Goal: Information Seeking & Learning: Learn about a topic

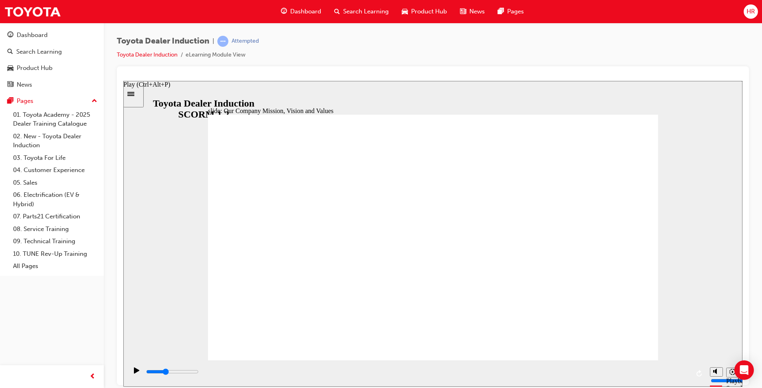
click at [136, 371] on icon "Play (Ctrl+Alt+P)" at bounding box center [137, 370] width 6 height 7
click at [686, 375] on div "playback controls" at bounding box center [417, 372] width 544 height 9
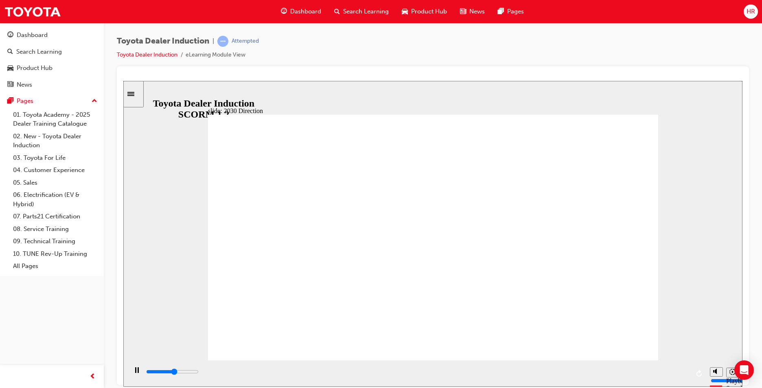
click at [682, 375] on div "playback controls" at bounding box center [417, 372] width 544 height 9
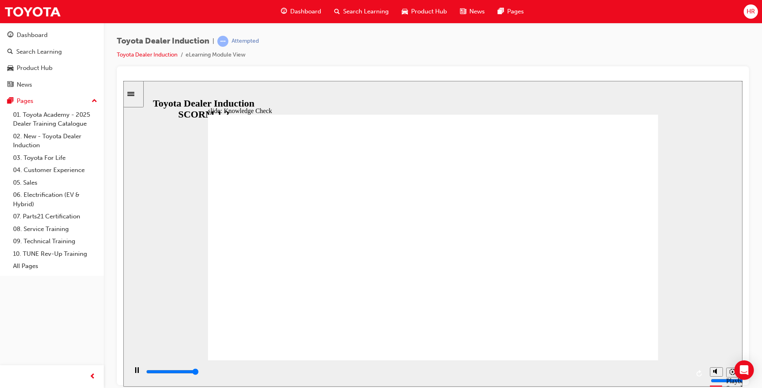
type input "5000"
type input "d"
type input "c"
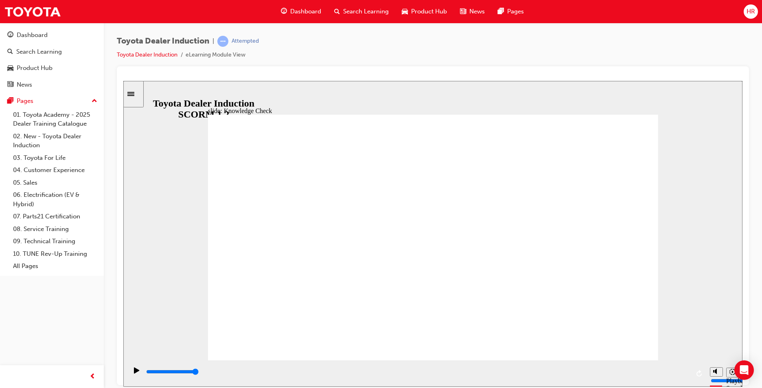
type input "c"
type input "ca"
type input "car"
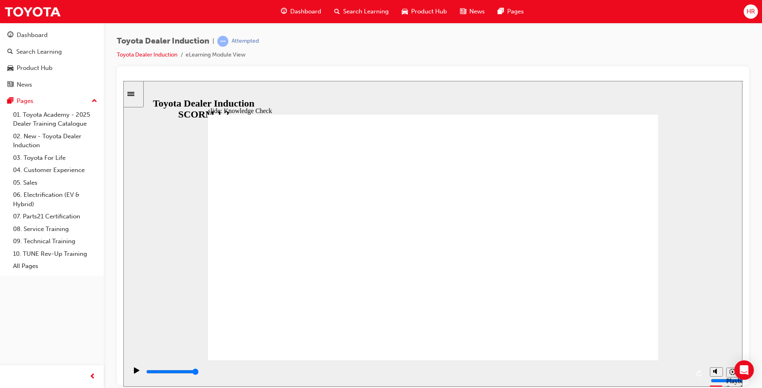
type input "cars"
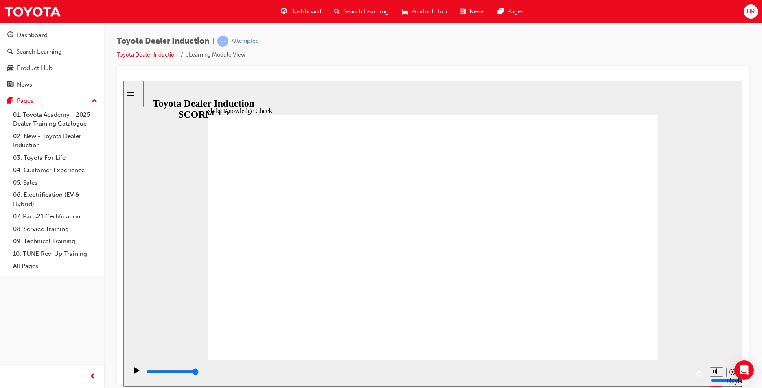
type input "5000"
type input "m"
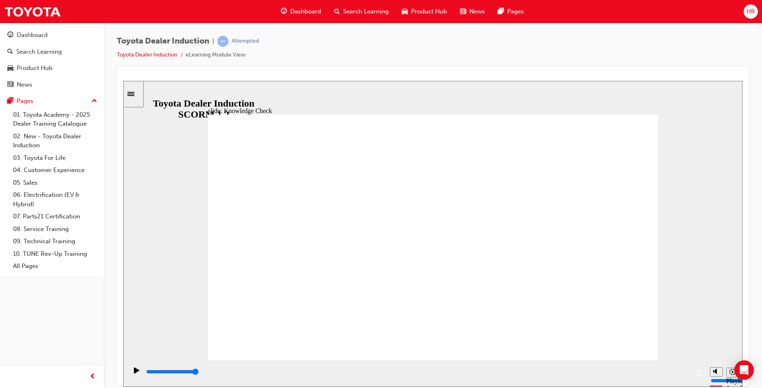
type input "mo"
type input "mov"
type input "move"
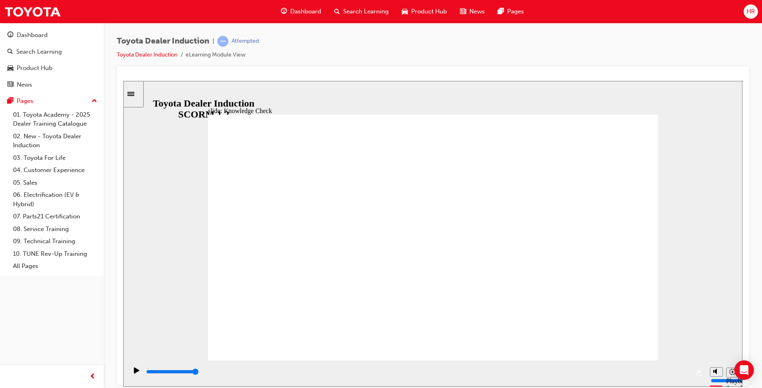
type input "move"
type input "moved"
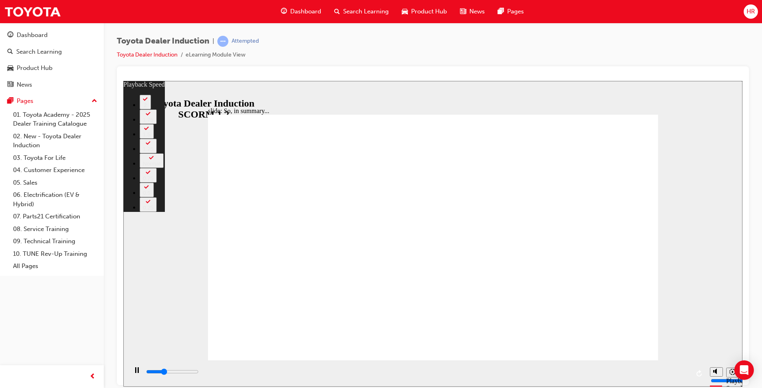
type input "2200"
type input "0"
type input "2400"
type input "0"
type input "2700"
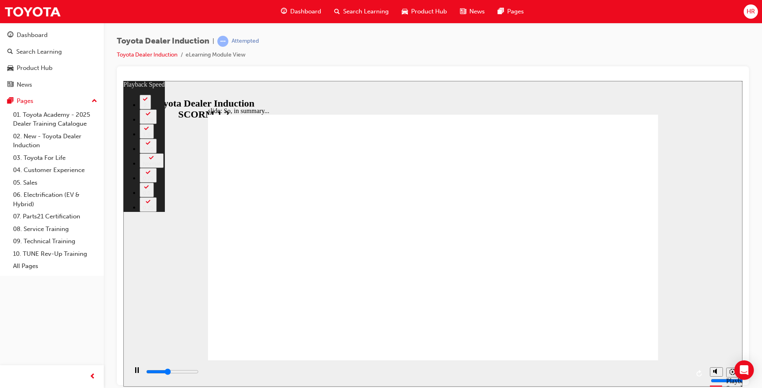
type input "1"
type input "2900"
type input "1"
type input "3200"
type input "1"
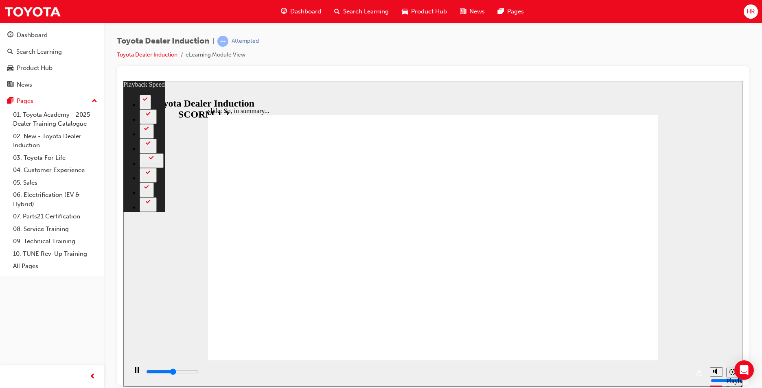
type input "3400"
type input "1"
type input "3700"
type input "2"
type input "4000"
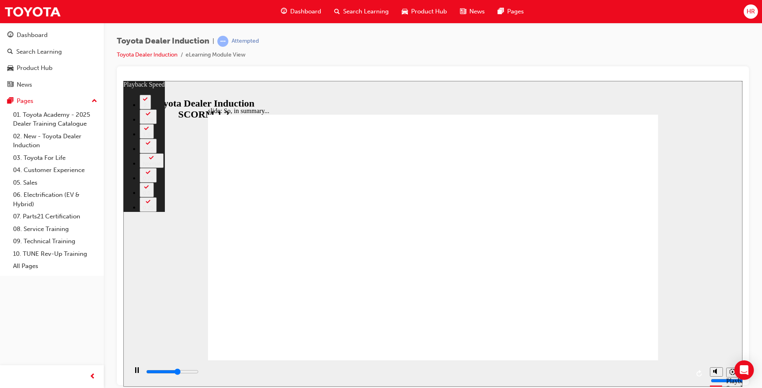
type input "2"
type input "4200"
type input "2"
type input "4500"
type input "2"
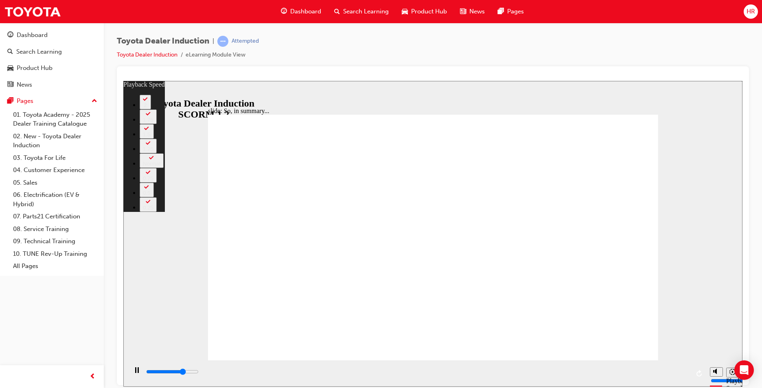
type input "4800"
type input "3"
type input "5000"
type input "3"
type input "5300"
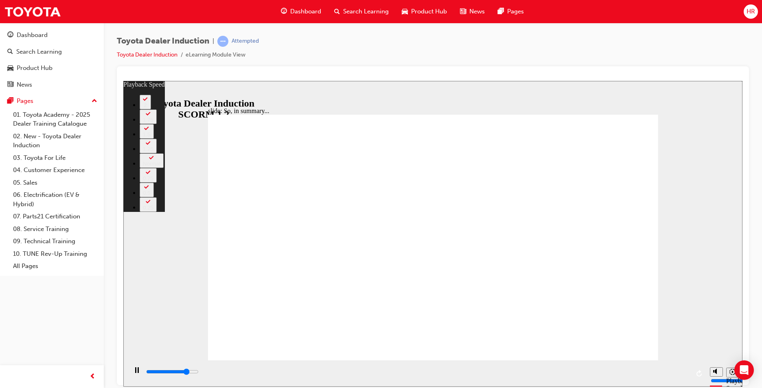
type input "3"
type input "5600"
type input "3"
type input "5800"
type input "4"
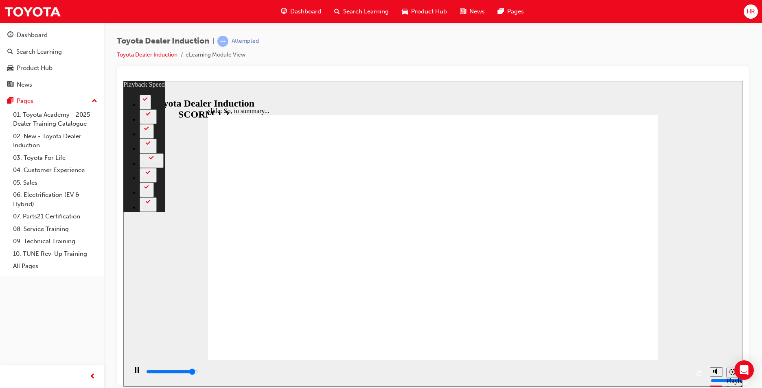
type input "6100"
type input "4"
type input "6400"
type input "4"
type input "6500"
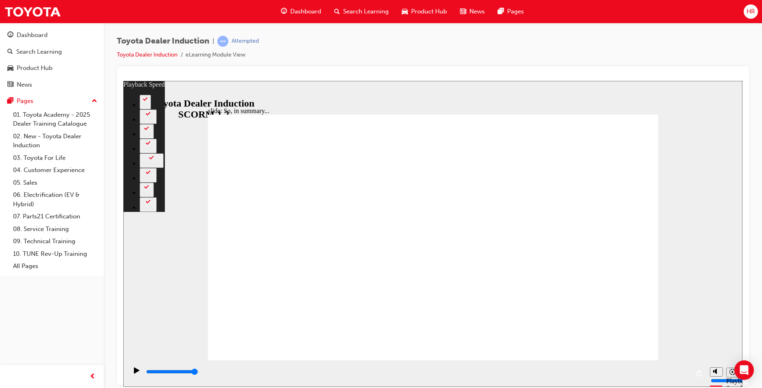
type input "128"
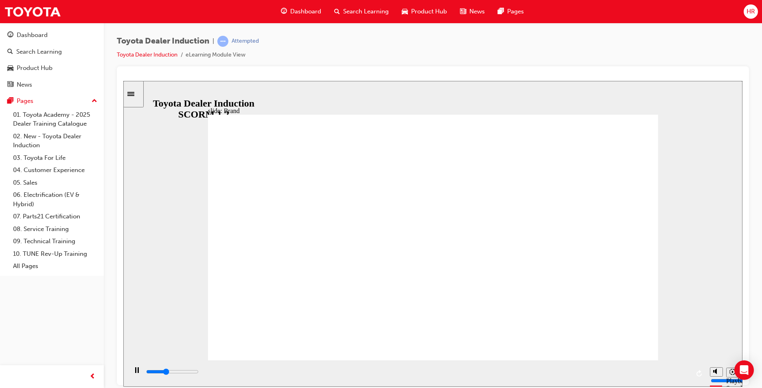
drag, startPoint x: 415, startPoint y: 211, endPoint x: 454, endPoint y: 204, distance: 40.6
drag, startPoint x: 553, startPoint y: 309, endPoint x: 559, endPoint y: 313, distance: 7.1
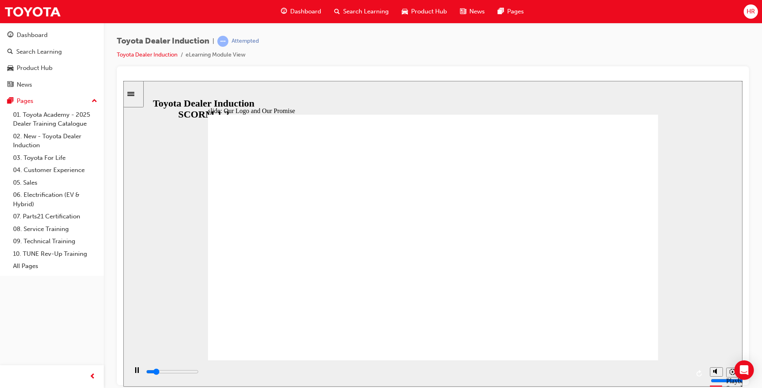
drag, startPoint x: 412, startPoint y: 239, endPoint x: 501, endPoint y: 229, distance: 89.3
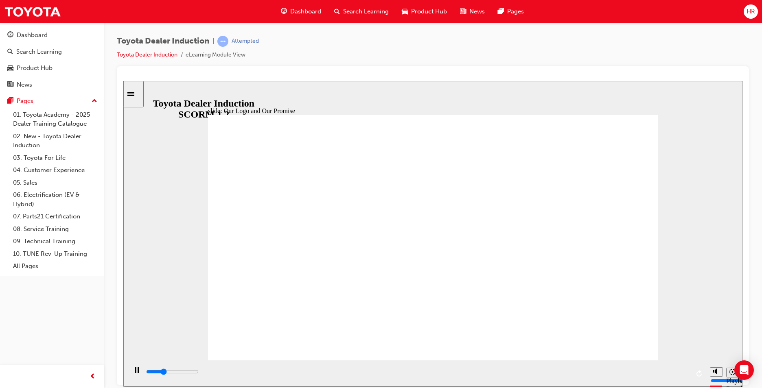
click at [180, 233] on div "slide: Our Logo and Our Promise Showroom Browsing 22.jpg Rectangle 10 Vehicle I…" at bounding box center [432, 234] width 619 height 306
drag, startPoint x: 304, startPoint y: 211, endPoint x: 305, endPoint y: 206, distance: 5.0
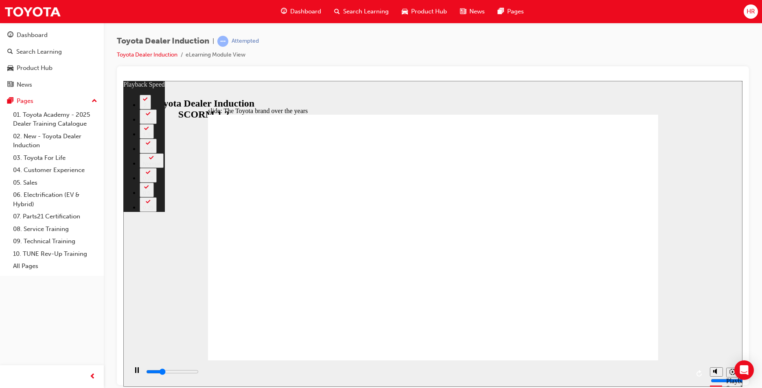
type input "2400"
type input "0"
type input "2700"
type input "1"
type input "2900"
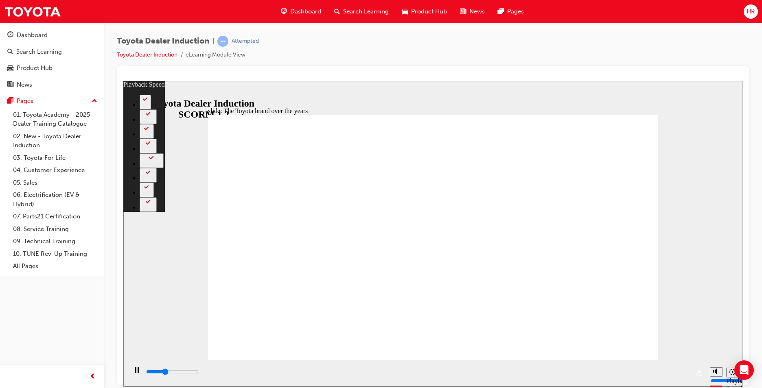
type input "1"
type input "3200"
type input "1"
type input "3400"
type input "1"
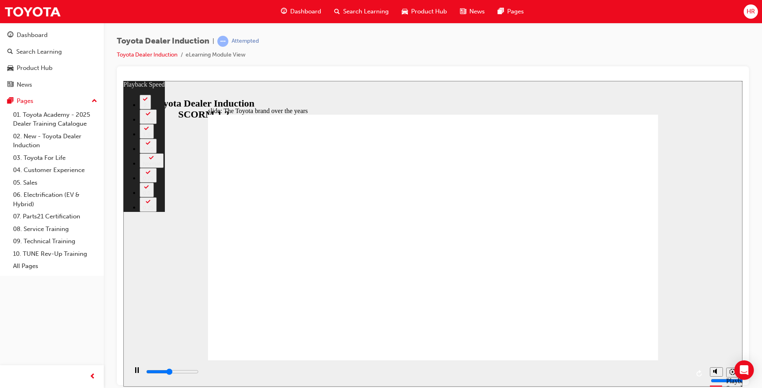
type input "3700"
type input "2"
type input "4000"
type input "2"
type input "4300"
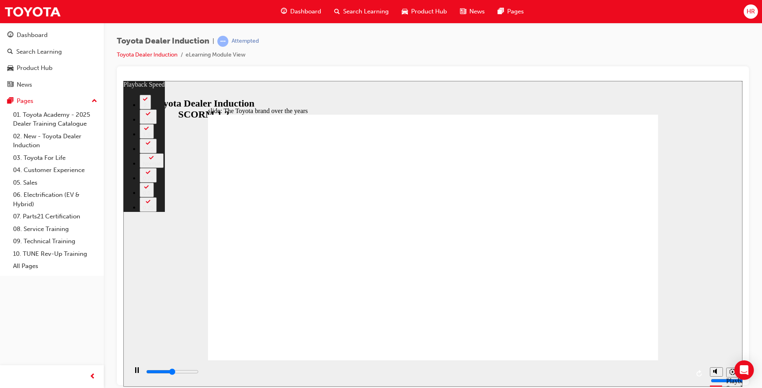
type input "2"
type input "4500"
type input "2"
type input "4800"
type input "3"
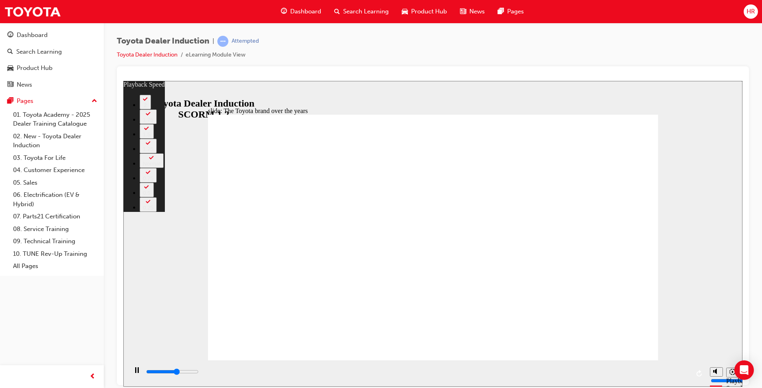
type input "5000"
type input "3"
type input "5300"
type input "3"
type input "5600"
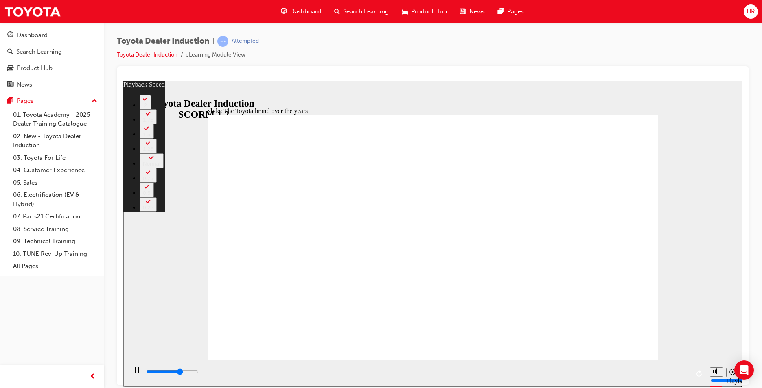
type input "3"
type input "5700"
type input "3"
type input "5800"
type input "4"
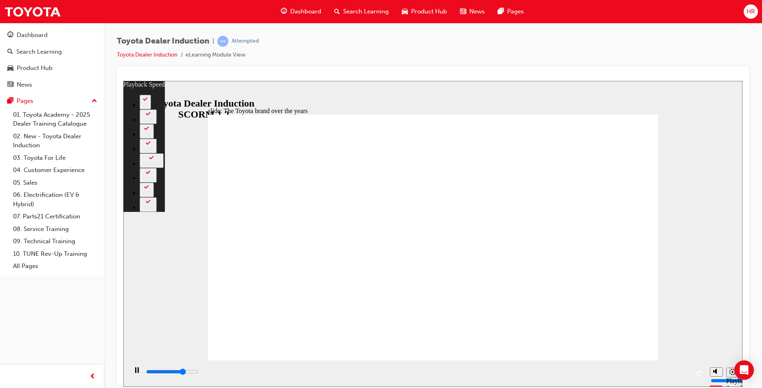
type input "6100"
type input "4"
type input "6300"
type input "4"
type input "6600"
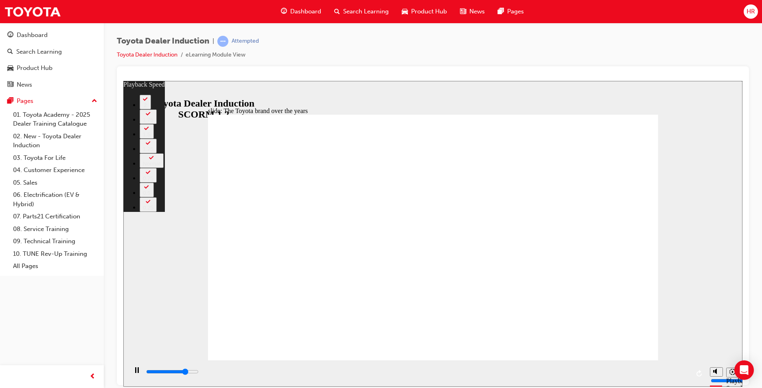
type input "5"
type input "6900"
type input "5"
type input "7200"
type input "5"
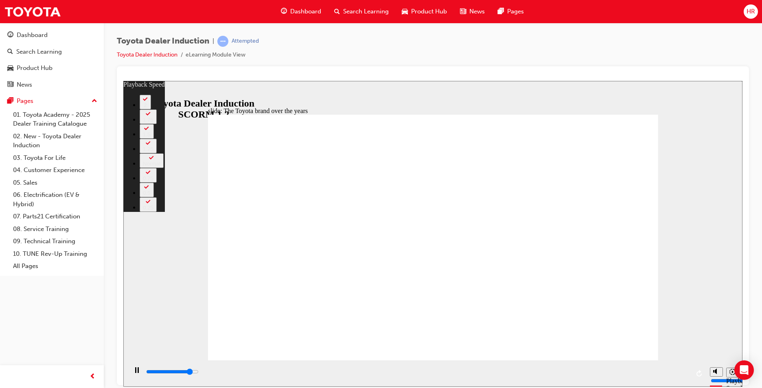
type input "7400"
type input "5"
type input "7700"
type input "6"
type input "7900"
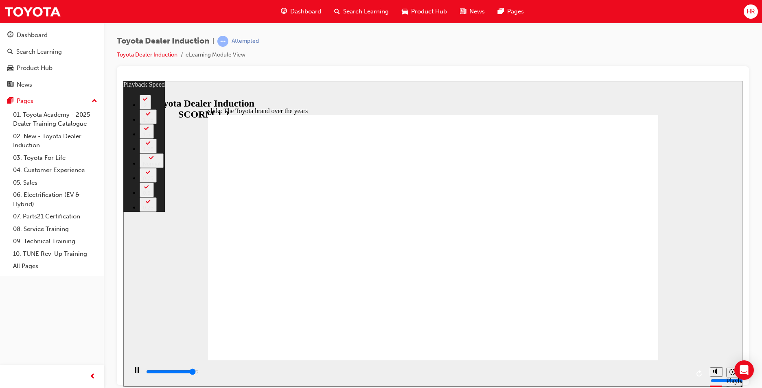
type input "6"
type input "8200"
type input "6"
type input "8400"
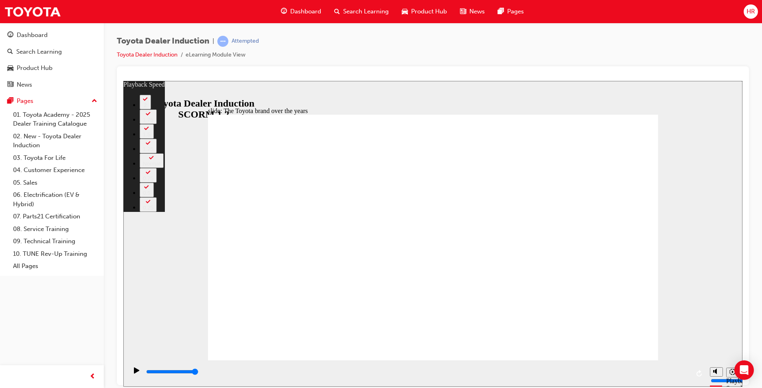
type input "165"
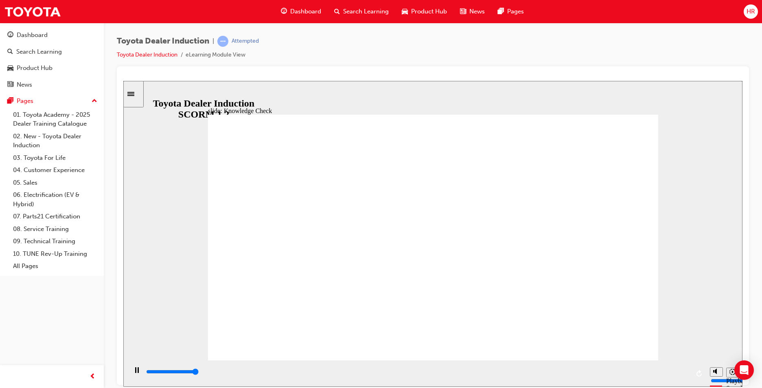
type input "5000"
radio input "true"
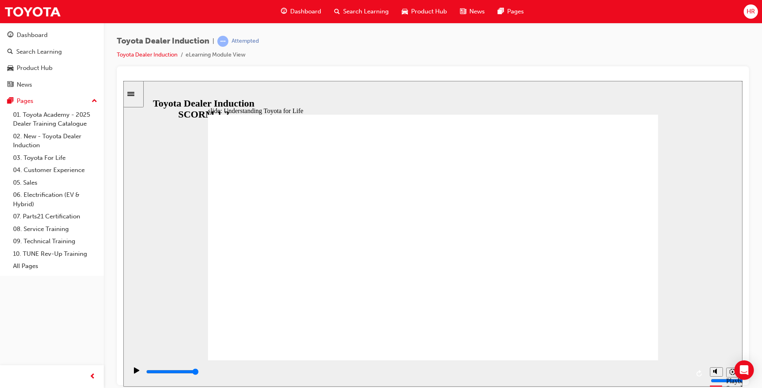
drag, startPoint x: 647, startPoint y: 334, endPoint x: 641, endPoint y: 336, distance: 6.1
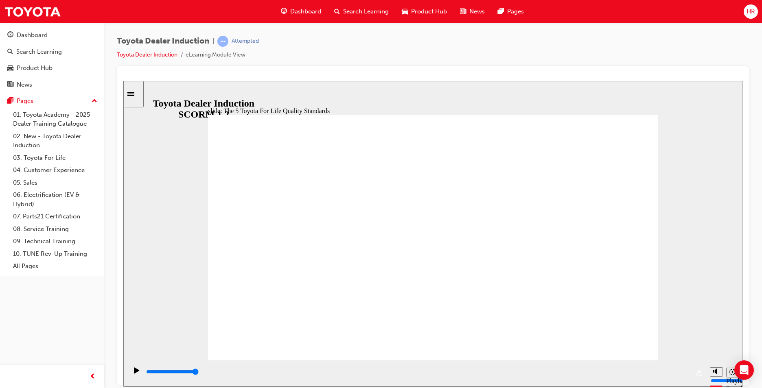
drag, startPoint x: 619, startPoint y: 175, endPoint x: 622, endPoint y: 188, distance: 12.9
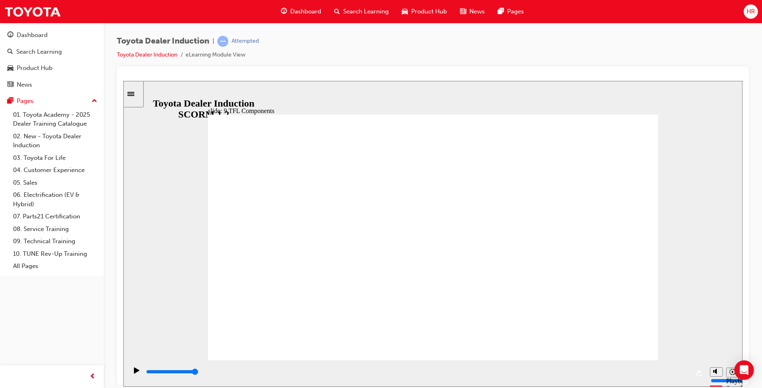
drag, startPoint x: 455, startPoint y: 261, endPoint x: 424, endPoint y: 267, distance: 31.5
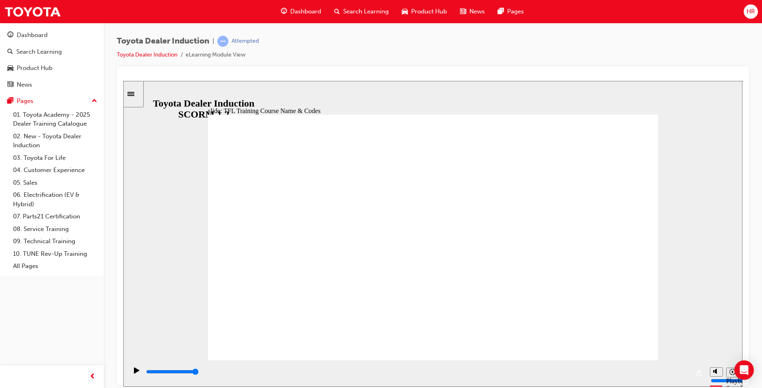
type input "10800"
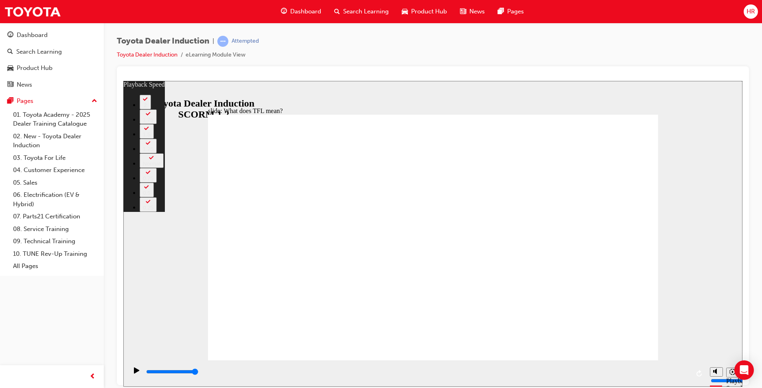
drag, startPoint x: 390, startPoint y: 290, endPoint x: 406, endPoint y: 257, distance: 36.8
drag, startPoint x: 623, startPoint y: 114, endPoint x: 627, endPoint y: 123, distance: 9.1
type input "139"
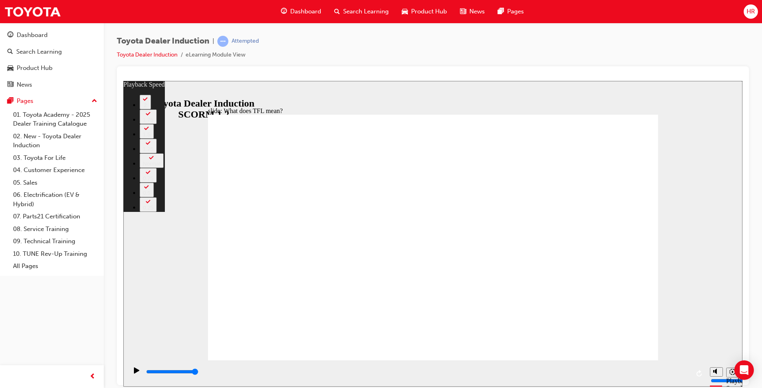
drag, startPoint x: 576, startPoint y: 346, endPoint x: 584, endPoint y: 356, distance: 12.9
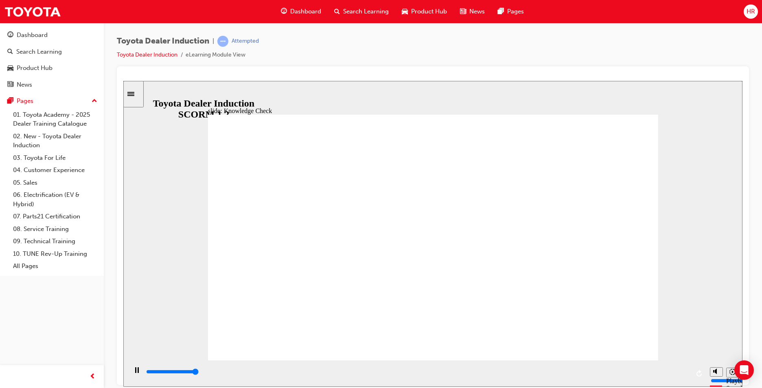
type input "5000"
radio input "true"
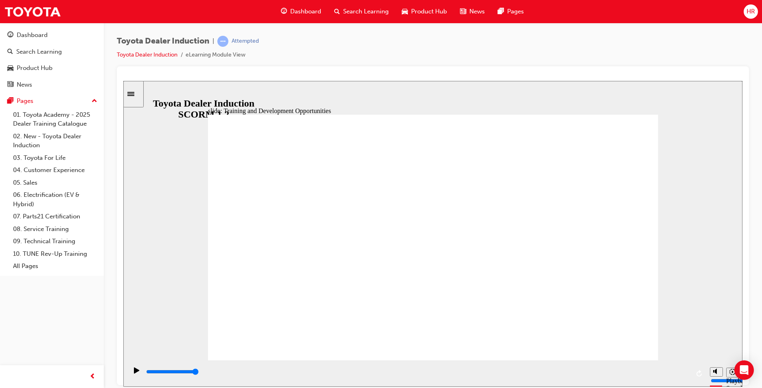
drag, startPoint x: 635, startPoint y: 169, endPoint x: 593, endPoint y: 179, distance: 43.3
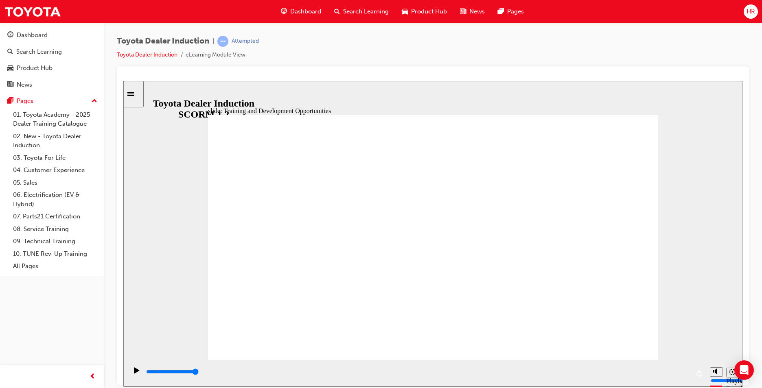
drag, startPoint x: 625, startPoint y: 159, endPoint x: 627, endPoint y: 175, distance: 16.8
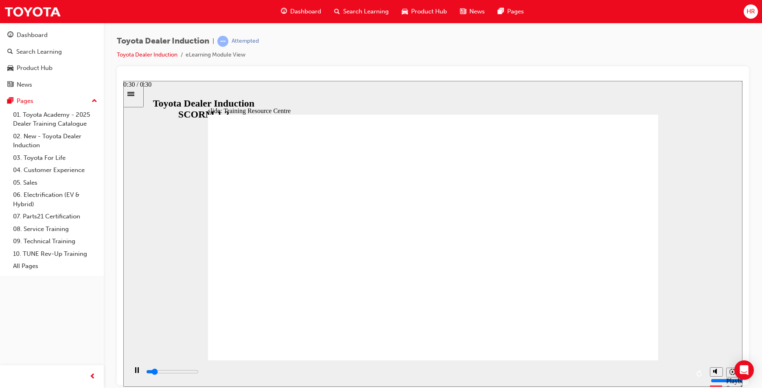
click at [199, 374] on input "slide progress" at bounding box center [172, 372] width 53 height 7
type input "5000"
radio input "true"
drag, startPoint x: 415, startPoint y: 223, endPoint x: 403, endPoint y: 261, distance: 40.1
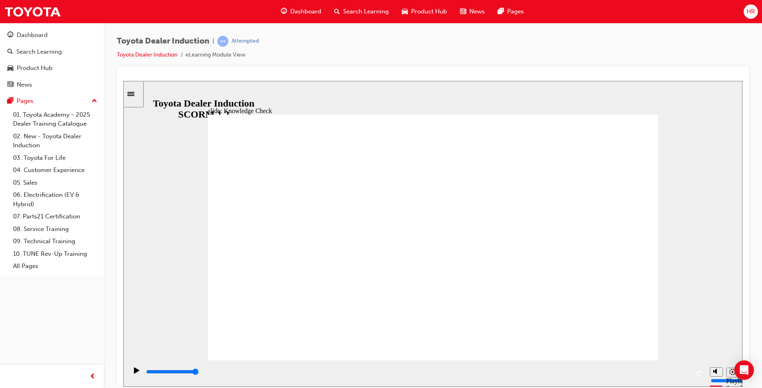
radio input "false"
radio input "true"
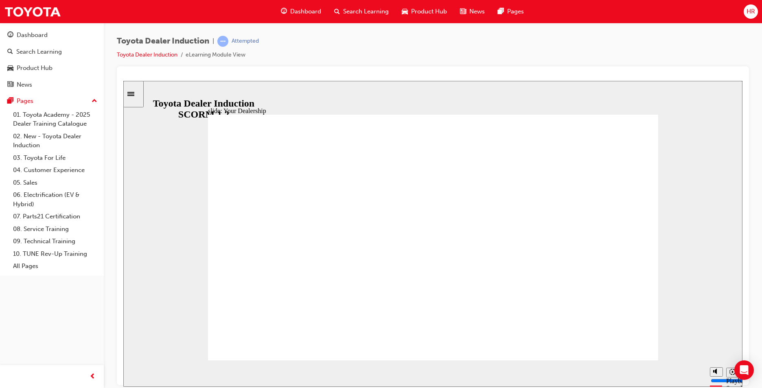
drag, startPoint x: 688, startPoint y: 372, endPoint x: 695, endPoint y: 372, distance: 7.7
click at [688, 373] on div "playback controls" at bounding box center [417, 372] width 544 height 9
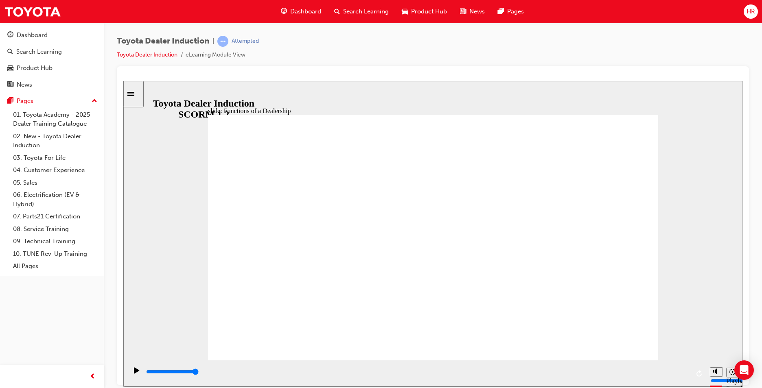
drag, startPoint x: 626, startPoint y: 330, endPoint x: 629, endPoint y: 341, distance: 11.8
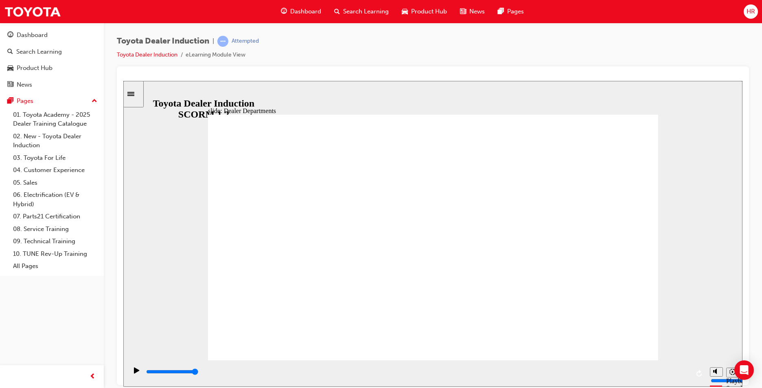
drag, startPoint x: 466, startPoint y: 158, endPoint x: 504, endPoint y: 163, distance: 37.7
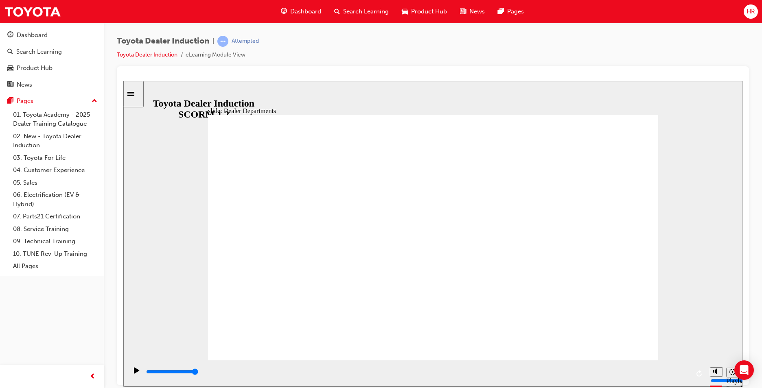
drag, startPoint x: 622, startPoint y: 334, endPoint x: 621, endPoint y: 342, distance: 7.8
type input "13800"
type input "9"
type input "13800"
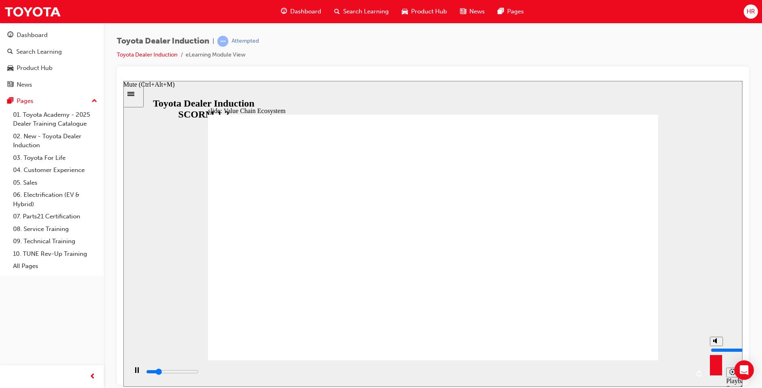
type input "8"
type input "13900"
type input "7"
type input "13900"
type input "6"
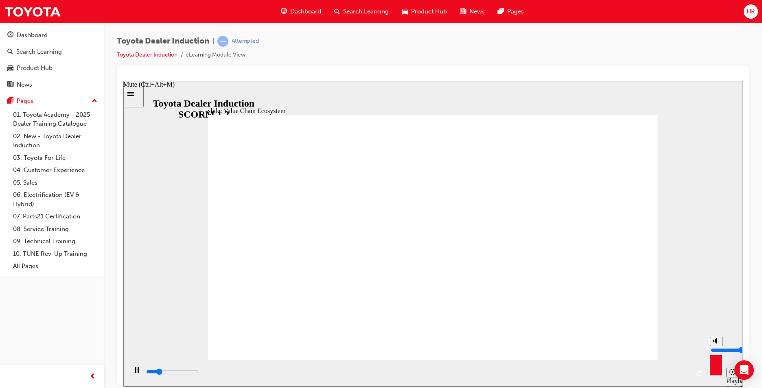
type input "13900"
type input "5"
type input "13900"
type input "4"
type input "13900"
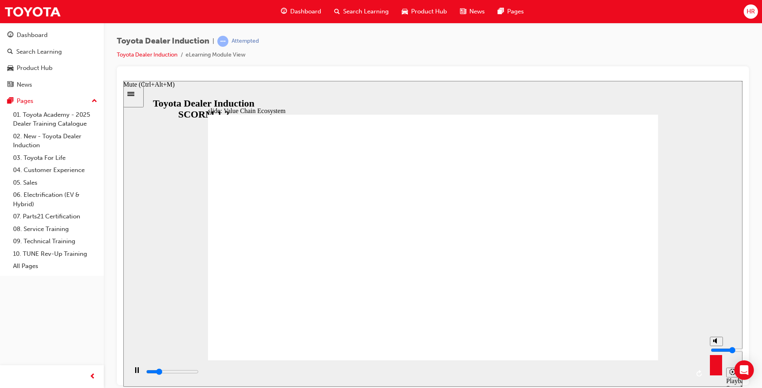
type input "3"
type input "14000"
type input "2"
type input "14000"
type input "1"
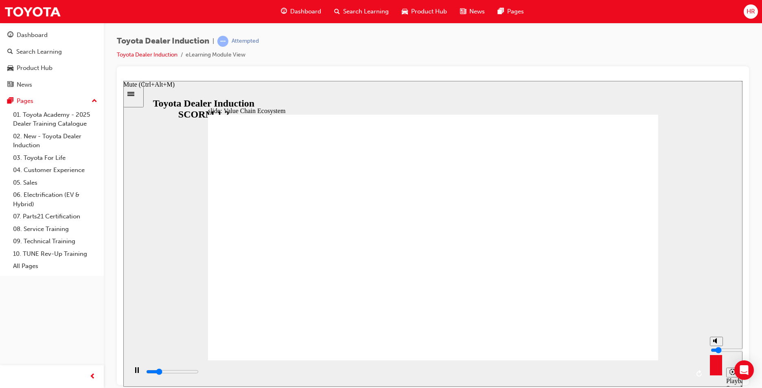
type input "14000"
type input "0"
type input "15300"
type input "1"
type input "15400"
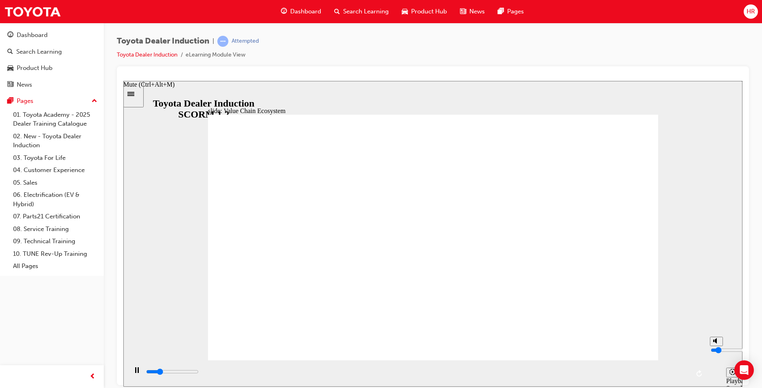
type input "2"
type input "15400"
type input "3"
type input "15400"
type input "4"
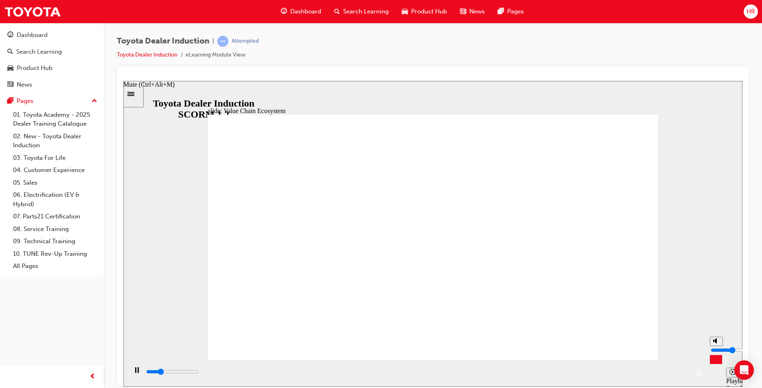
type input "16400"
drag, startPoint x: 715, startPoint y: 339, endPoint x: 711, endPoint y: 351, distance: 13.3
type input "4"
click at [711, 351] on input "volume" at bounding box center [737, 350] width 53 height 7
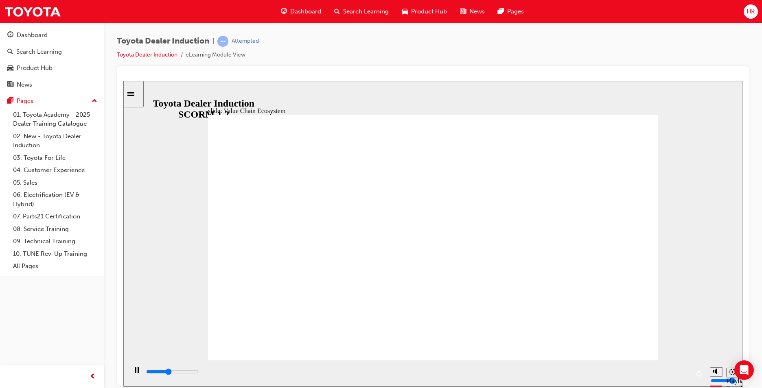
drag, startPoint x: 411, startPoint y: 282, endPoint x: 500, endPoint y: 263, distance: 90.7
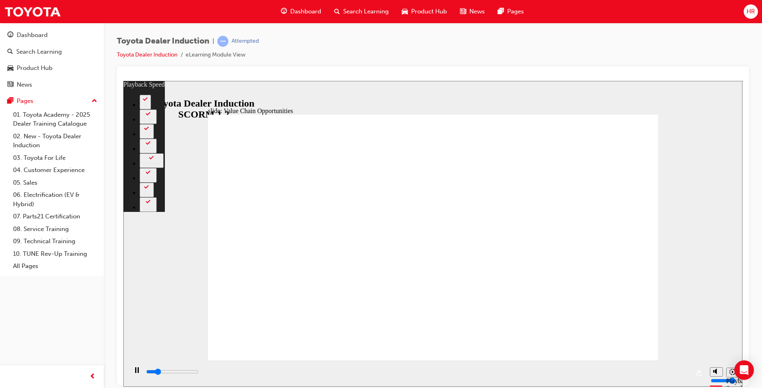
type input "2100"
type input "0"
type input "2400"
type input "0"
type input "2600"
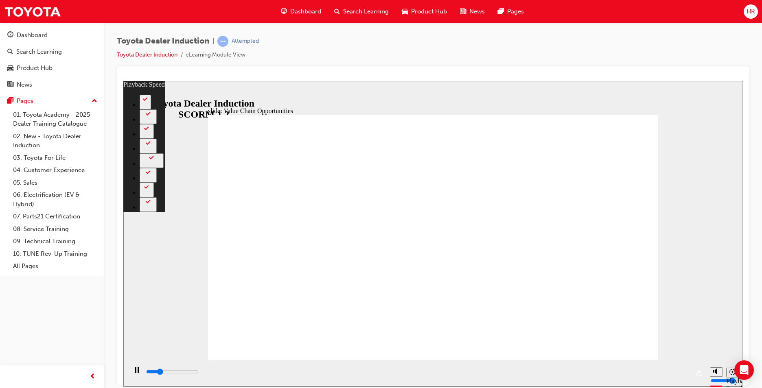
type input "1"
type input "2900"
type input "1"
type input "3100"
type input "1"
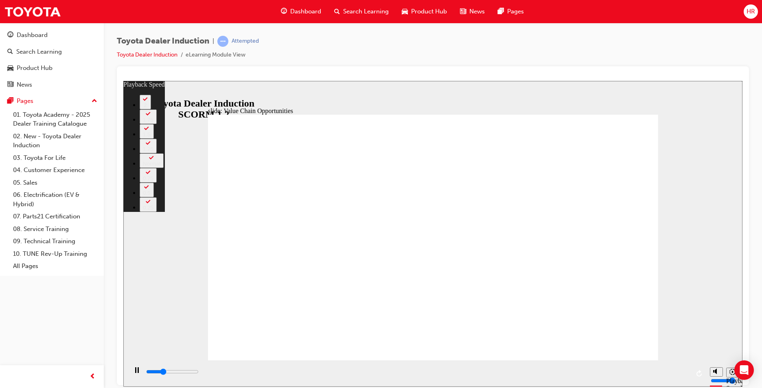
type input "3400"
type input "1"
type input "3700"
type input "2"
type input "4000"
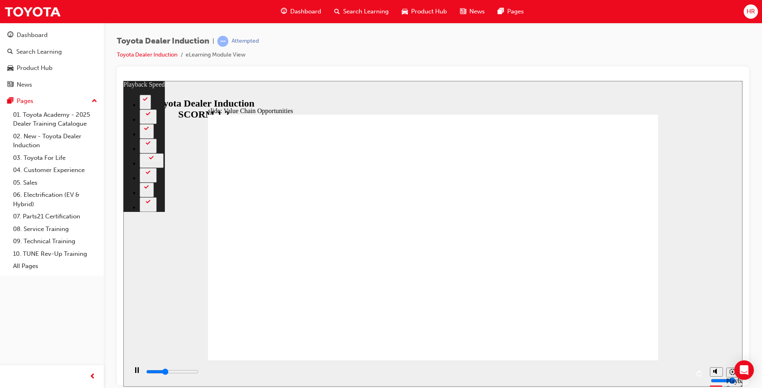
type input "2"
type input "4200"
type input "2"
type input "4500"
type input "2"
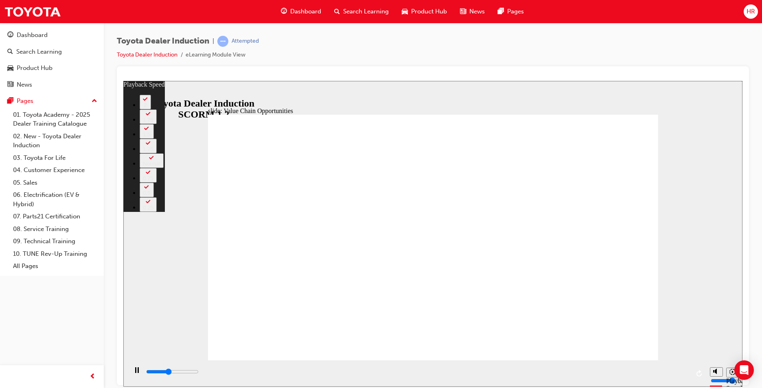
type input "4700"
type input "3"
type input "5000"
type input "3"
type input "5300"
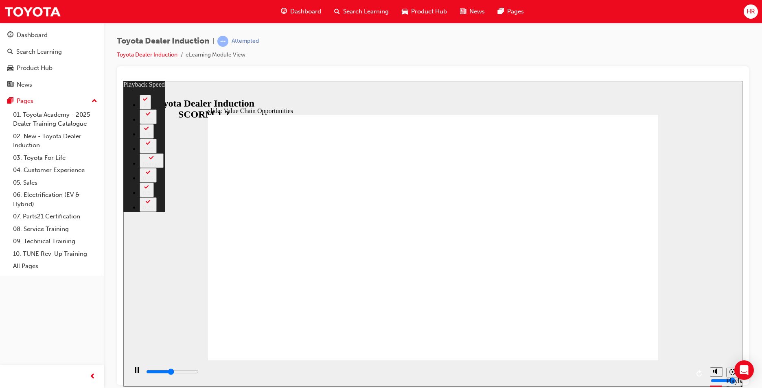
type input "3"
type input "5500"
type input "3"
type input "5800"
type input "4"
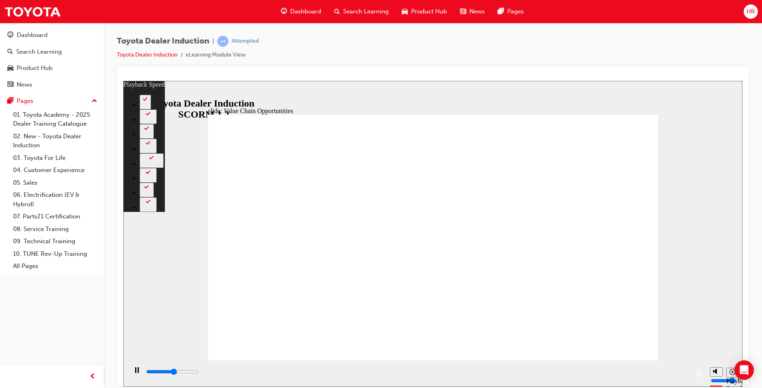
type input "6100"
type input "4"
type input "6300"
type input "4"
type input "6600"
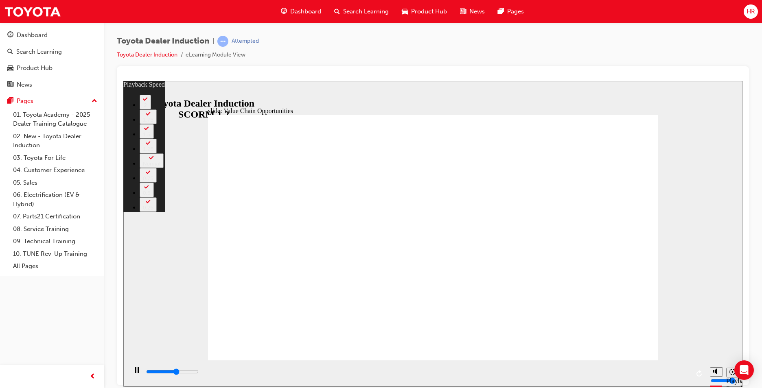
type input "5"
type input "6900"
type input "5"
type input "7100"
type input "5"
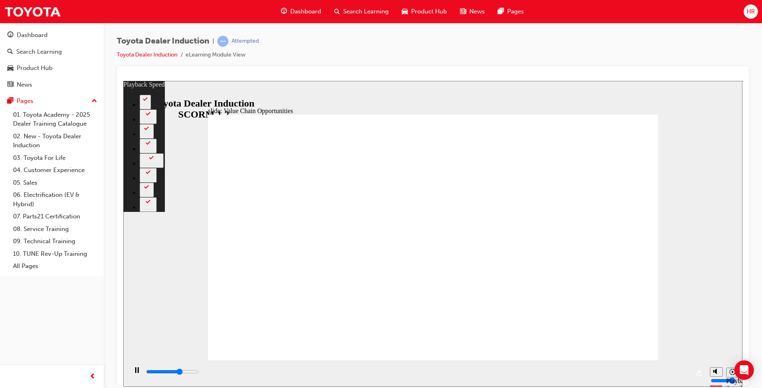
type input "7400"
type input "5"
type input "7700"
type input "6"
type input "7900"
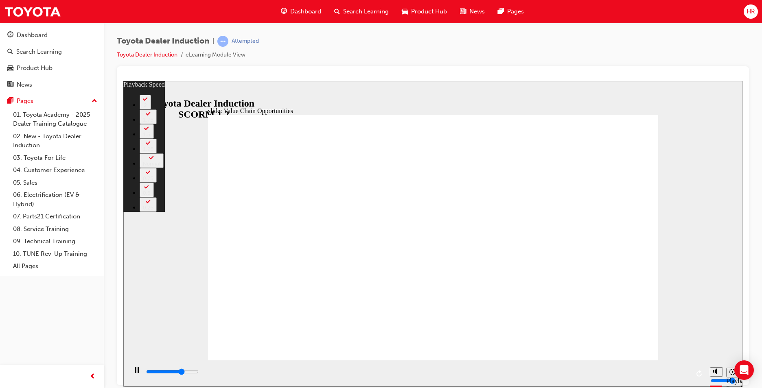
type input "6"
type input "8200"
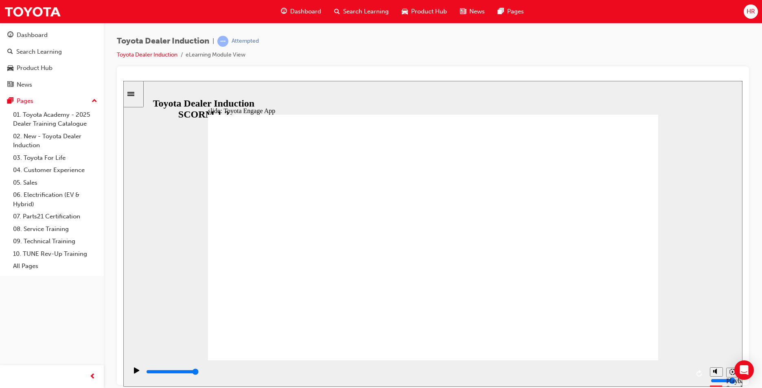
drag, startPoint x: 621, startPoint y: 329, endPoint x: 620, endPoint y: 333, distance: 5.2
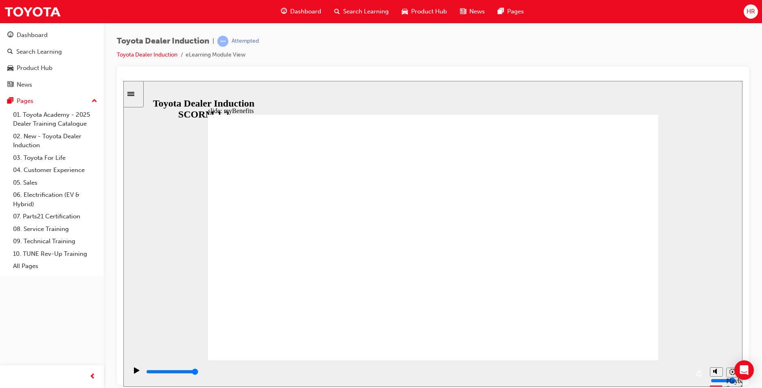
type input "5000"
type input "t"
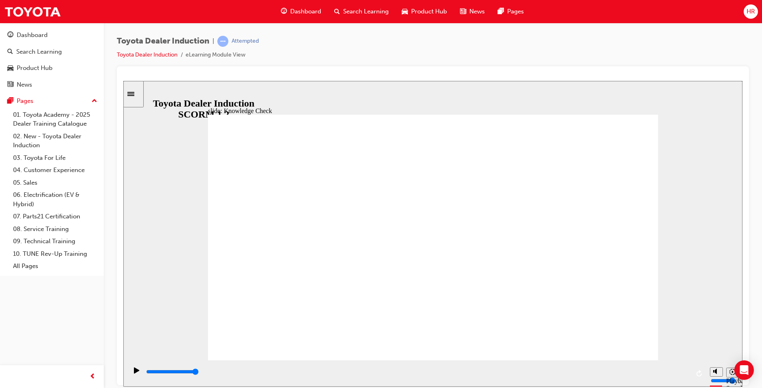
type input "t"
type input "to"
type input "toy"
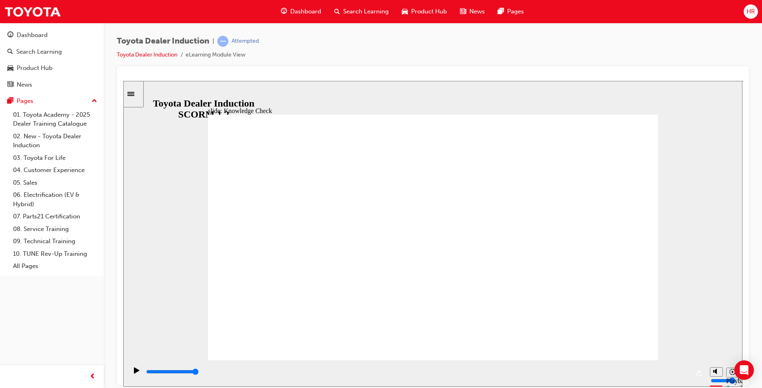
type input "toyo"
type input "toyot"
type input "toyota"
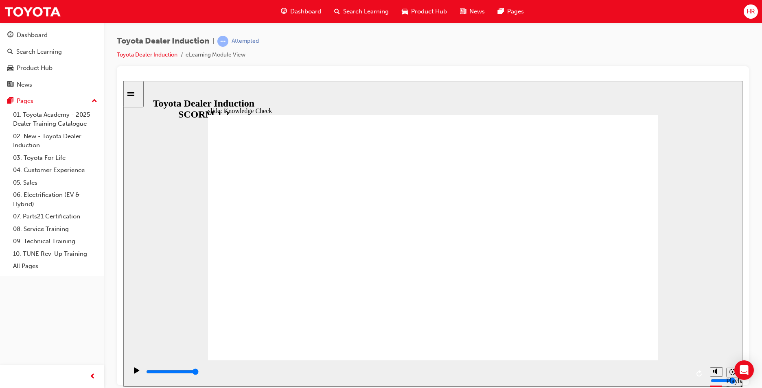
type input "toyota"
type input "toyota e"
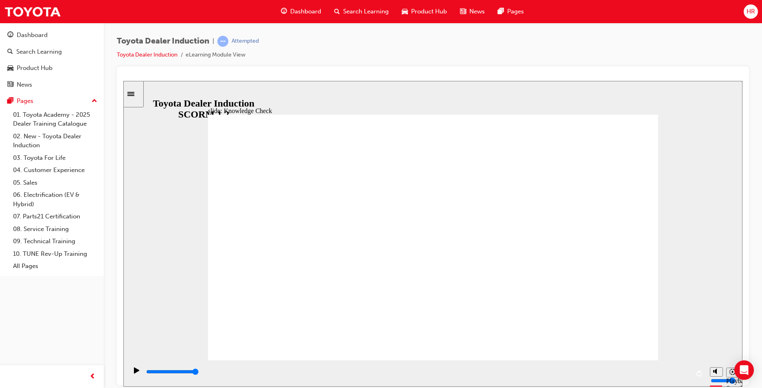
type input "toyota en"
type input "toyota eng"
type input "toyota enga"
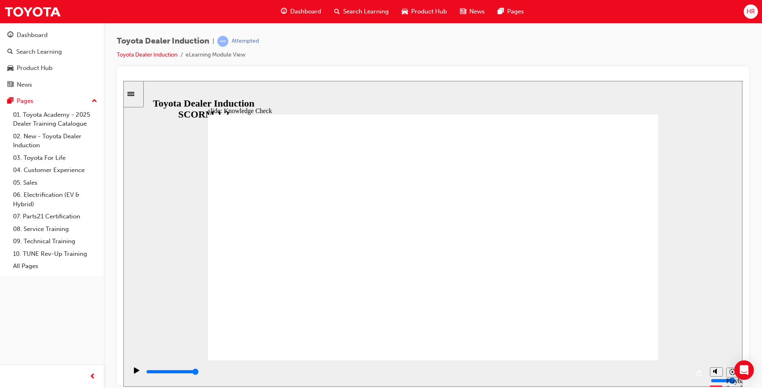
type input "toyota enga"
type input "toyota engag"
type input "toyota engage"
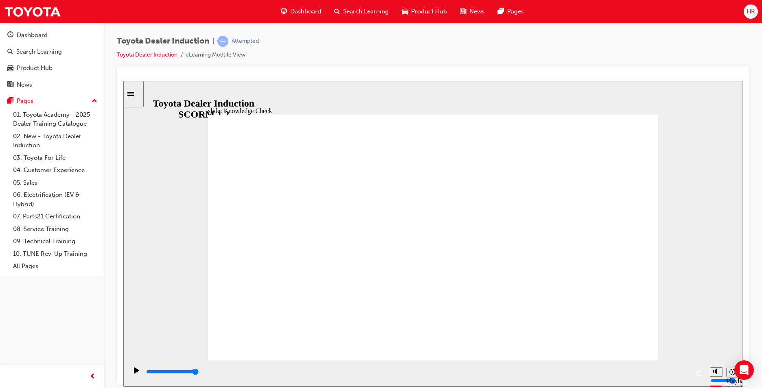
type input "toyota engage"
drag, startPoint x: 268, startPoint y: 244, endPoint x: 289, endPoint y: 240, distance: 21.6
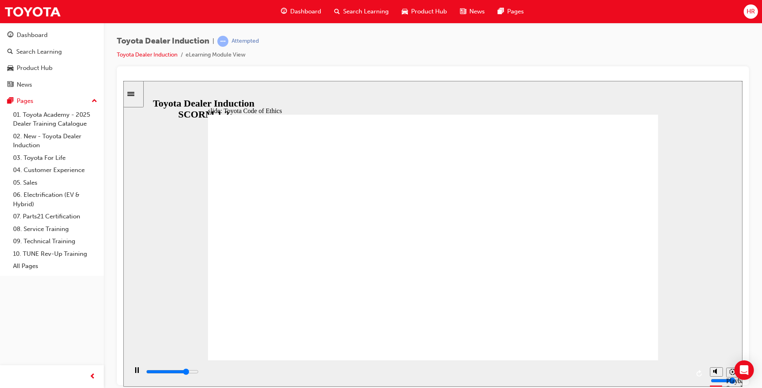
click at [702, 262] on div "slide: Toyota Code of Ethics Toyota Code of Conduct Ethical behaviour extends b…" at bounding box center [432, 234] width 619 height 306
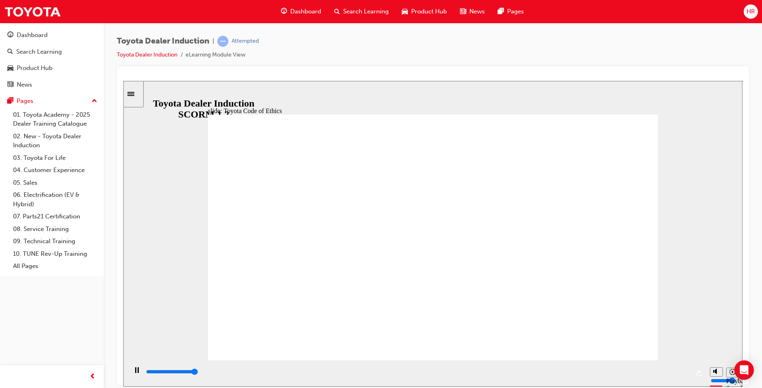
click at [690, 373] on div "playback controls" at bounding box center [416, 373] width 579 height 26
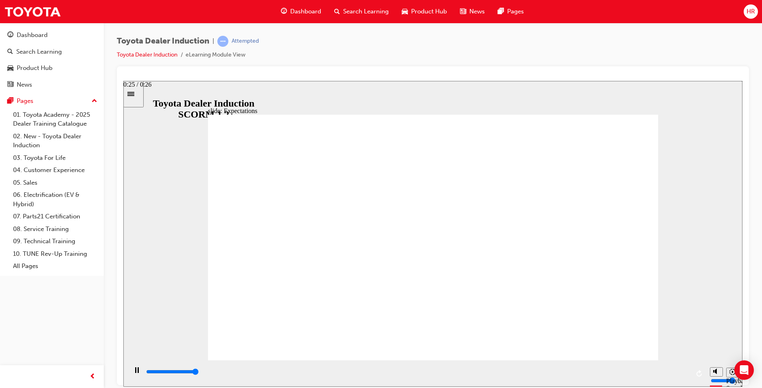
click at [199, 374] on input "slide progress" at bounding box center [172, 372] width 53 height 7
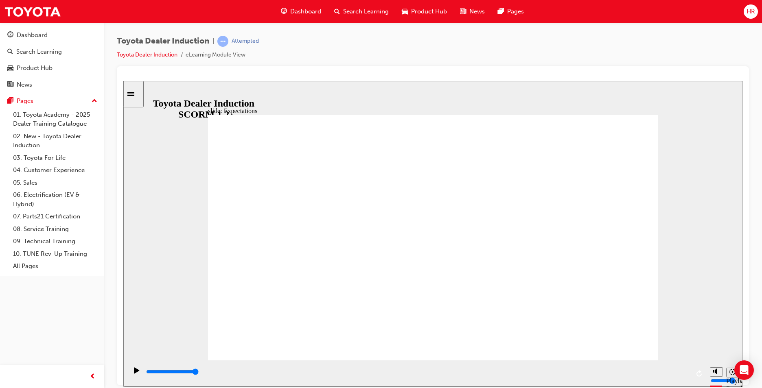
drag, startPoint x: 456, startPoint y: 178, endPoint x: 484, endPoint y: 290, distance: 115.3
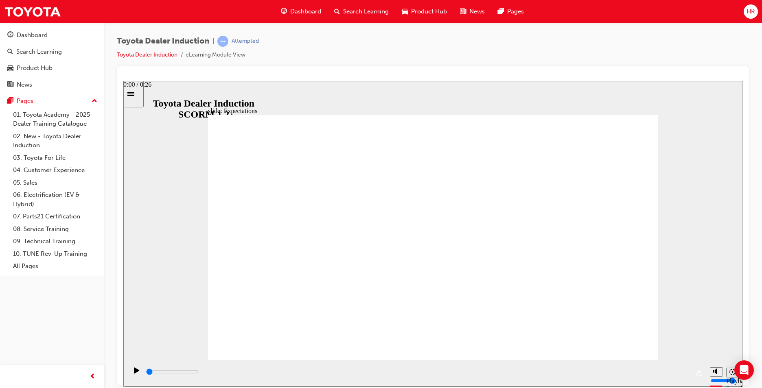
click at [146, 375] on div "playback controls" at bounding box center [417, 372] width 544 height 9
click at [134, 373] on icon "Play (Ctrl+Alt+P)" at bounding box center [136, 370] width 5 height 6
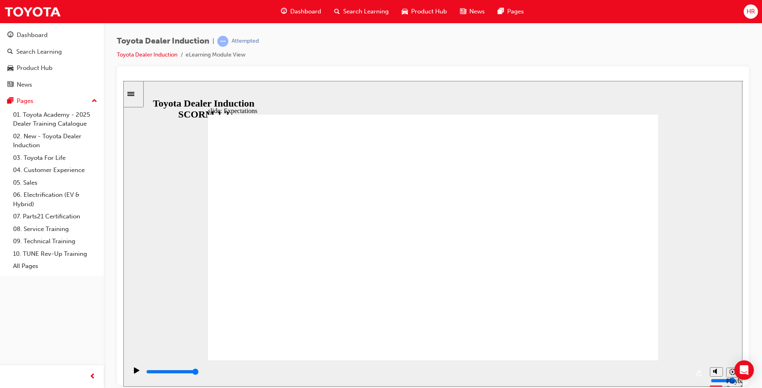
drag, startPoint x: 593, startPoint y: 236, endPoint x: 591, endPoint y: 222, distance: 14.4
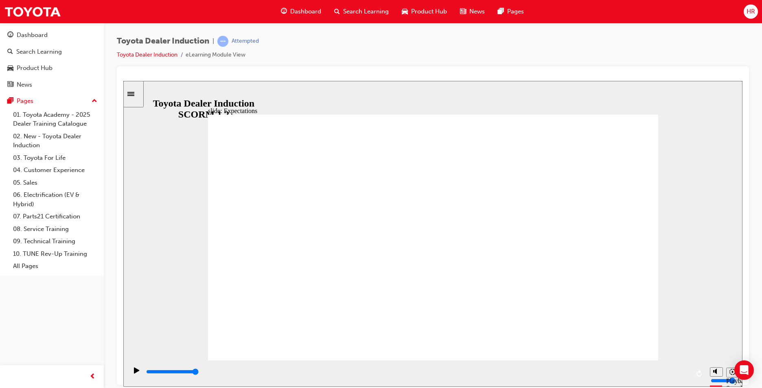
type input "20500"
type input "6"
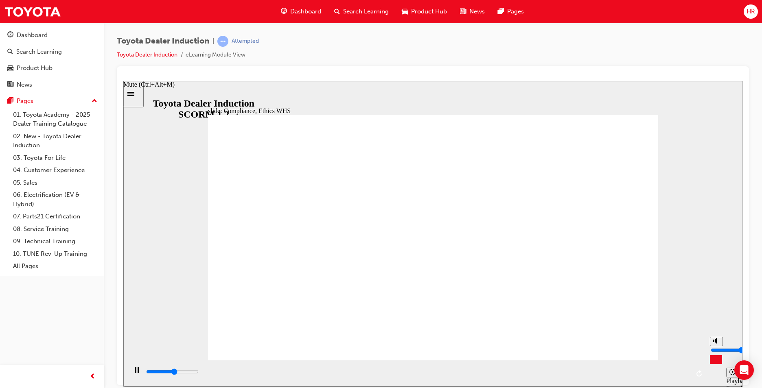
type input "20500"
type input "7"
type input "20500"
type input "8"
type input "20500"
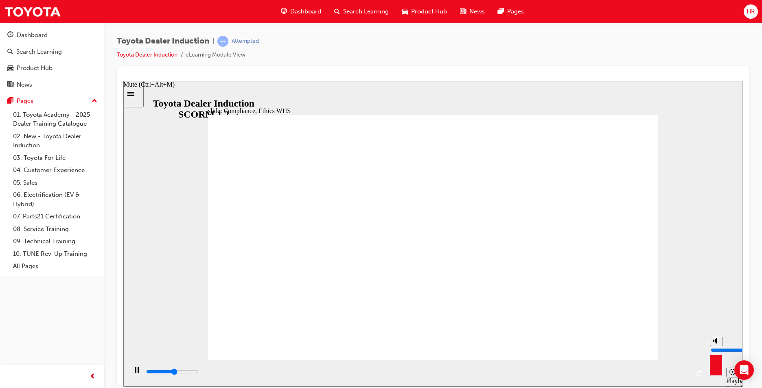
type input "9"
type input "20700"
type input "10"
type input "21100"
drag, startPoint x: 715, startPoint y: 351, endPoint x: 713, endPoint y: 324, distance: 26.6
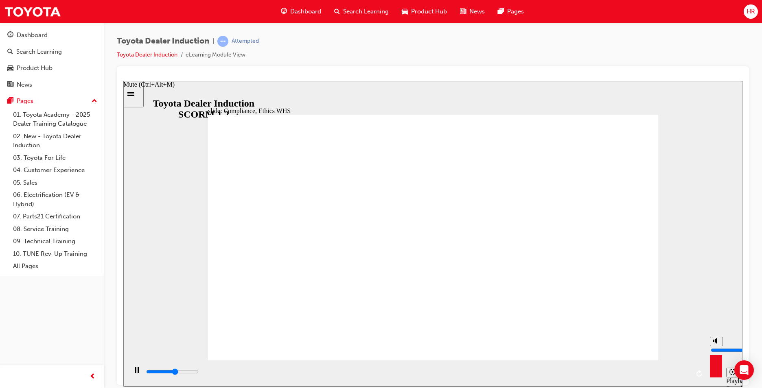
type input "10"
click at [713, 347] on input "volume" at bounding box center [737, 350] width 53 height 7
type input "24200"
type input "8"
type input "24500"
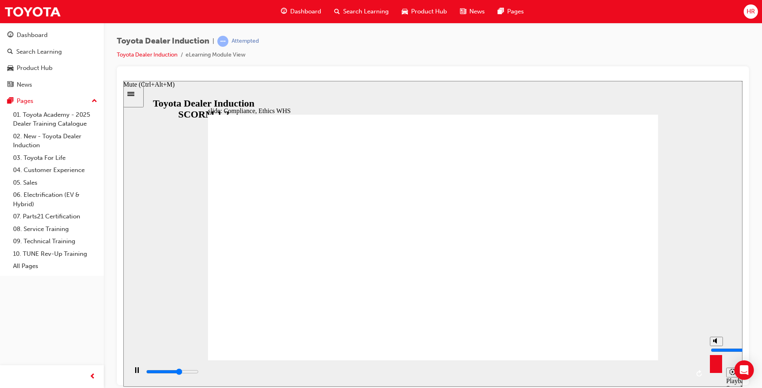
type input "7"
type input "24500"
type input "6"
type input "24700"
type input "5"
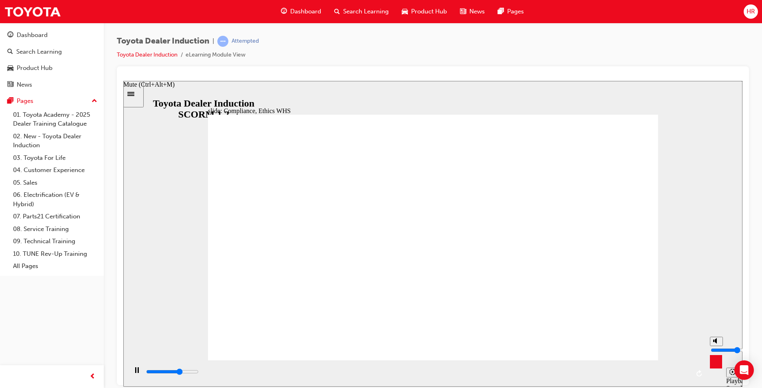
type input "24800"
type input "4"
type input "24900"
drag, startPoint x: 713, startPoint y: 342, endPoint x: 715, endPoint y: 350, distance: 7.9
type input "4"
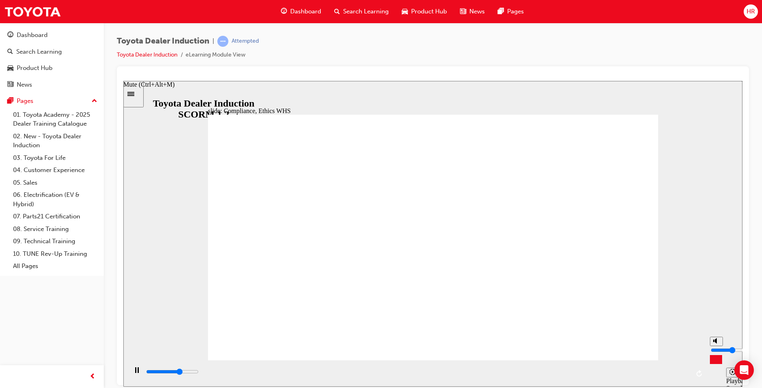
click at [715, 350] on input "volume" at bounding box center [737, 350] width 53 height 7
click at [716, 349] on input "volume" at bounding box center [737, 350] width 53 height 7
click at [690, 272] on div "slide: Compliance, Ethics WHS Conduct and Ethics Central to our vision of confi…" at bounding box center [432, 234] width 619 height 306
type input "5400"
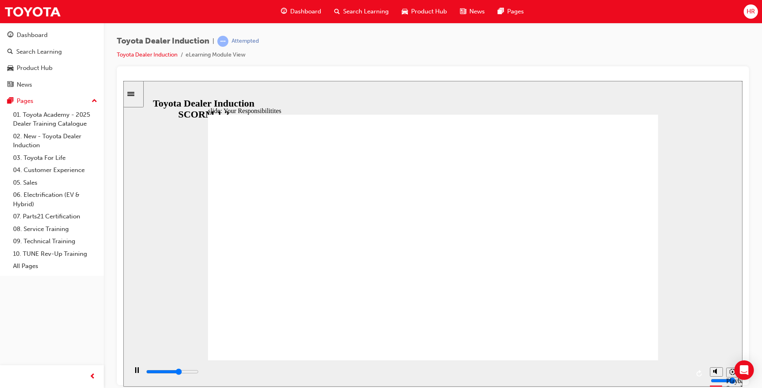
checkbox input "true"
type input "6200"
checkbox input "true"
drag, startPoint x: 248, startPoint y: 191, endPoint x: 248, endPoint y: 199, distance: 8.6
type input "6600"
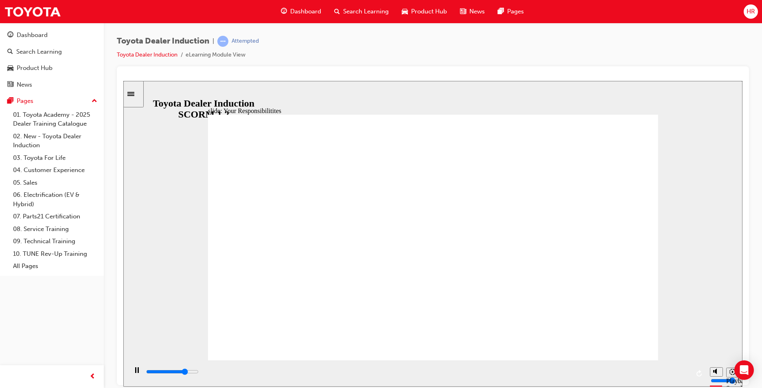
checkbox input "true"
type input "6900"
checkbox input "true"
type input "7200"
checkbox input "true"
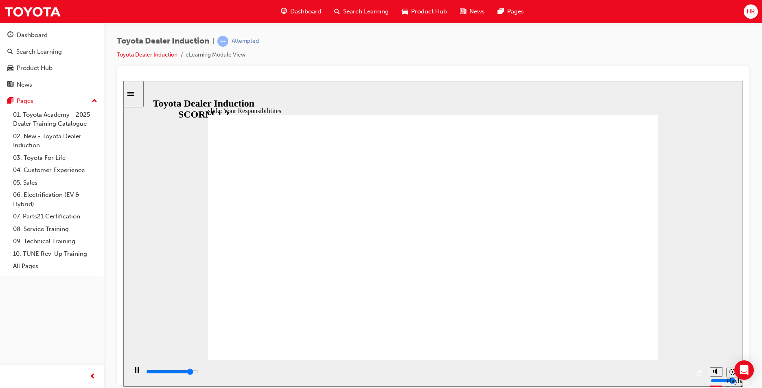
drag, startPoint x: 245, startPoint y: 248, endPoint x: 245, endPoint y: 270, distance: 21.6
type input "7500"
checkbox input "true"
type input "8400"
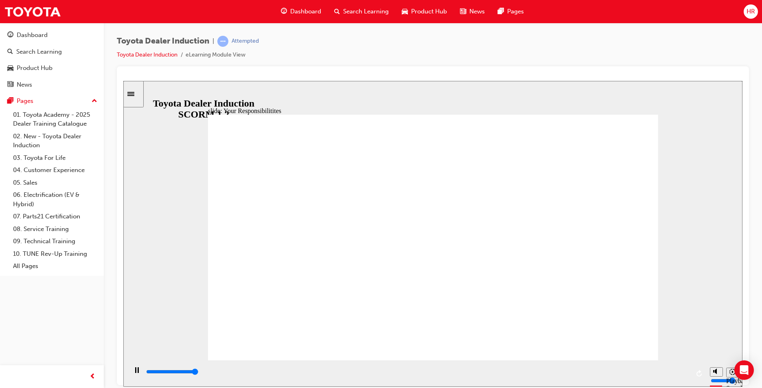
checkbox input "true"
drag, startPoint x: 525, startPoint y: 308, endPoint x: 491, endPoint y: 323, distance: 37.4
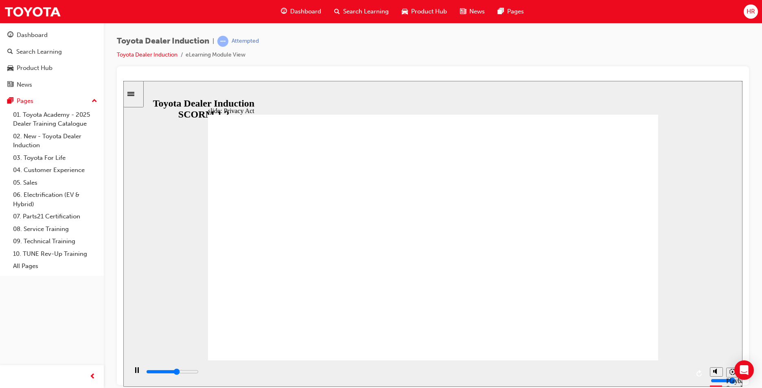
drag, startPoint x: 375, startPoint y: 202, endPoint x: 375, endPoint y: 207, distance: 4.5
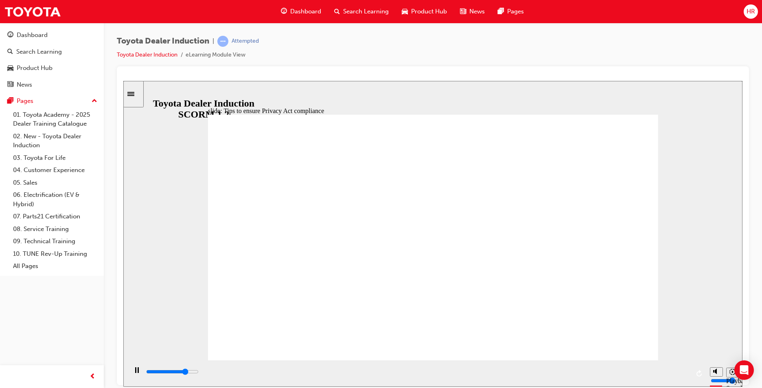
drag, startPoint x: 261, startPoint y: 209, endPoint x: 285, endPoint y: 207, distance: 23.7
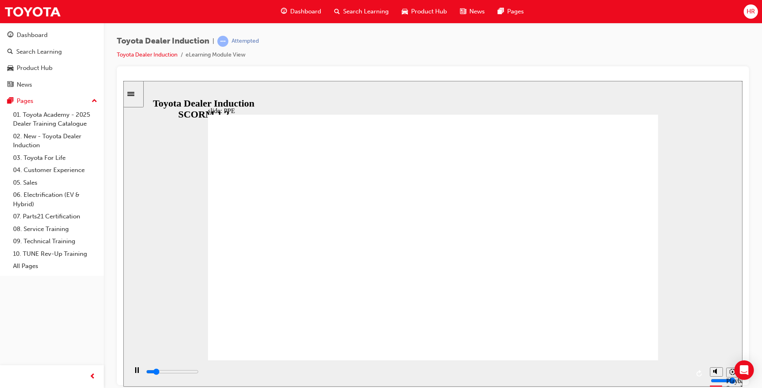
drag, startPoint x: 483, startPoint y: 197, endPoint x: 476, endPoint y: 195, distance: 6.7
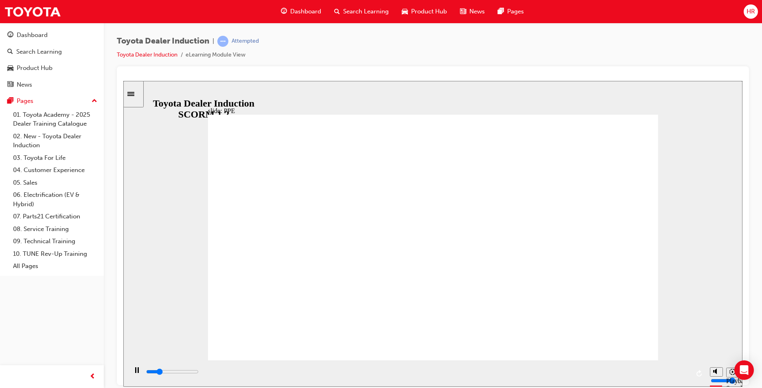
click at [681, 377] on div "playback controls" at bounding box center [417, 372] width 544 height 9
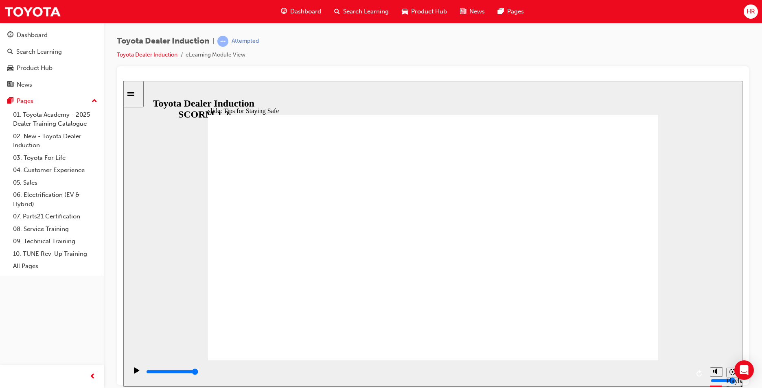
drag, startPoint x: 342, startPoint y: 241, endPoint x: 215, endPoint y: 258, distance: 128.1
drag, startPoint x: 391, startPoint y: 254, endPoint x: 530, endPoint y: 248, distance: 138.6
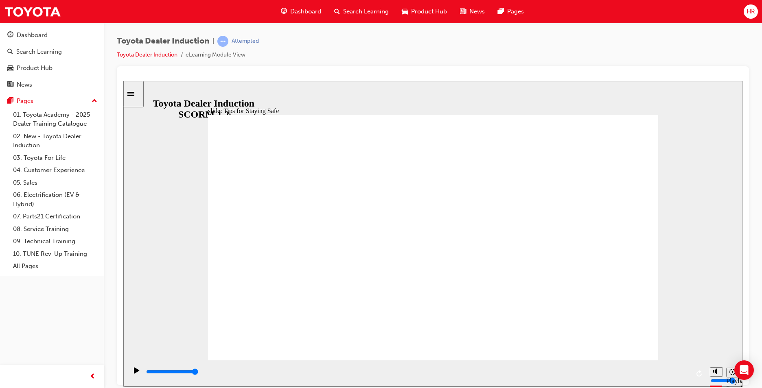
drag, startPoint x: 384, startPoint y: 245, endPoint x: 368, endPoint y: 254, distance: 18.9
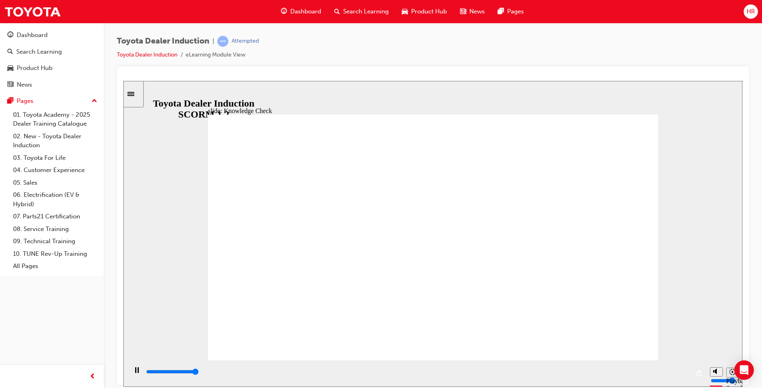
type input "5000"
checkbox input "true"
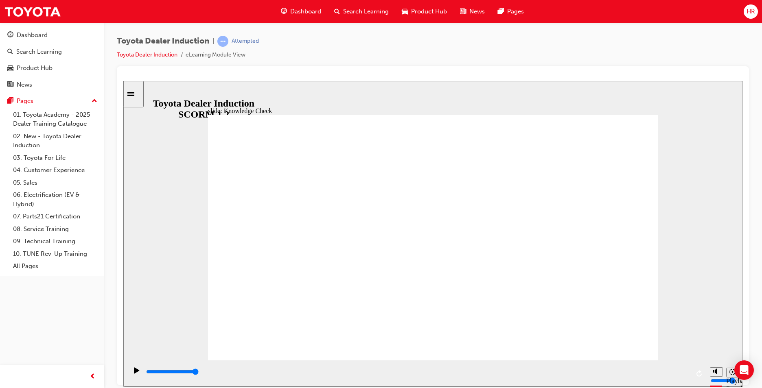
drag, startPoint x: 352, startPoint y: 299, endPoint x: 351, endPoint y: 326, distance: 26.5
checkbox input "true"
checkbox input "false"
checkbox input "true"
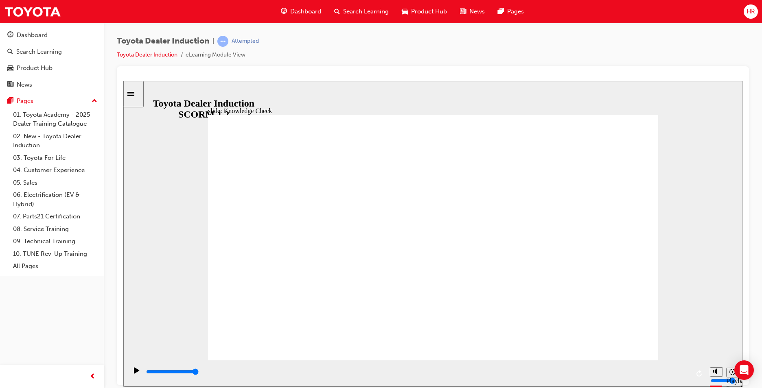
checkbox input "true"
type input "5000"
radio input "true"
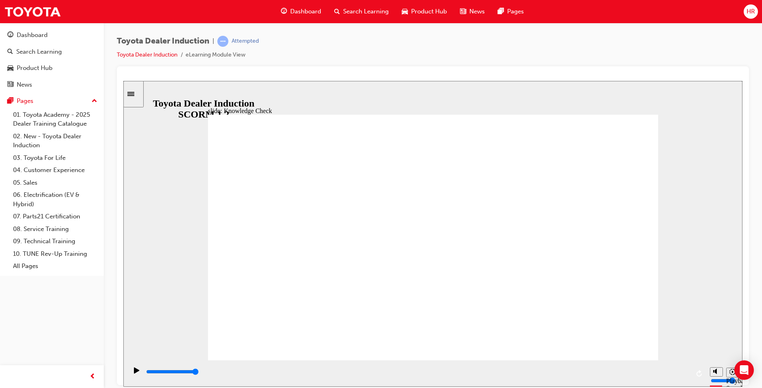
type input "1900"
checkbox input "true"
type input "4100"
checkbox input "true"
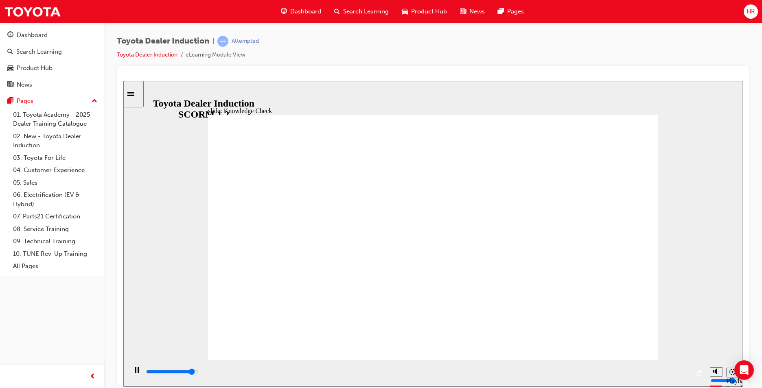
type input "4700"
checkbox input "true"
type input "5000"
checkbox input "true"
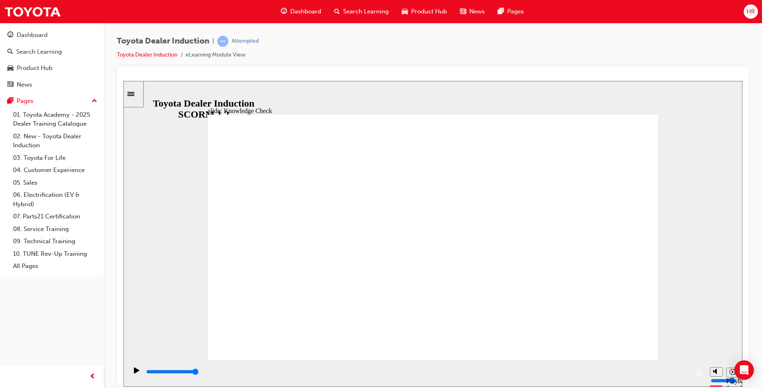
checkbox input "true"
drag, startPoint x: 601, startPoint y: 116, endPoint x: 593, endPoint y: 120, distance: 8.4
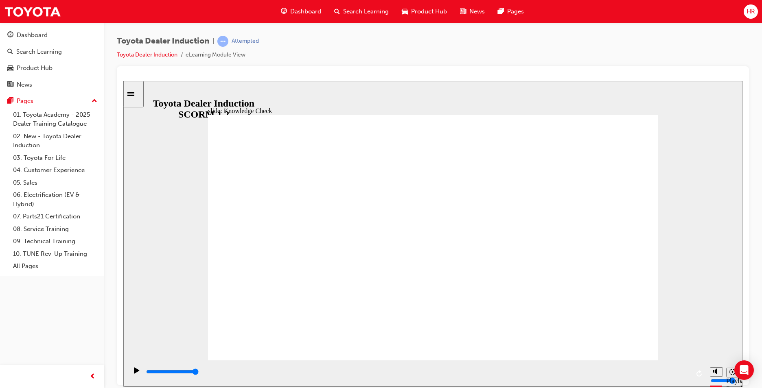
click at [651, 377] on div "playback controls" at bounding box center [417, 372] width 544 height 9
click at [199, 373] on input "slide progress" at bounding box center [172, 372] width 53 height 7
type input "9900"
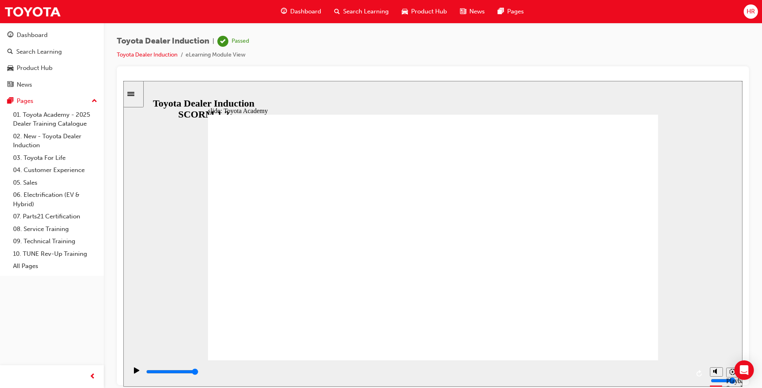
click at [315, 9] on span "Dashboard" at bounding box center [305, 11] width 31 height 9
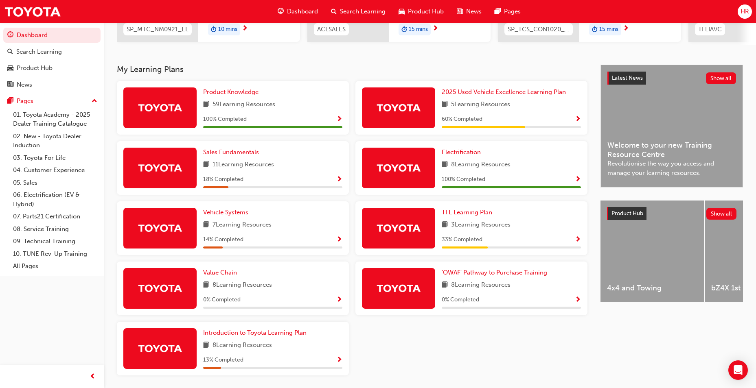
scroll to position [173, 0]
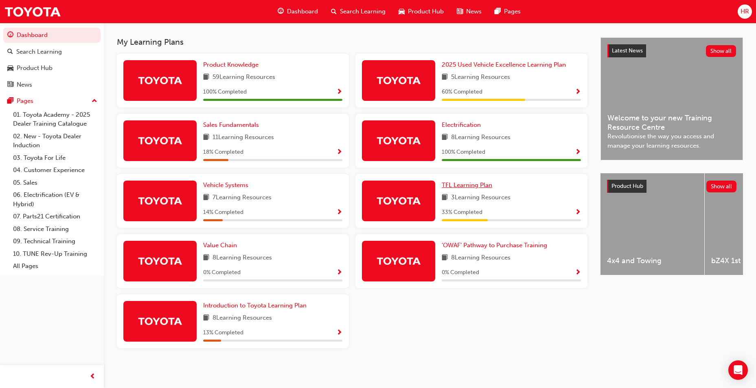
click at [465, 184] on span "TFL Learning Plan" at bounding box center [467, 185] width 50 height 7
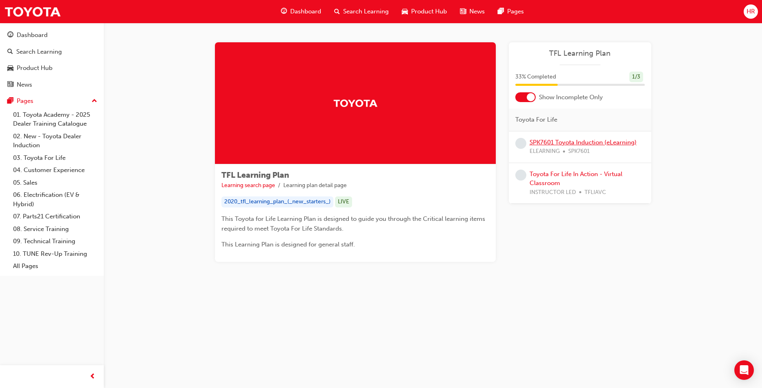
click at [625, 144] on link "SPK7601 Toyota Induction (eLearning)" at bounding box center [583, 142] width 107 height 7
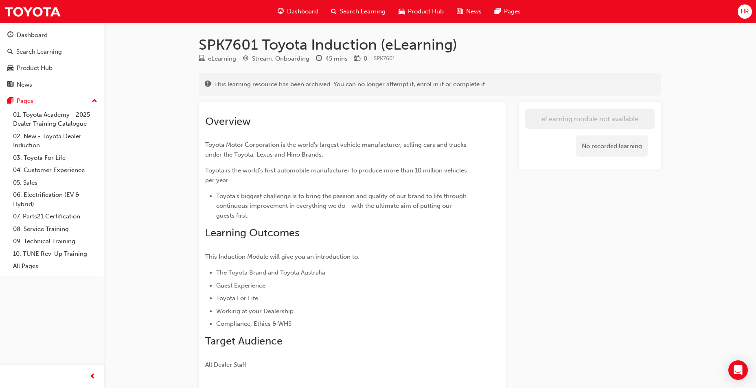
click at [275, 10] on div "Dashboard" at bounding box center [297, 11] width 53 height 17
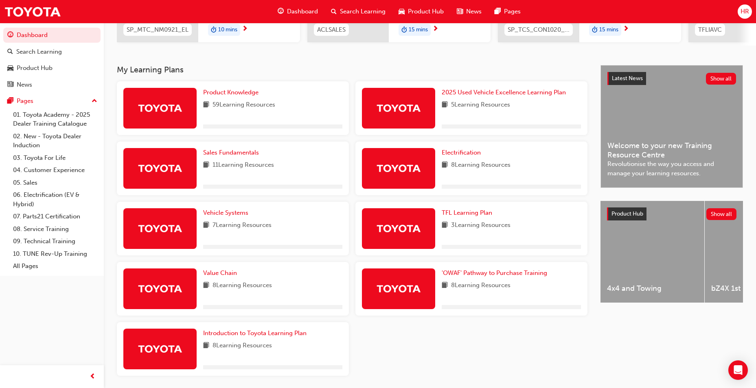
scroll to position [173, 0]
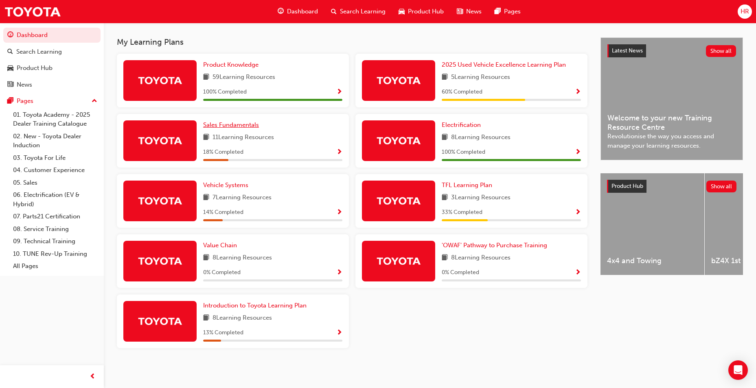
click at [224, 124] on span "Sales Fundamentals" at bounding box center [231, 124] width 56 height 7
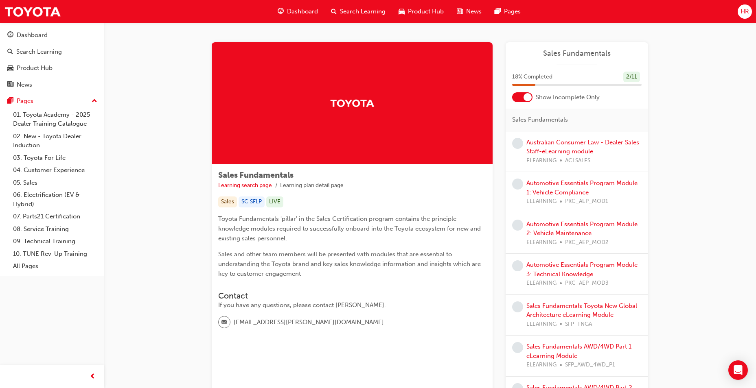
click at [570, 140] on link "Australian Consumer Law - Dealer Sales Staff-eLearning module" at bounding box center [582, 147] width 113 height 17
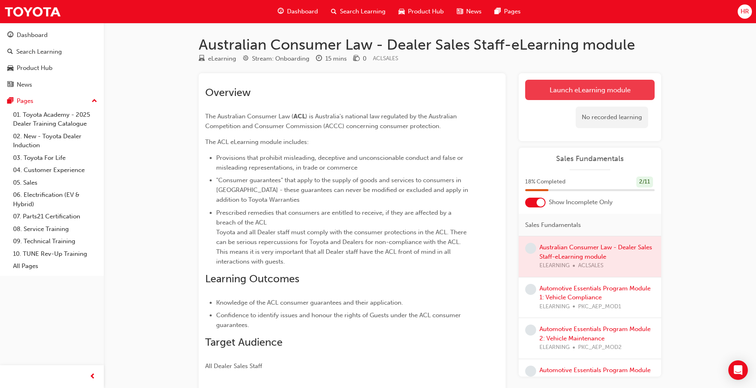
click at [531, 88] on link "Launch eLearning module" at bounding box center [589, 90] width 129 height 20
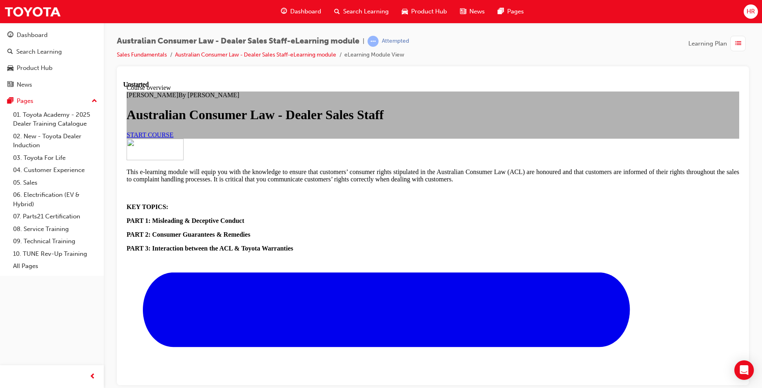
click at [173, 138] on span "START COURSE" at bounding box center [150, 134] width 47 height 7
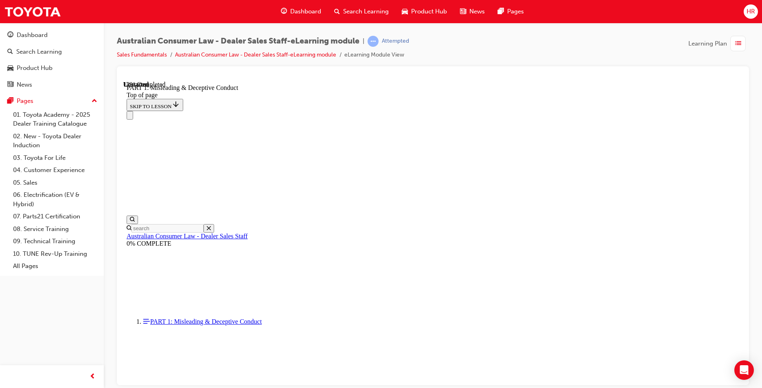
scroll to position [591, 0]
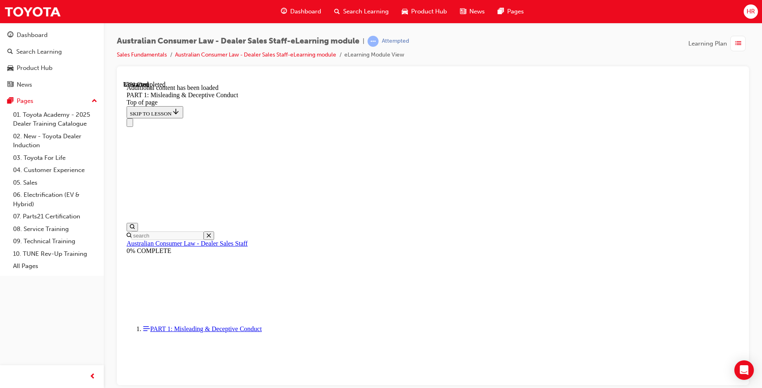
scroll to position [961, 0]
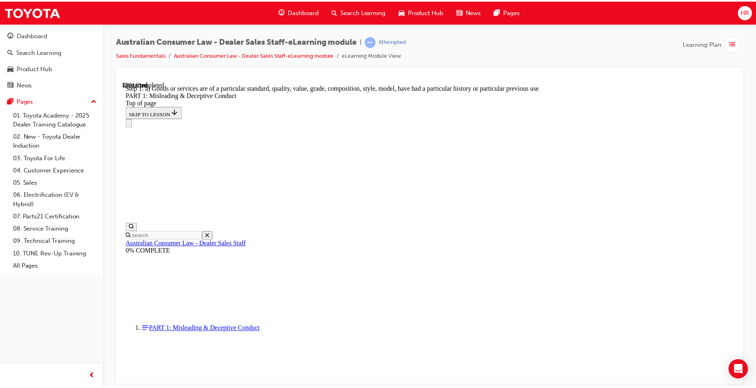
scroll to position [937, 0]
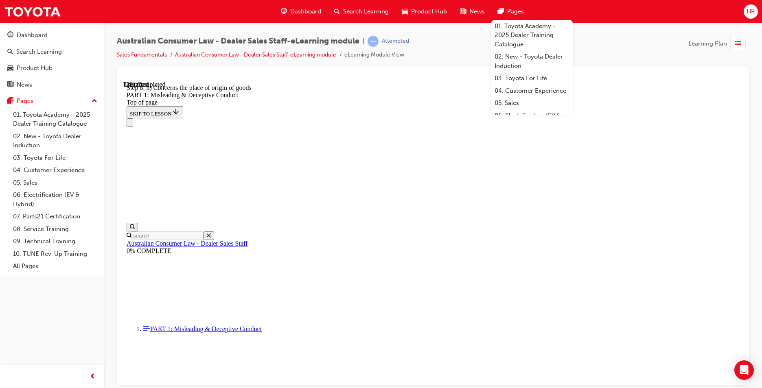
click at [300, 13] on span "Dashboard" at bounding box center [305, 11] width 31 height 9
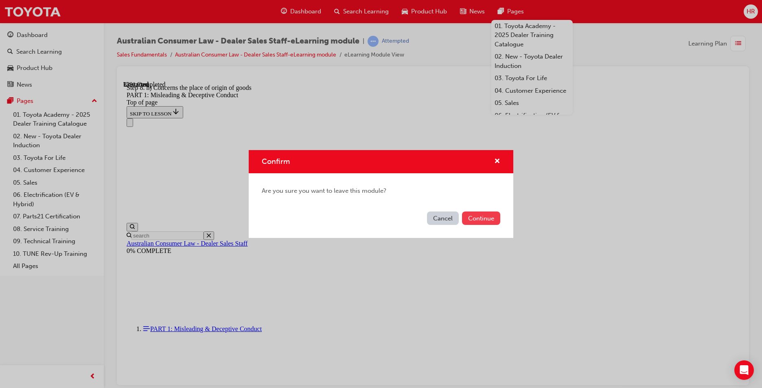
click at [477, 215] on button "Continue" at bounding box center [481, 218] width 38 height 13
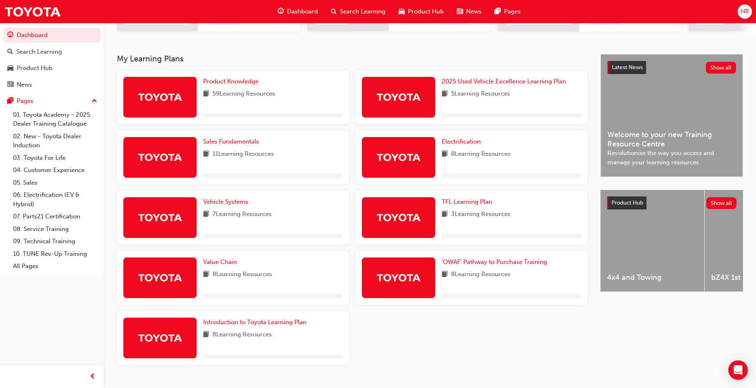
scroll to position [173, 0]
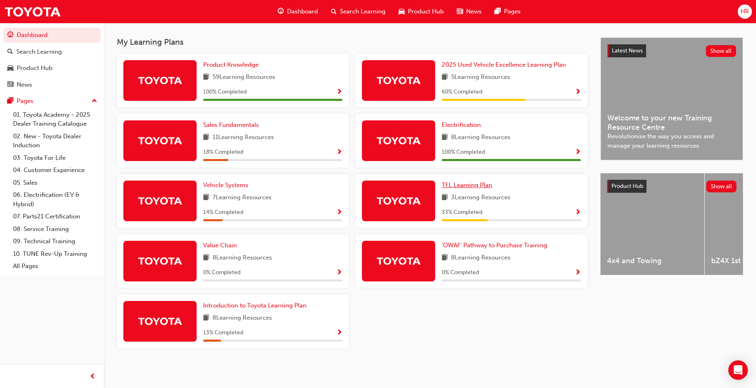
click at [474, 185] on span "TFL Learning Plan" at bounding box center [467, 185] width 50 height 7
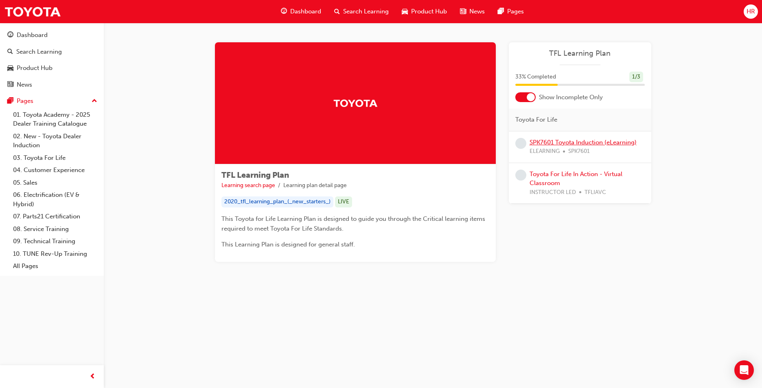
click at [579, 141] on link "SPK7601 Toyota Induction (eLearning)" at bounding box center [583, 142] width 107 height 7
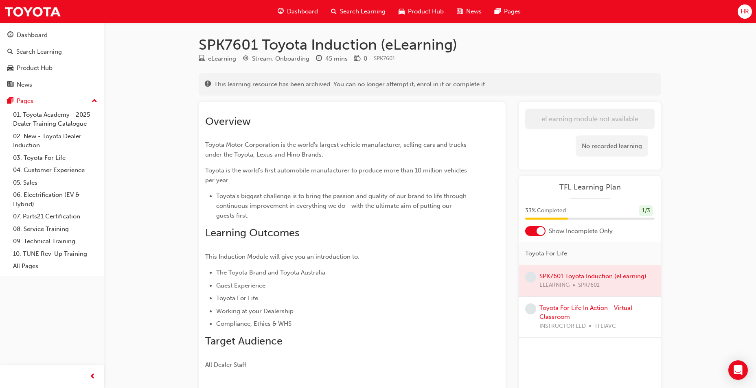
click at [285, 13] on div "Dashboard" at bounding box center [297, 11] width 53 height 17
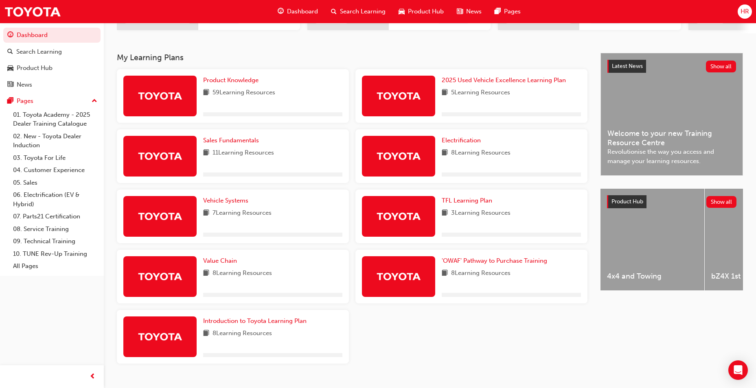
scroll to position [173, 0]
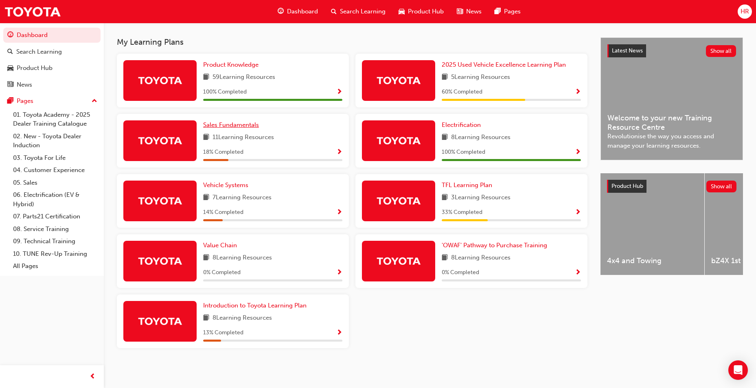
click at [241, 126] on span "Sales Fundamentals" at bounding box center [231, 124] width 56 height 7
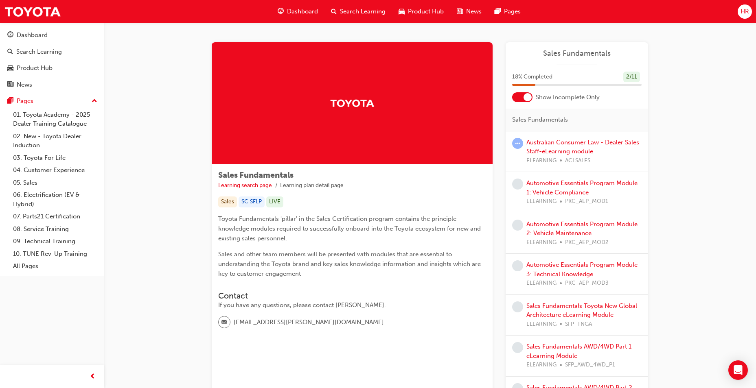
click at [570, 142] on link "Australian Consumer Law - Dealer Sales Staff-eLearning module" at bounding box center [582, 147] width 113 height 17
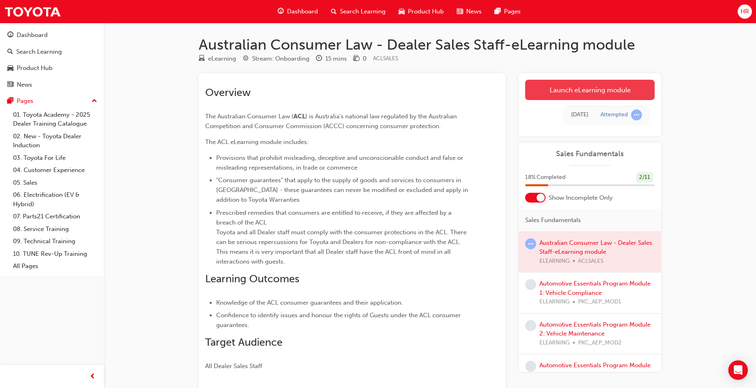
click at [606, 90] on link "Launch eLearning module" at bounding box center [589, 90] width 129 height 20
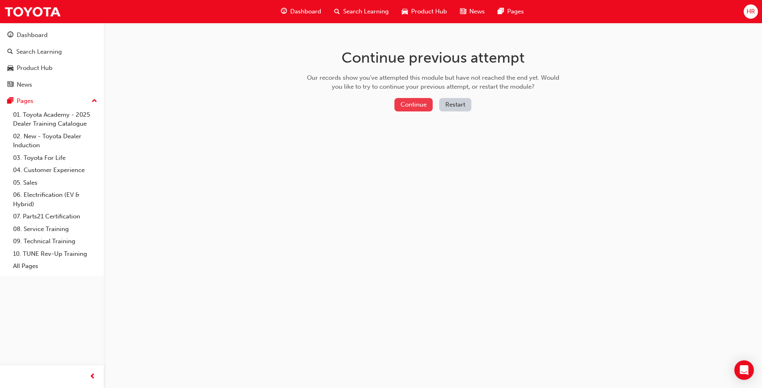
click at [398, 105] on button "Continue" at bounding box center [414, 104] width 38 height 13
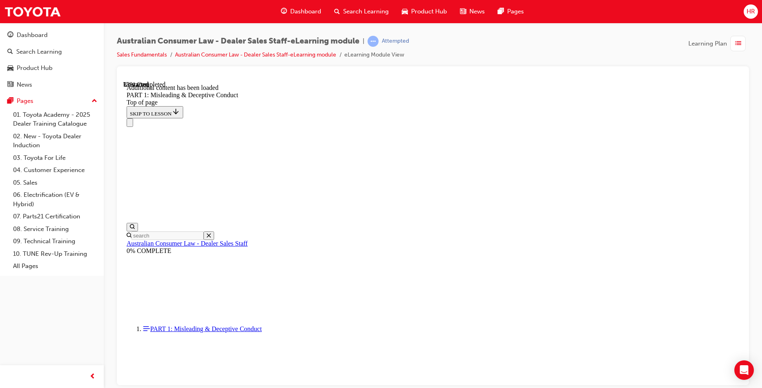
scroll to position [961, 0]
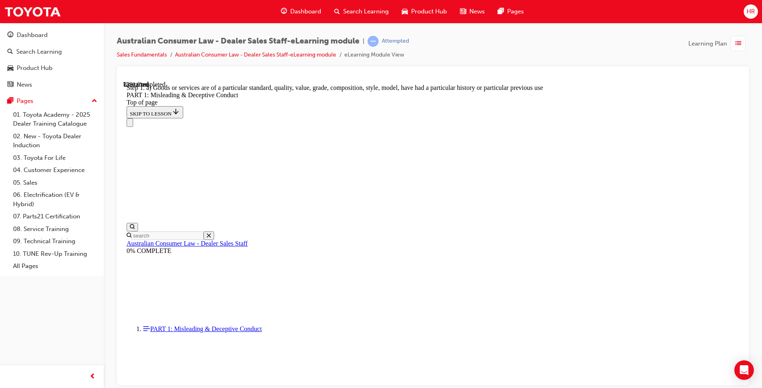
scroll to position [937, 0]
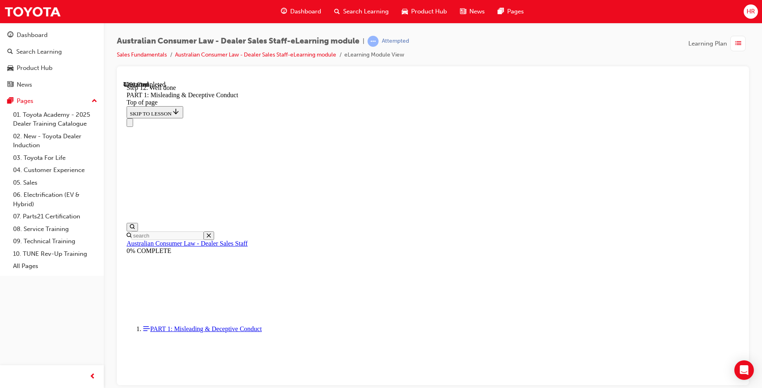
drag, startPoint x: 406, startPoint y: 294, endPoint x: 491, endPoint y: 332, distance: 92.9
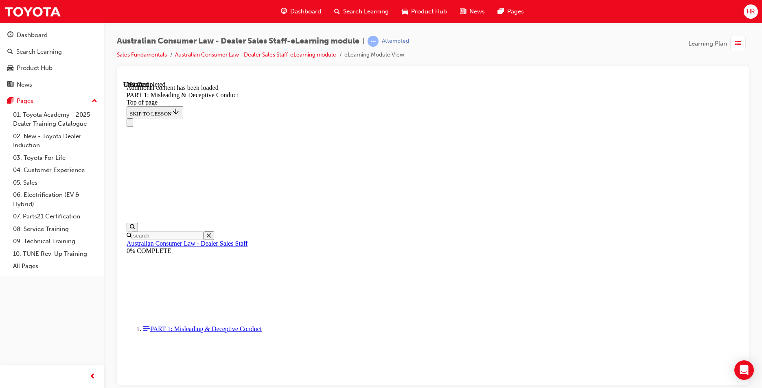
scroll to position [1607, 0]
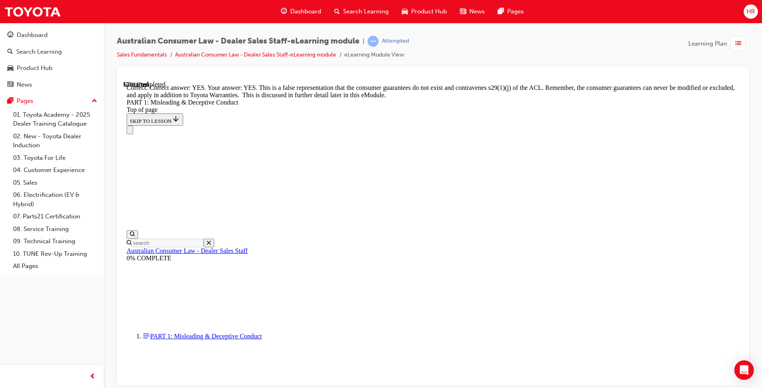
scroll to position [1770, 0]
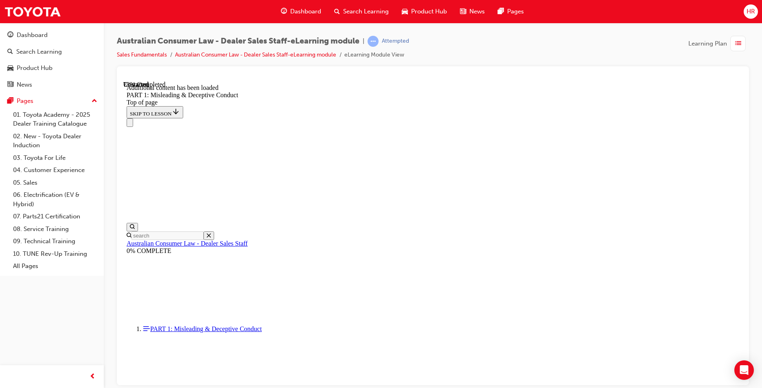
scroll to position [1990, 0]
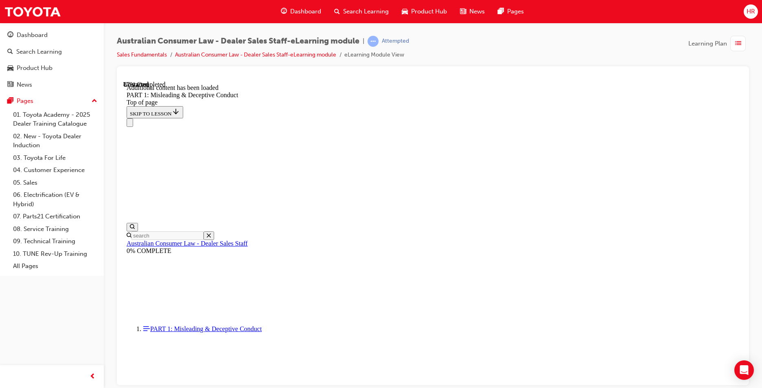
scroll to position [2209, 0]
click button "START"
drag, startPoint x: 707, startPoint y: 191, endPoint x: 698, endPoint y: 188, distance: 9.8
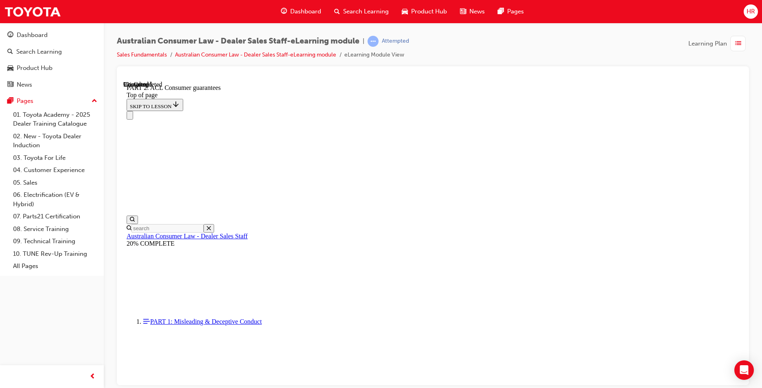
scroll to position [1326, 0]
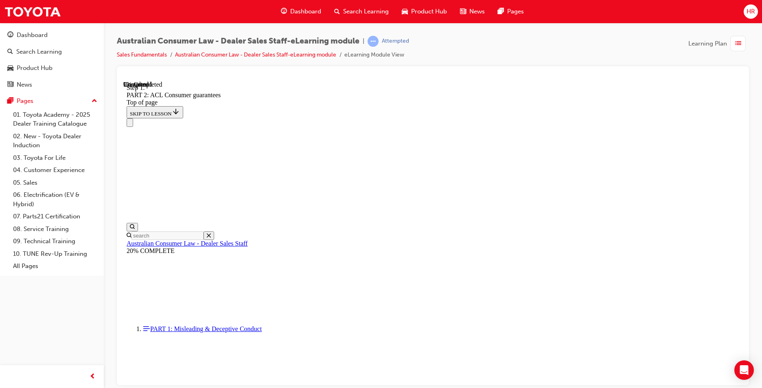
scroll to position [1320, 0]
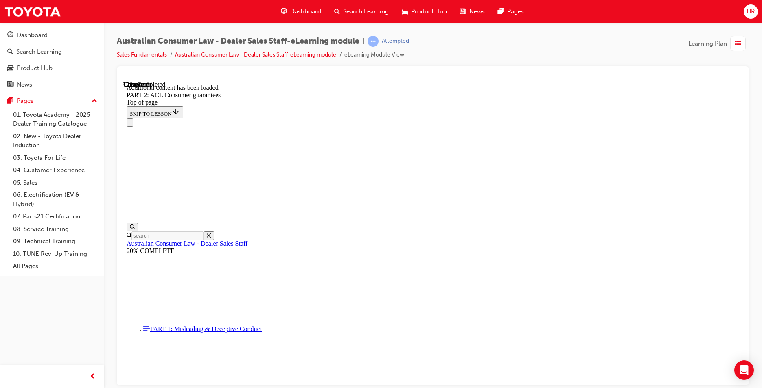
scroll to position [1540, 0]
drag, startPoint x: 287, startPoint y: 184, endPoint x: 268, endPoint y: 189, distance: 18.9
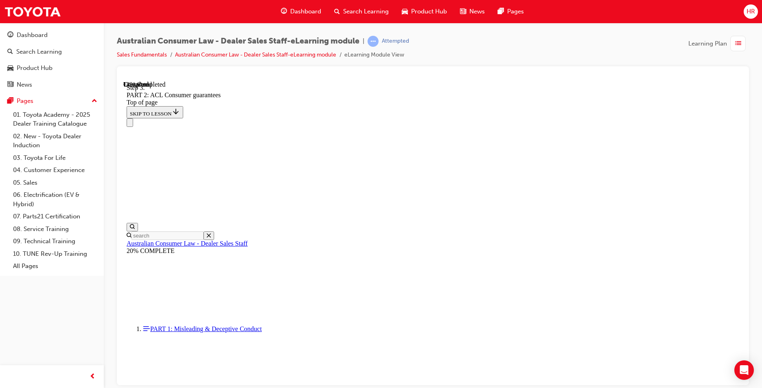
drag, startPoint x: 571, startPoint y: 250, endPoint x: 576, endPoint y: 247, distance: 6.4
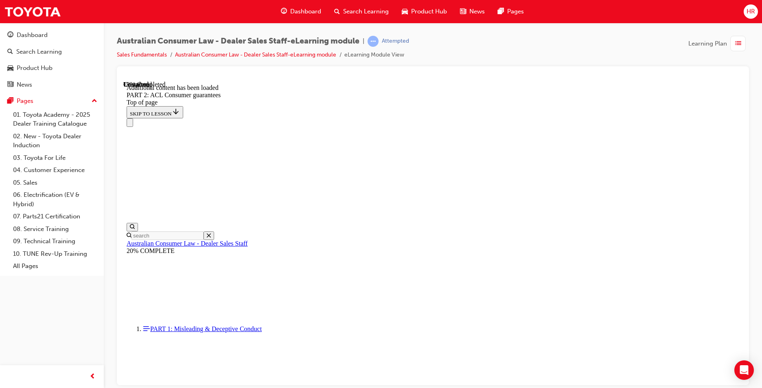
drag, startPoint x: 672, startPoint y: 325, endPoint x: 671, endPoint y: 319, distance: 5.4
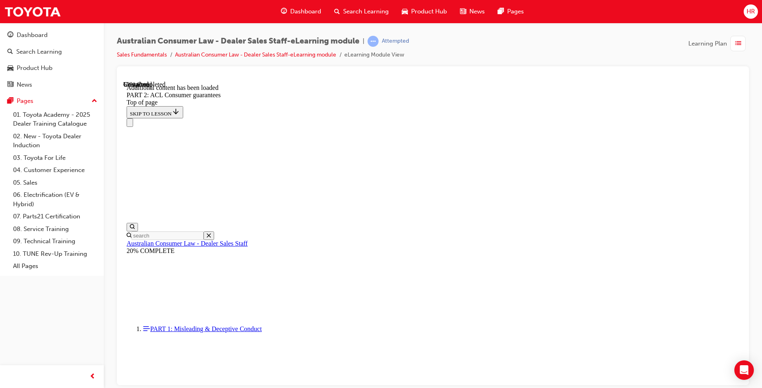
scroll to position [5078, 0]
drag, startPoint x: 450, startPoint y: 366, endPoint x: 447, endPoint y: 357, distance: 9.4
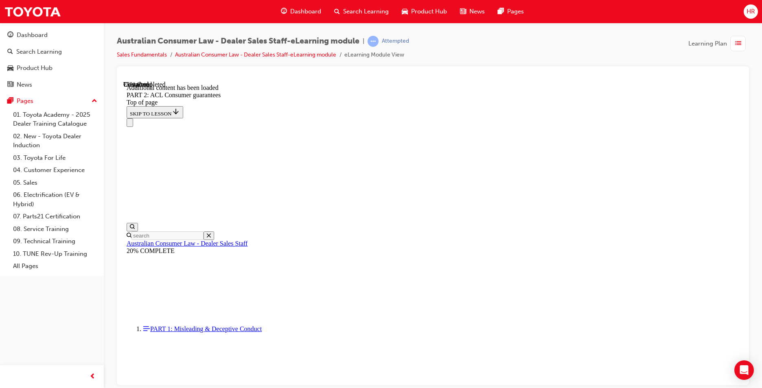
scroll to position [6514, 0]
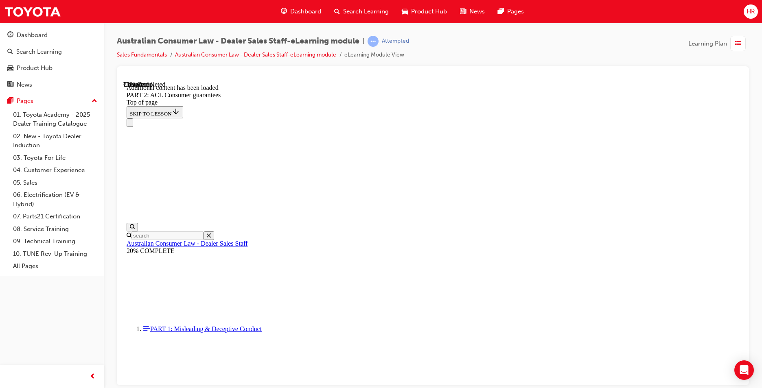
drag, startPoint x: 580, startPoint y: 196, endPoint x: 569, endPoint y: 146, distance: 51.3
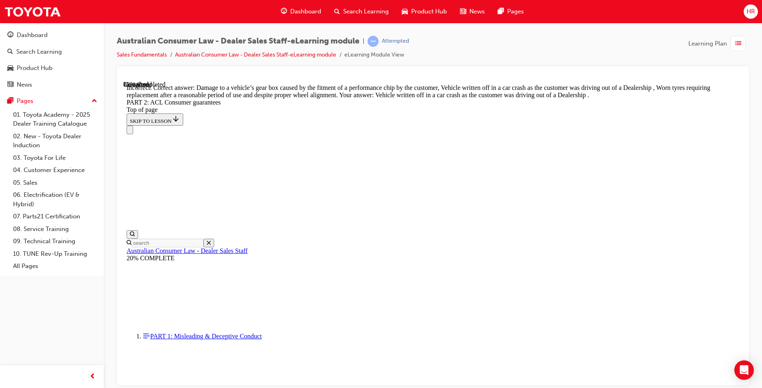
drag, startPoint x: 409, startPoint y: 311, endPoint x: 405, endPoint y: 309, distance: 4.4
drag, startPoint x: 405, startPoint y: 309, endPoint x: 405, endPoint y: 274, distance: 34.6
drag, startPoint x: 405, startPoint y: 274, endPoint x: 399, endPoint y: 236, distance: 38.3
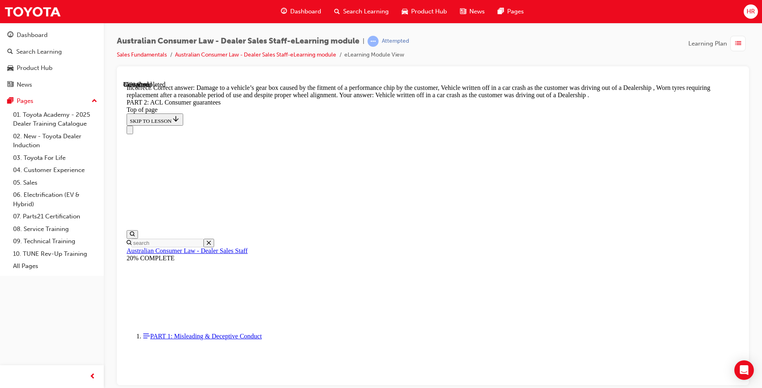
drag, startPoint x: 399, startPoint y: 236, endPoint x: 384, endPoint y: 235, distance: 15.6
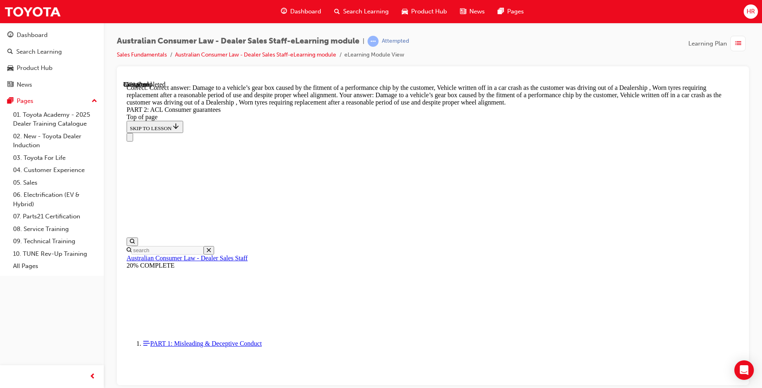
scroll to position [8138, 0]
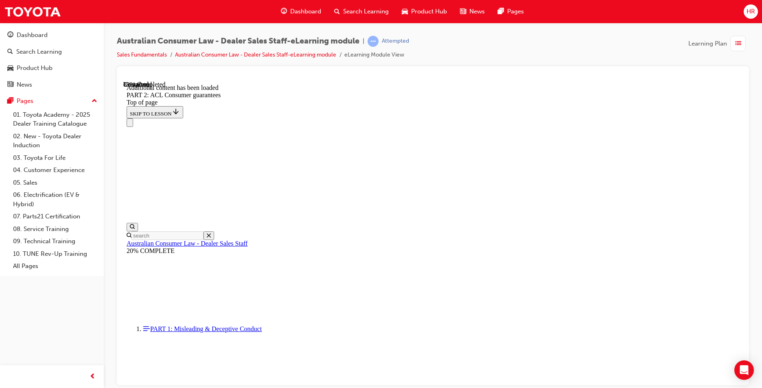
scroll to position [8821, 0]
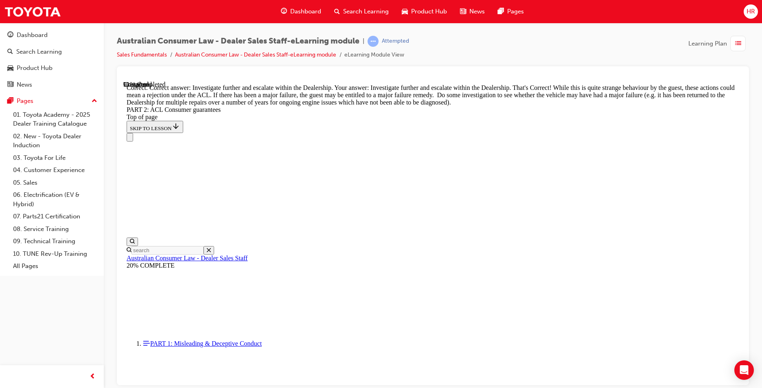
scroll to position [9067, 0]
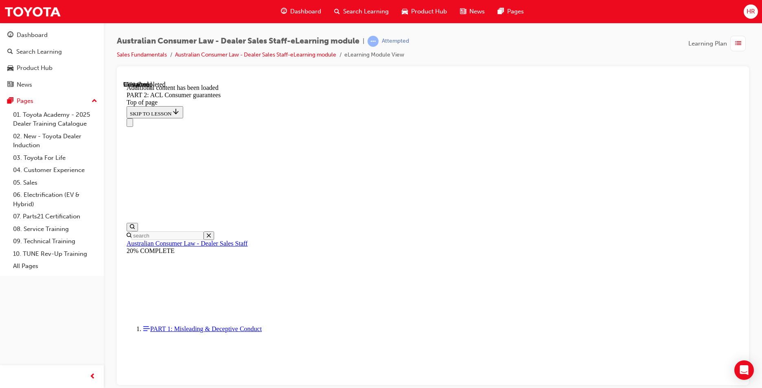
scroll to position [9762, 0]
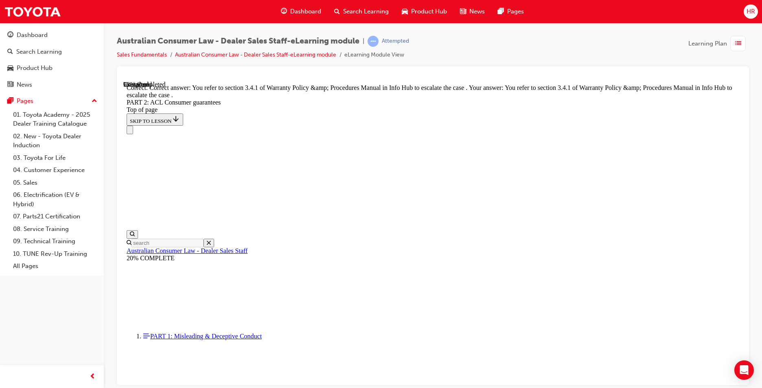
scroll to position [10215, 0]
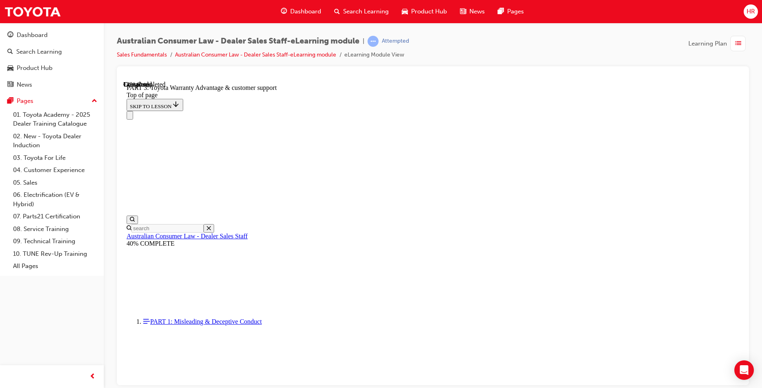
scroll to position [500, 0]
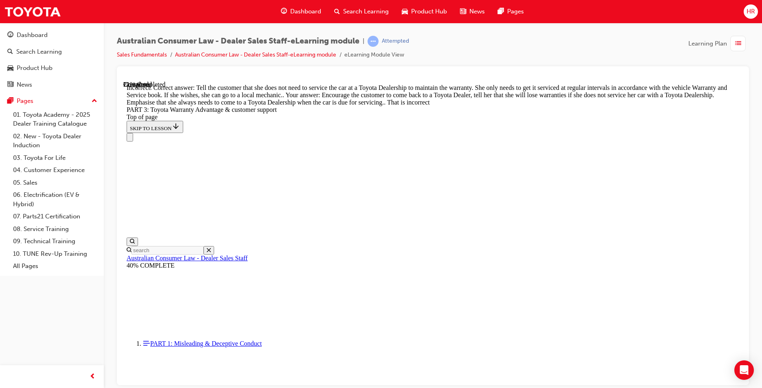
scroll to position [672, 0]
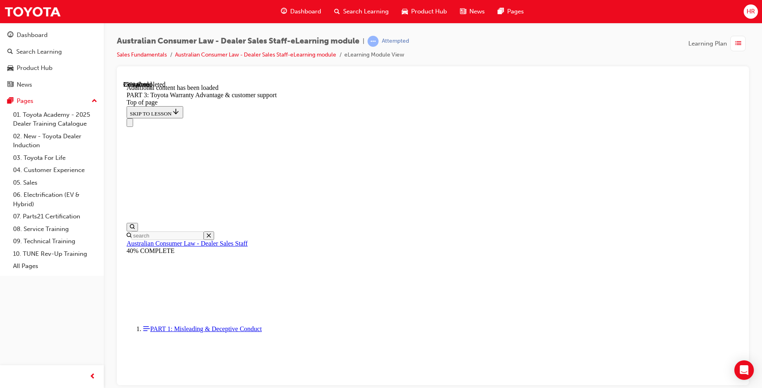
scroll to position [662, 0]
drag, startPoint x: 492, startPoint y: 267, endPoint x: 487, endPoint y: 248, distance: 19.9
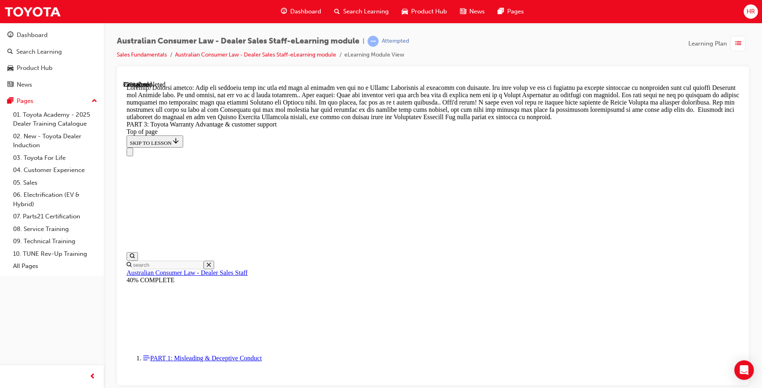
scroll to position [910, 0]
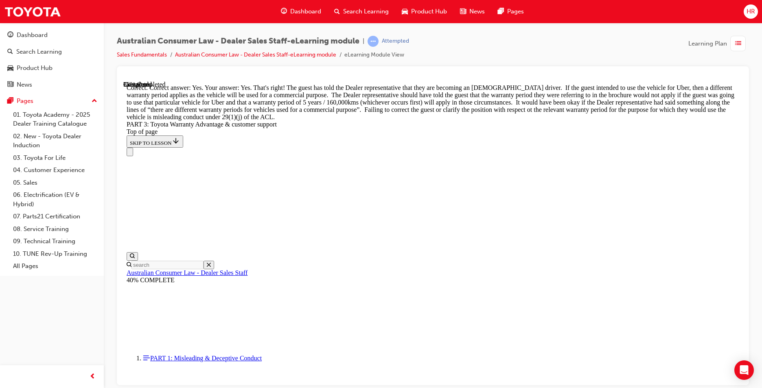
scroll to position [1214, 0]
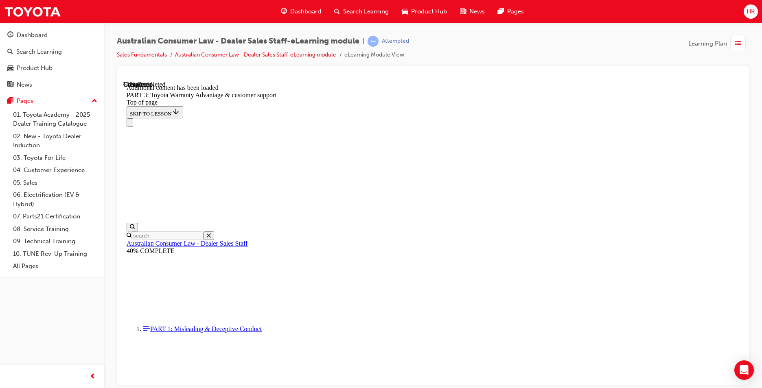
scroll to position [2138, 0]
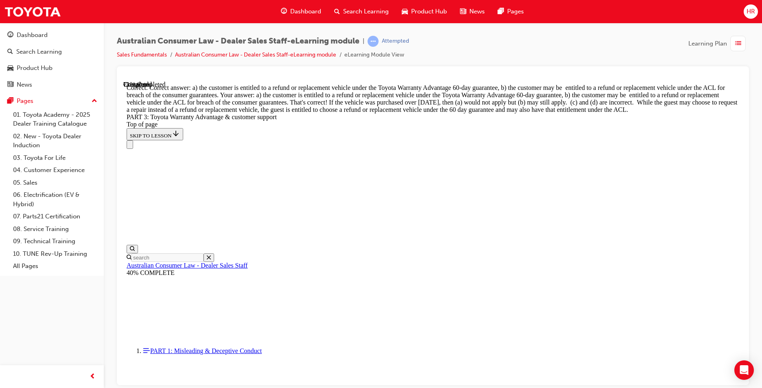
drag, startPoint x: 479, startPoint y: 321, endPoint x: 416, endPoint y: 250, distance: 95.5
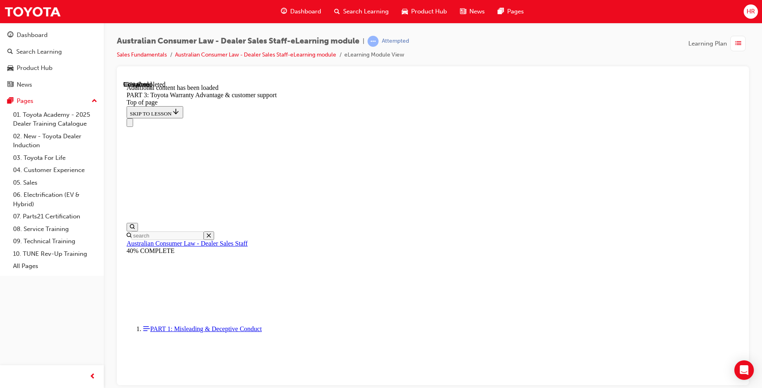
scroll to position [2574, 0]
drag, startPoint x: 426, startPoint y: 320, endPoint x: 407, endPoint y: 300, distance: 27.7
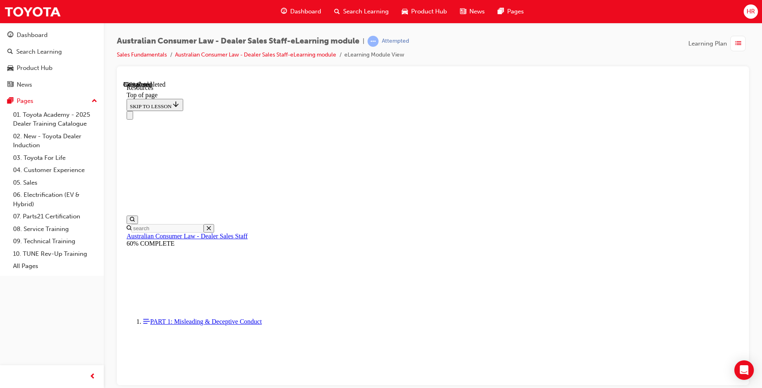
scroll to position [399, 0]
drag, startPoint x: 378, startPoint y: 320, endPoint x: 374, endPoint y: 310, distance: 10.8
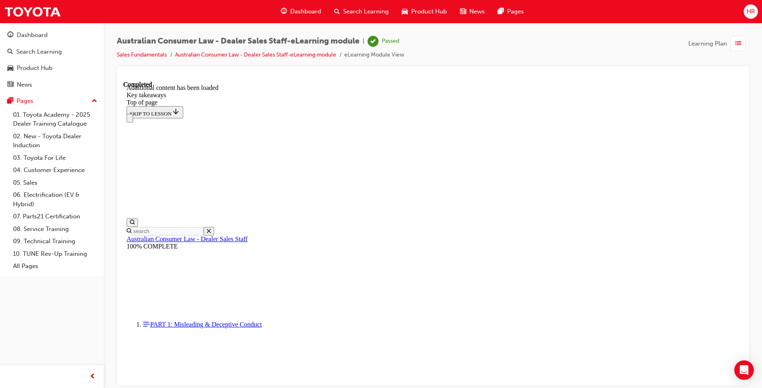
scroll to position [171, 0]
click at [744, 44] on div "button" at bounding box center [737, 43] width 15 height 15
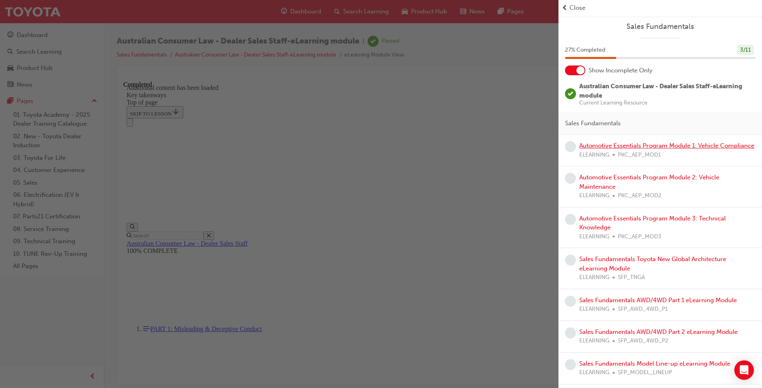
click at [619, 145] on link "Automotive Essentials Program Module 1: Vehicle Compliance" at bounding box center [666, 145] width 175 height 7
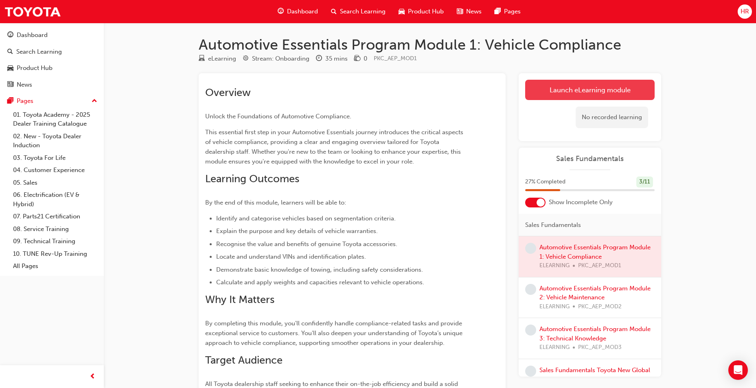
click at [598, 88] on link "Launch eLearning module" at bounding box center [589, 90] width 129 height 20
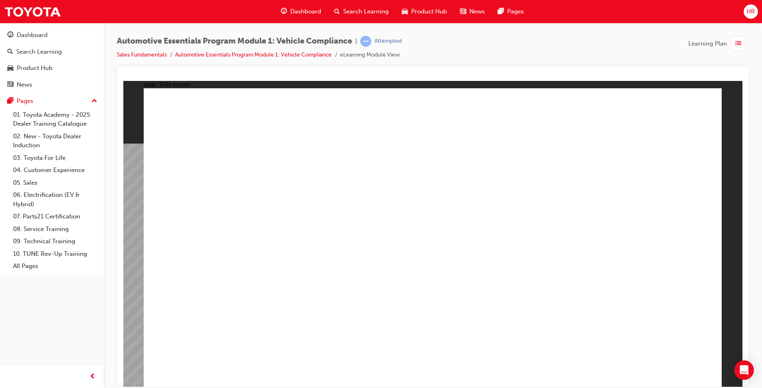
drag, startPoint x: 409, startPoint y: 353, endPoint x: 424, endPoint y: 359, distance: 15.7
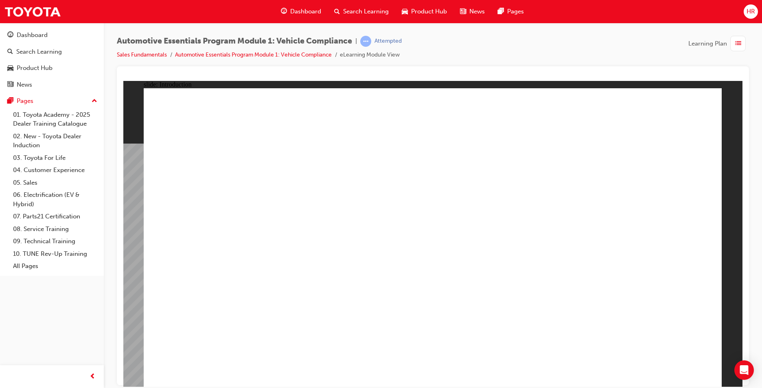
drag, startPoint x: 162, startPoint y: 138, endPoint x: 372, endPoint y: 221, distance: 225.6
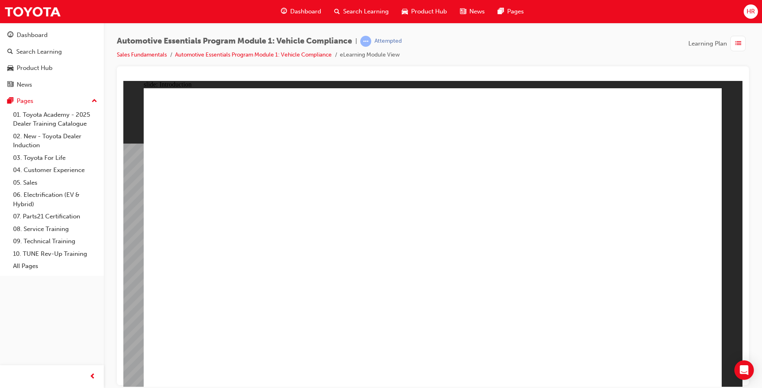
drag, startPoint x: 394, startPoint y: 224, endPoint x: 386, endPoint y: 232, distance: 11.5
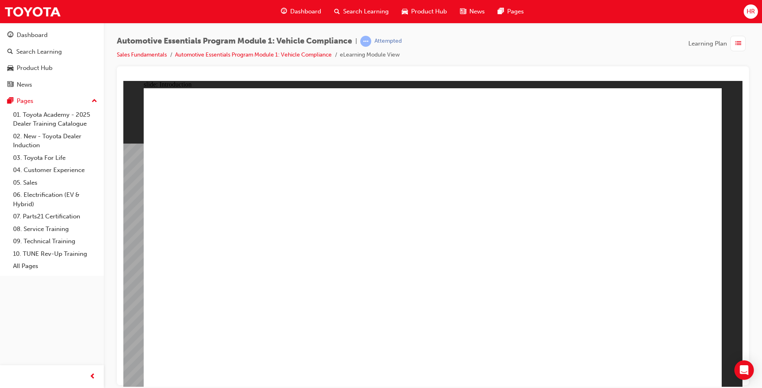
drag, startPoint x: 436, startPoint y: 353, endPoint x: 434, endPoint y: 359, distance: 6.8
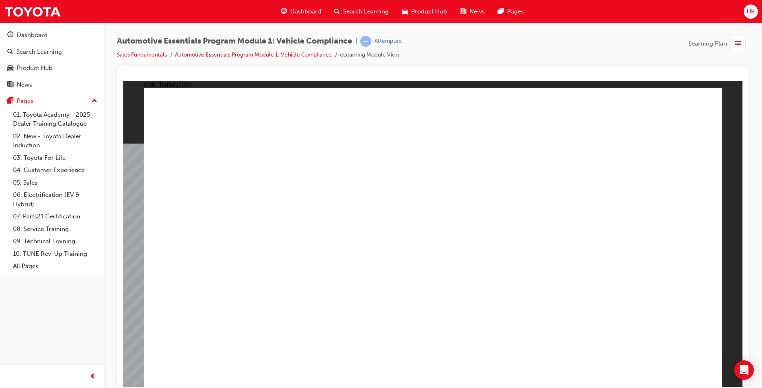
drag, startPoint x: 562, startPoint y: 294, endPoint x: 563, endPoint y: 277, distance: 16.3
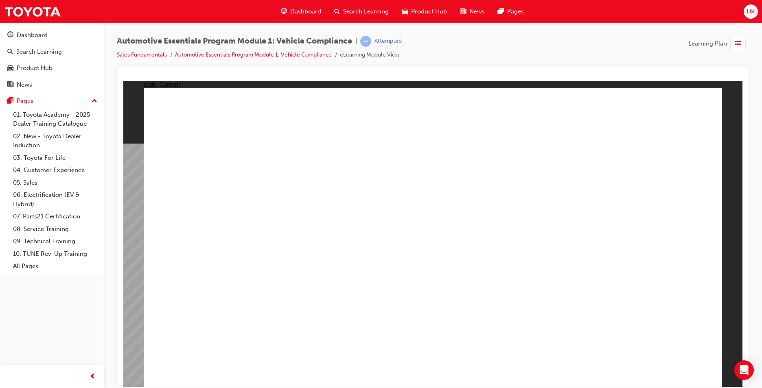
drag, startPoint x: 649, startPoint y: 358, endPoint x: 654, endPoint y: 364, distance: 7.6
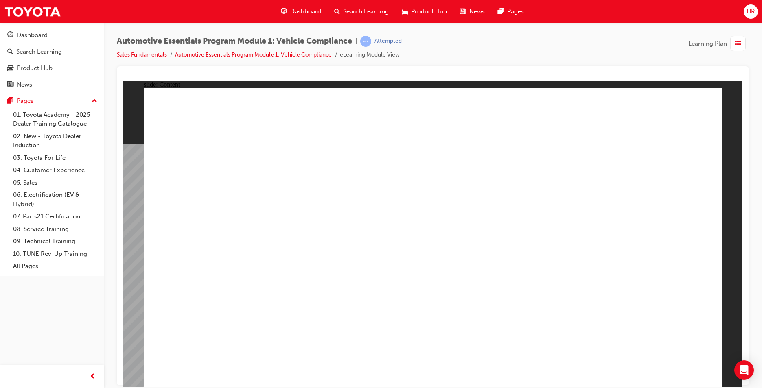
drag, startPoint x: 259, startPoint y: 334, endPoint x: 261, endPoint y: 323, distance: 10.9
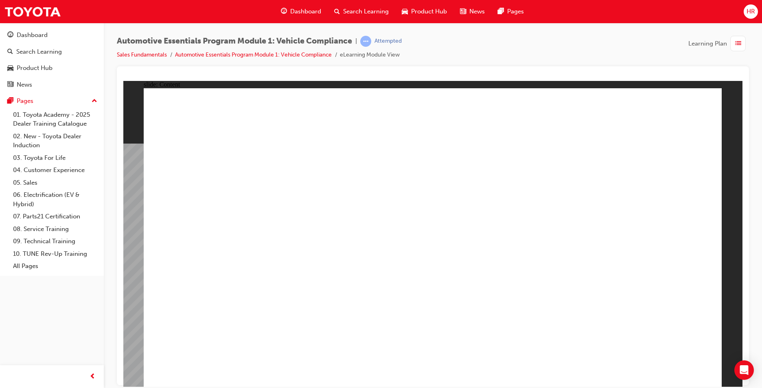
radio input "true"
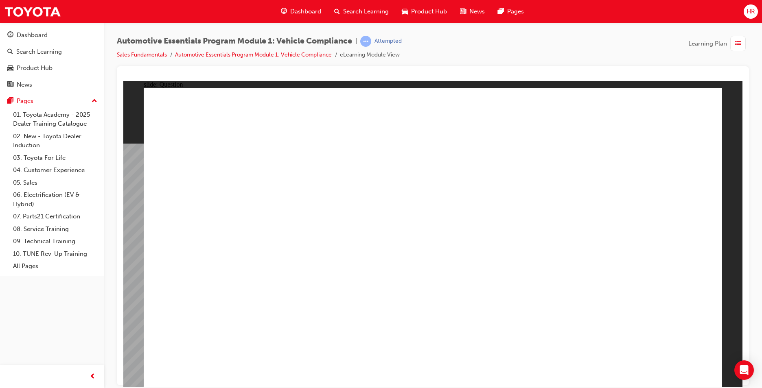
radio input "true"
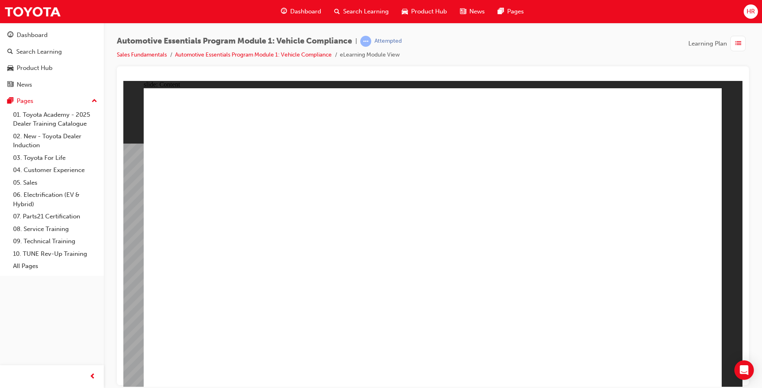
drag, startPoint x: 493, startPoint y: 179, endPoint x: 577, endPoint y: 231, distance: 99.0
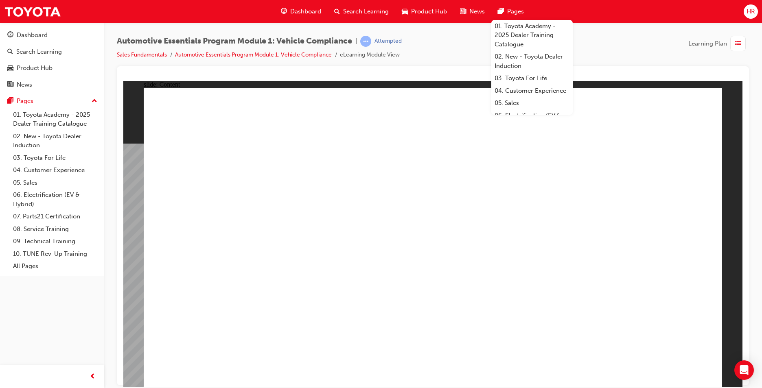
drag, startPoint x: 614, startPoint y: 317, endPoint x: 643, endPoint y: 403, distance: 90.9
click at [643, 387] on html "​100%​ slide: Content Rectangle 1 close_white.png Rectangle 1 Group 1 How often…" at bounding box center [432, 234] width 619 height 306
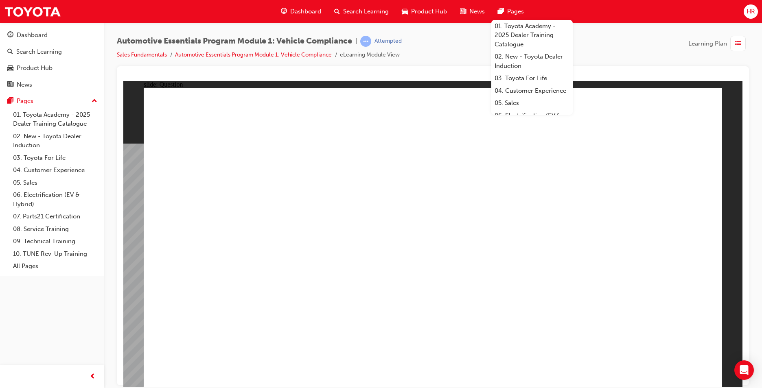
radio input "true"
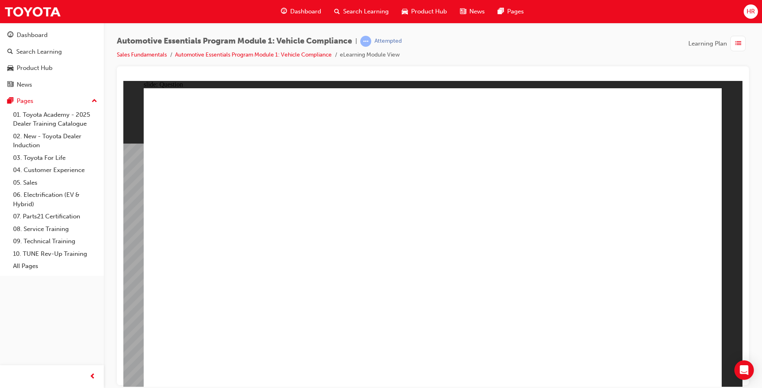
drag, startPoint x: 544, startPoint y: 184, endPoint x: 544, endPoint y: 209, distance: 24.8
radio input "true"
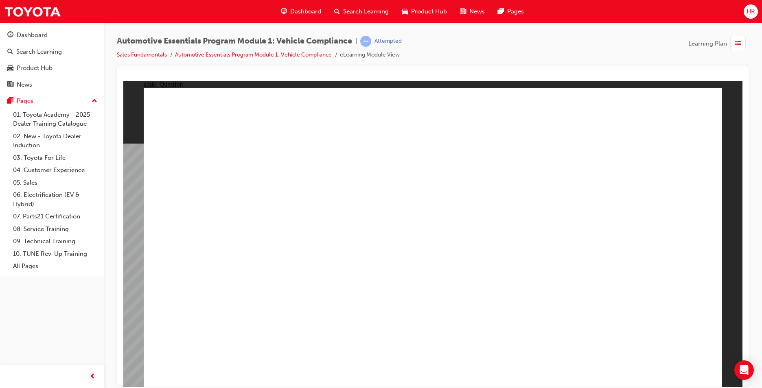
radio input "true"
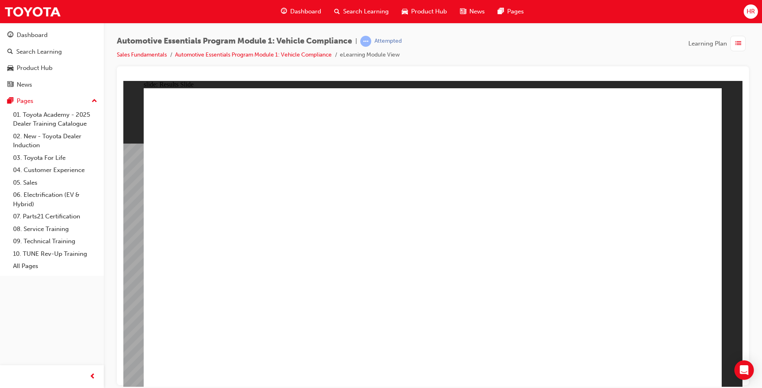
radio input "true"
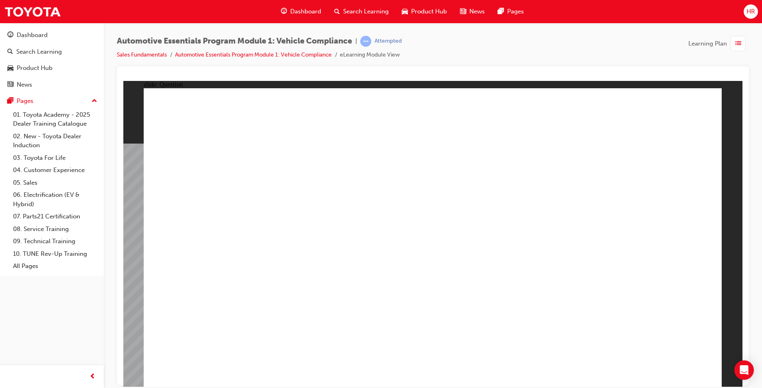
radio input "true"
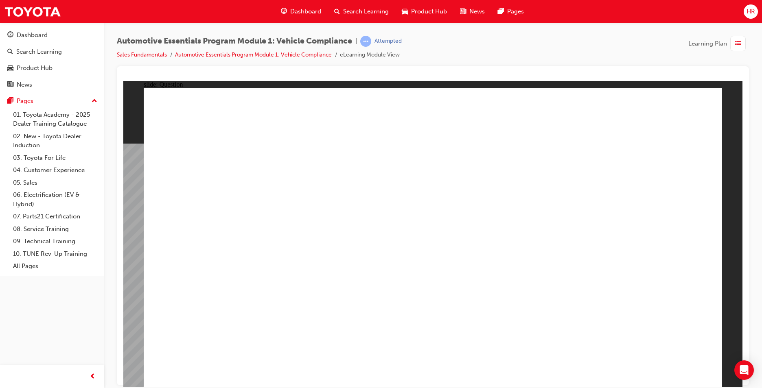
drag, startPoint x: 525, startPoint y: 215, endPoint x: 526, endPoint y: 208, distance: 6.6
radio input "true"
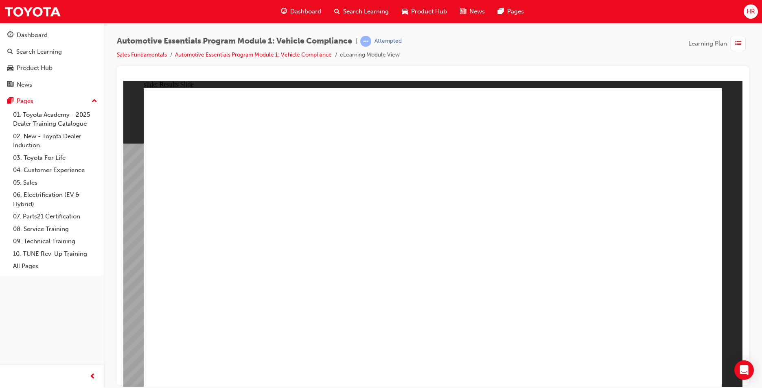
drag, startPoint x: 570, startPoint y: 192, endPoint x: 589, endPoint y: 236, distance: 48.0
radio input "true"
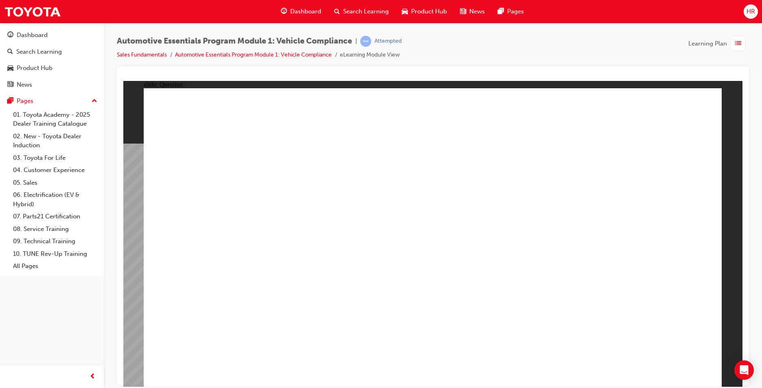
radio input "true"
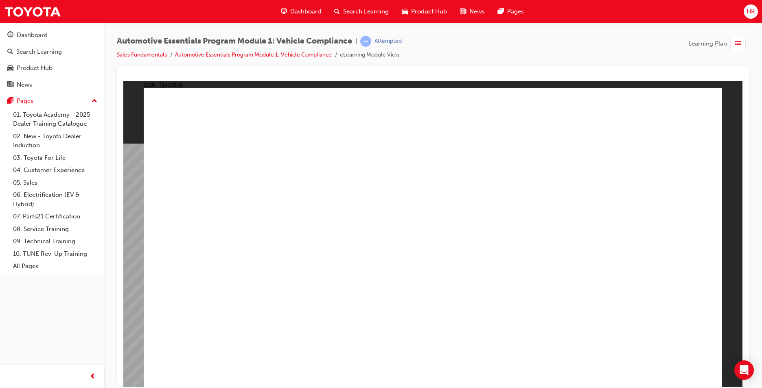
radio input "true"
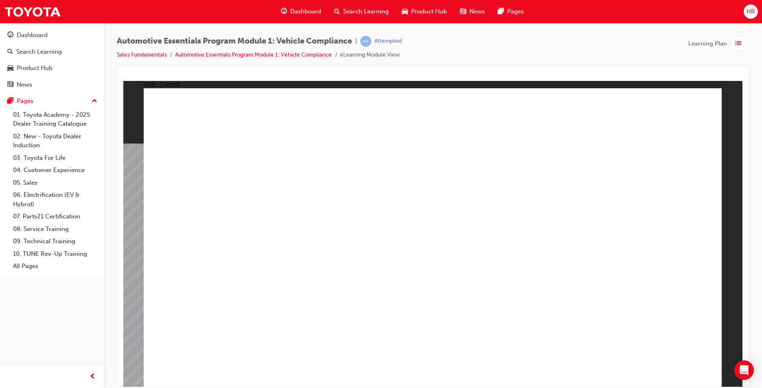
drag, startPoint x: 710, startPoint y: 110, endPoint x: 702, endPoint y: 97, distance: 14.2
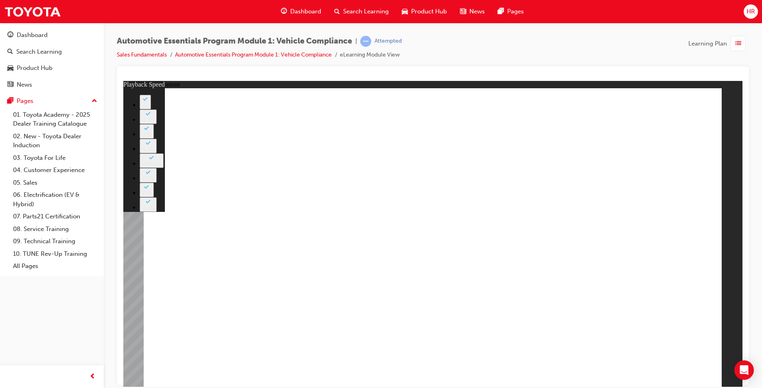
type input "11"
type input "8"
type input "11"
type input "8"
type input "11"
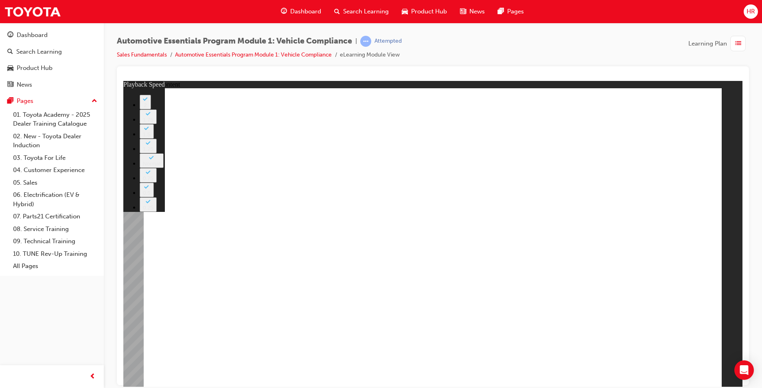
type input "8"
type input "11"
type input "9"
type input "11"
type input "9"
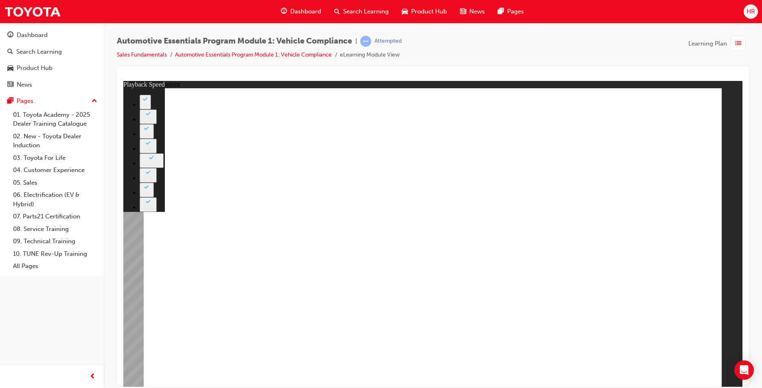
type input "11"
type input "10"
drag, startPoint x: 626, startPoint y: 261, endPoint x: 626, endPoint y: 249, distance: 12.6
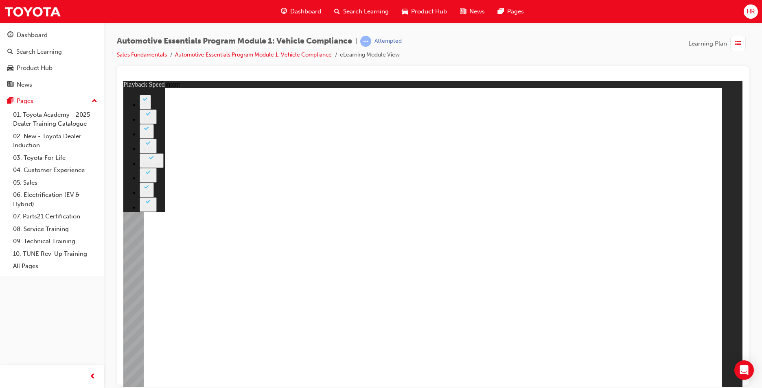
type input "42"
type input "43"
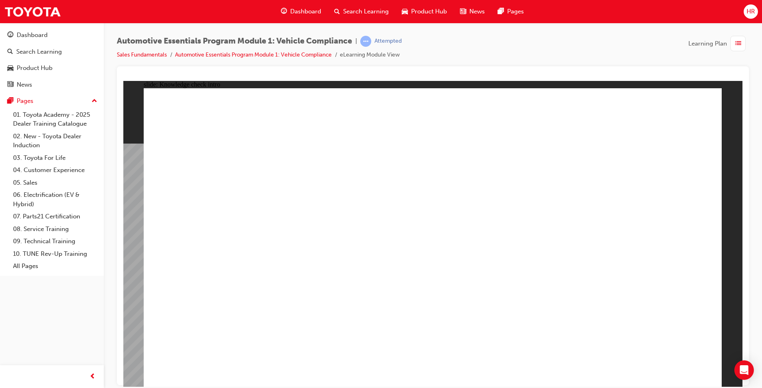
radio input "true"
drag, startPoint x: 692, startPoint y: 357, endPoint x: 684, endPoint y: 364, distance: 11.0
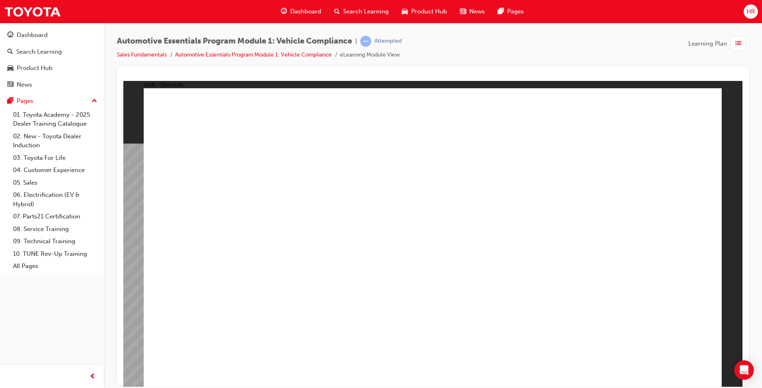
drag, startPoint x: 531, startPoint y: 213, endPoint x: 644, endPoint y: 285, distance: 134.4
radio input "true"
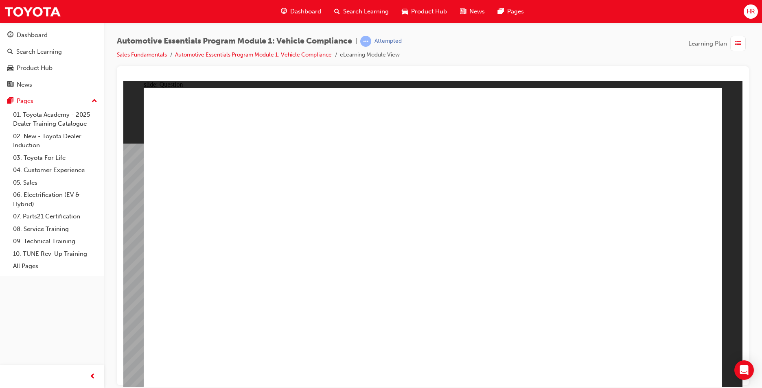
radio input "true"
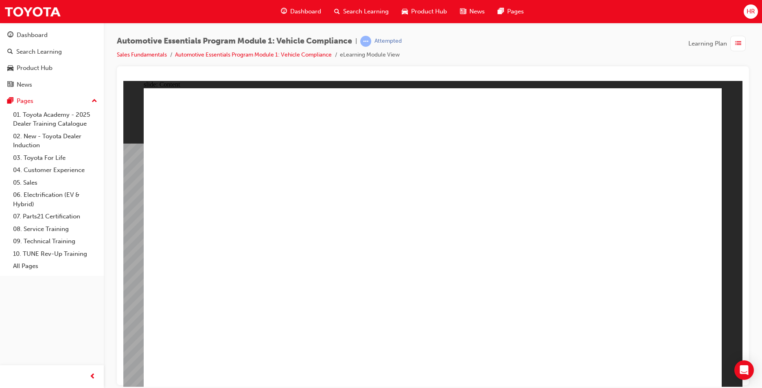
drag, startPoint x: 552, startPoint y: 306, endPoint x: 546, endPoint y: 290, distance: 16.6
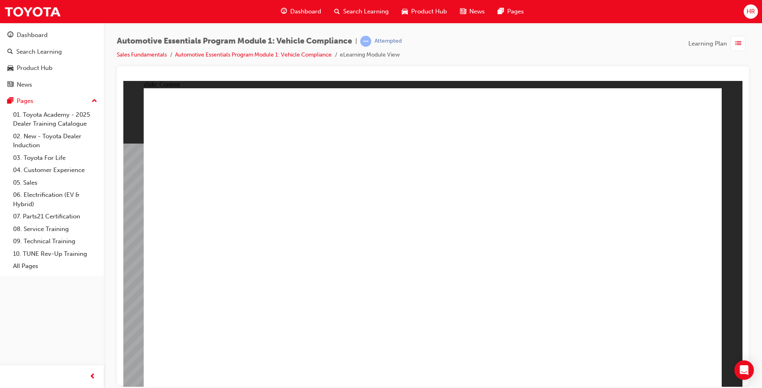
drag, startPoint x: 586, startPoint y: 160, endPoint x: 555, endPoint y: 168, distance: 32.1
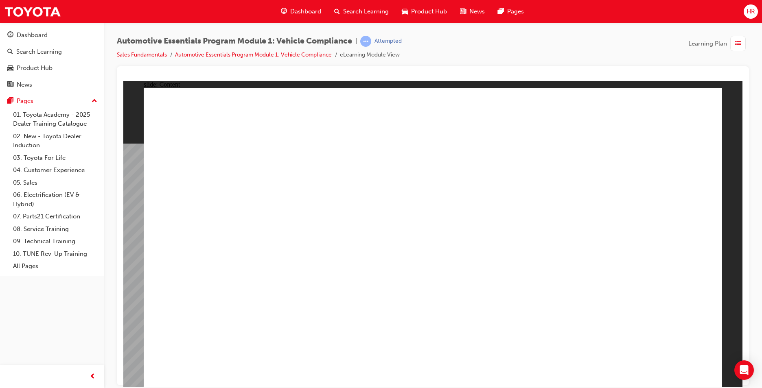
drag, startPoint x: 731, startPoint y: 85, endPoint x: 706, endPoint y: 100, distance: 28.8
click at [730, 86] on div "slide: Content Line 1 Sequential Number Line 1 Plant Line 1 Model Year Line 1 C…" at bounding box center [432, 234] width 619 height 306
drag, startPoint x: 519, startPoint y: 195, endPoint x: 505, endPoint y: 201, distance: 14.4
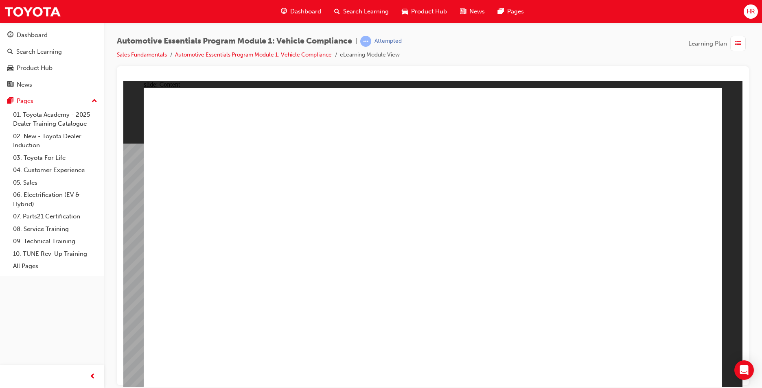
drag, startPoint x: 603, startPoint y: 165, endPoint x: 617, endPoint y: 154, distance: 18.3
drag, startPoint x: 330, startPoint y: 226, endPoint x: 340, endPoint y: 227, distance: 9.8
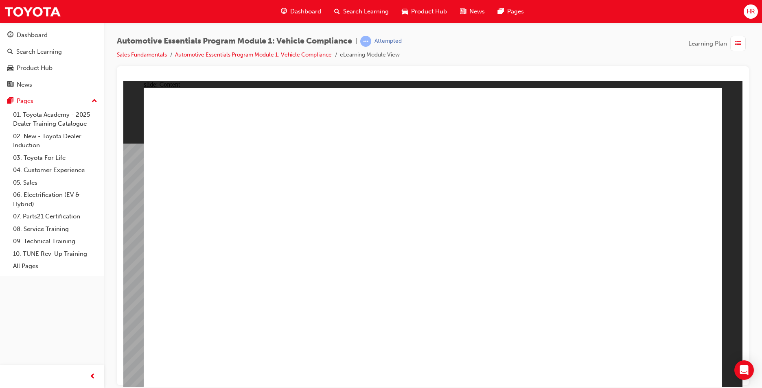
drag, startPoint x: 434, startPoint y: 295, endPoint x: 509, endPoint y: 263, distance: 81.8
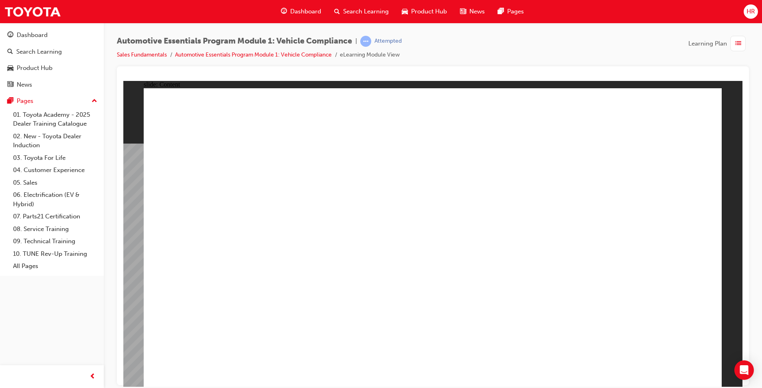
click at [719, 79] on div at bounding box center [432, 77] width 619 height 8
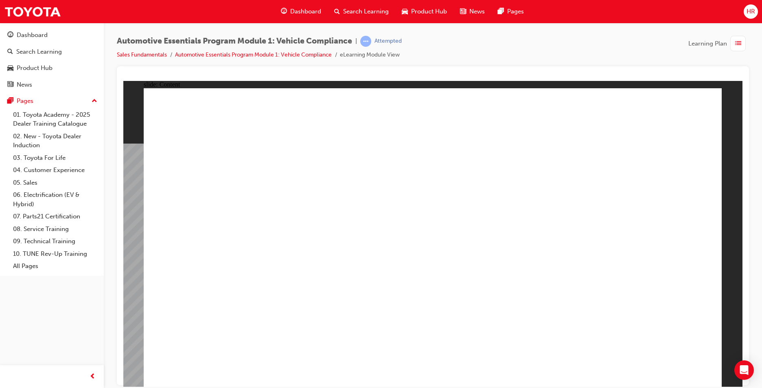
drag, startPoint x: 434, startPoint y: 299, endPoint x: 422, endPoint y: 309, distance: 15.3
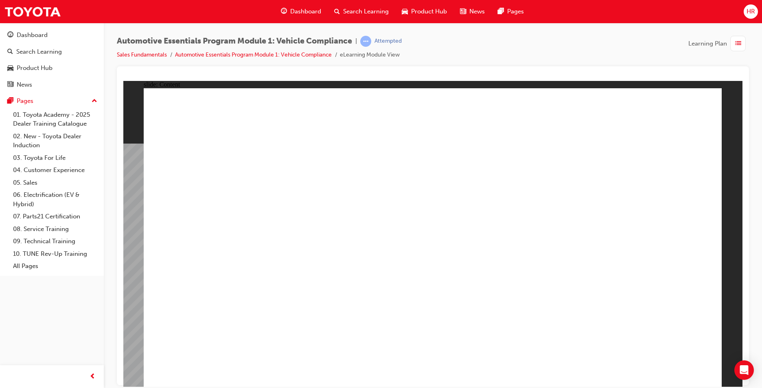
drag, startPoint x: 370, startPoint y: 172, endPoint x: 517, endPoint y: 161, distance: 147.0
drag, startPoint x: 615, startPoint y: 133, endPoint x: 690, endPoint y: 121, distance: 76.0
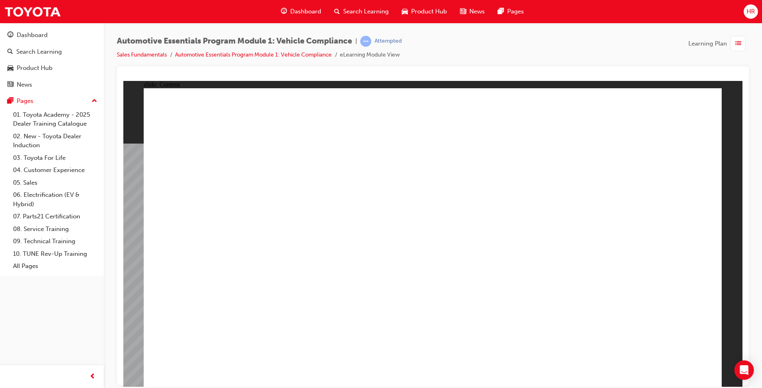
drag, startPoint x: 425, startPoint y: 279, endPoint x: 436, endPoint y: 289, distance: 15.0
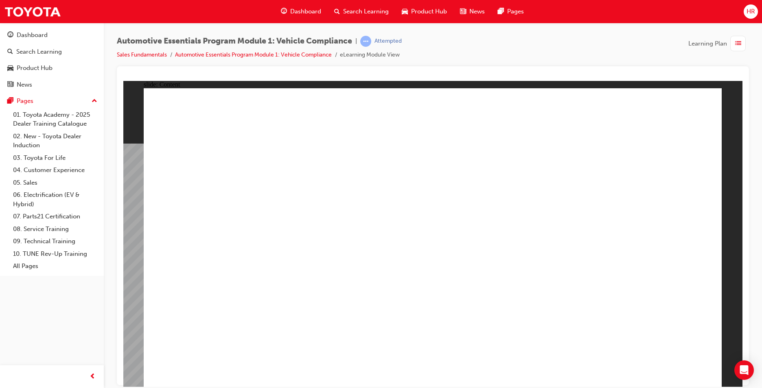
drag, startPoint x: 188, startPoint y: 287, endPoint x: 312, endPoint y: 298, distance: 125.1
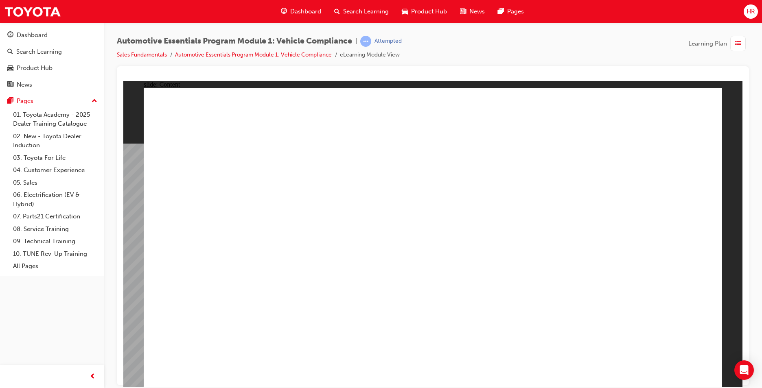
drag, startPoint x: 638, startPoint y: 248, endPoint x: 645, endPoint y: 249, distance: 7.7
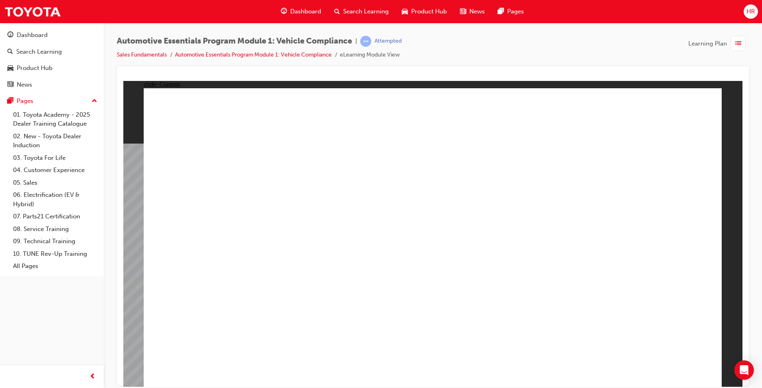
click at [689, 81] on html "​100%​ slide: Content Rectangle 1 close_white.png Rectangle 1 Lexus LC500 Click…" at bounding box center [432, 234] width 619 height 306
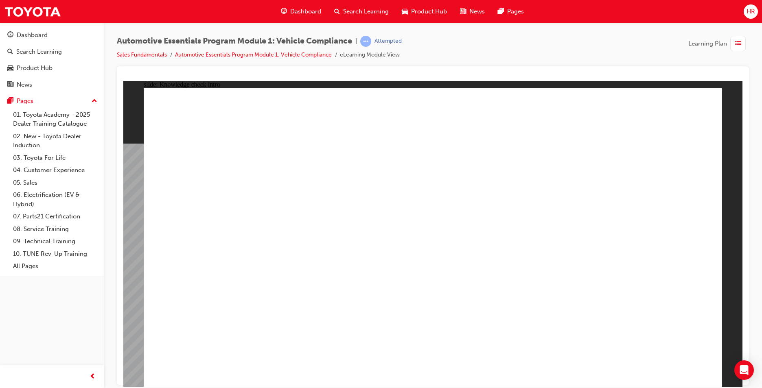
radio input "true"
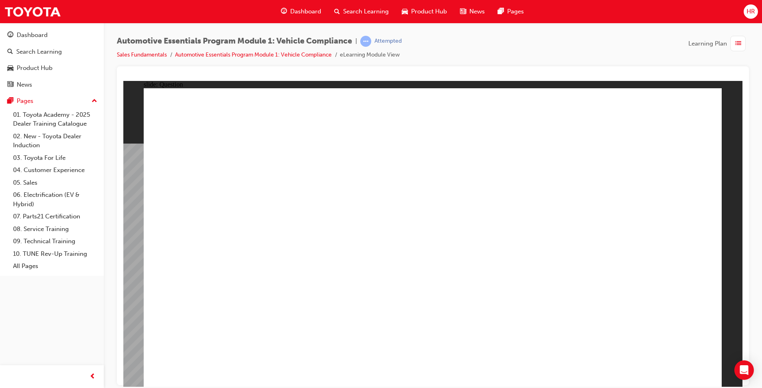
radio input "true"
drag, startPoint x: 512, startPoint y: 179, endPoint x: 520, endPoint y: 188, distance: 11.8
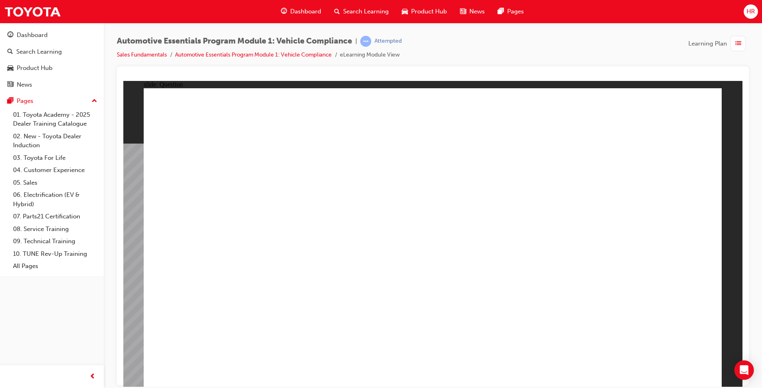
radio input "true"
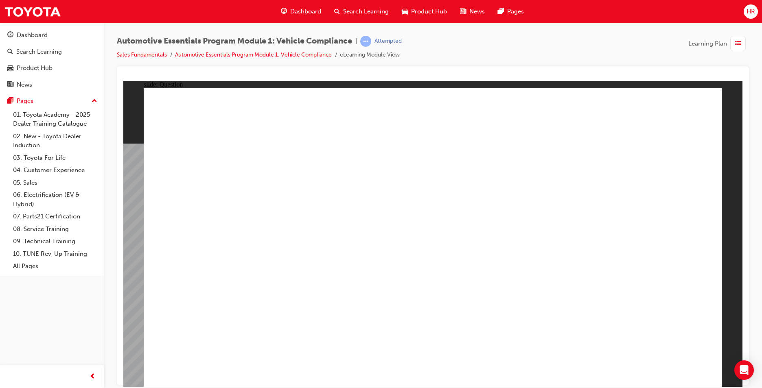
radio input "true"
drag, startPoint x: 548, startPoint y: 190, endPoint x: 549, endPoint y: 205, distance: 15.1
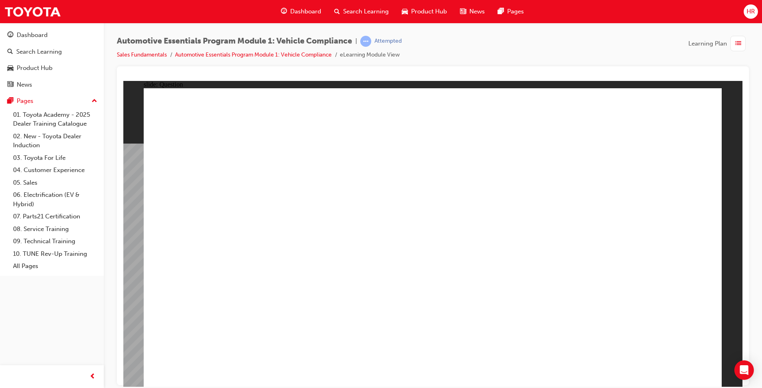
radio input "true"
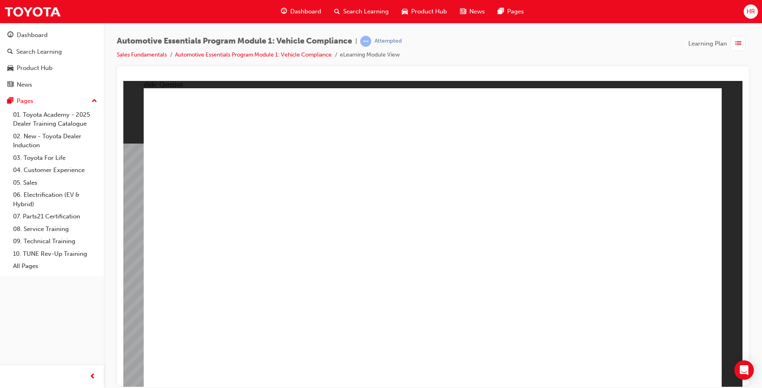
radio input "true"
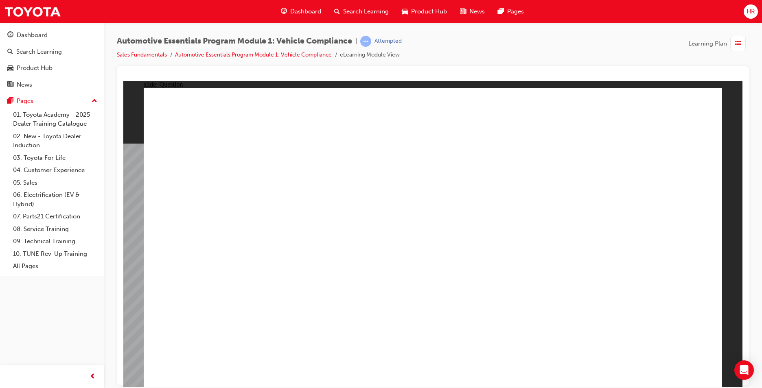
radio input "true"
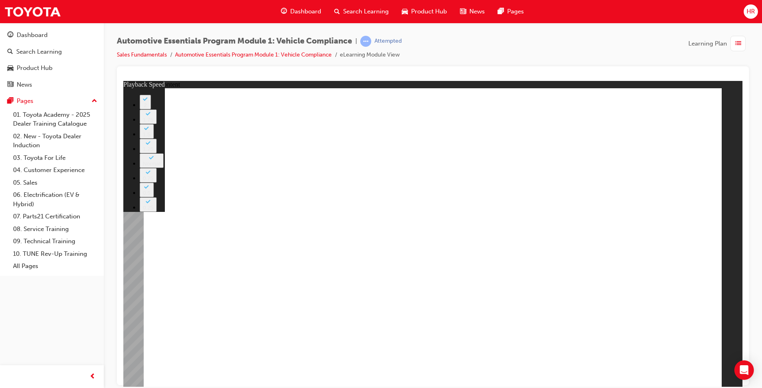
type input "35"
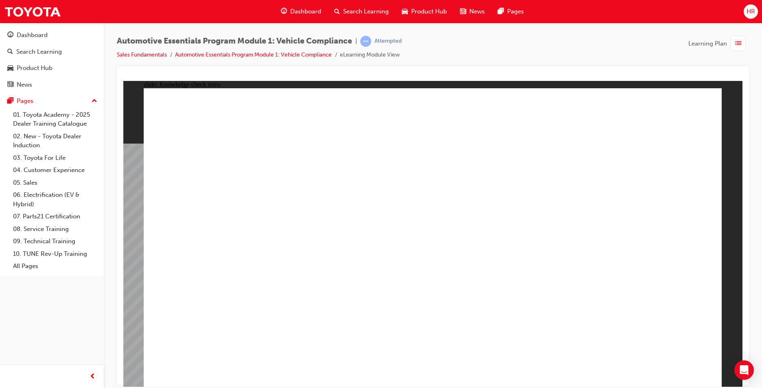
radio input "true"
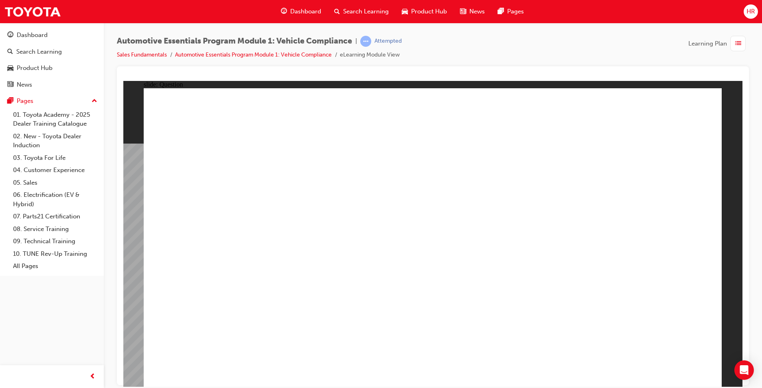
radio input "true"
drag, startPoint x: 521, startPoint y: 196, endPoint x: 519, endPoint y: 200, distance: 4.2
radio input "true"
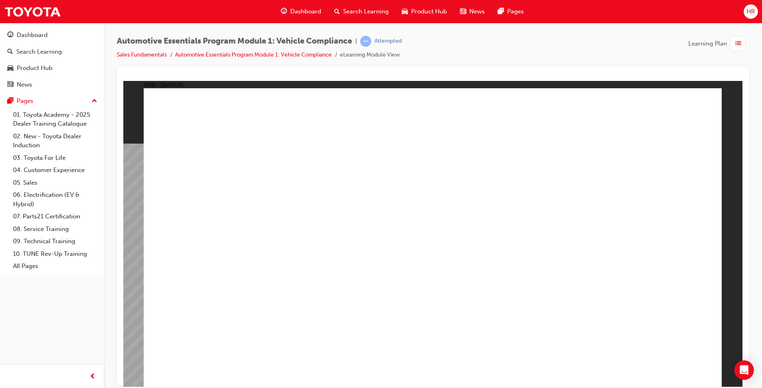
drag, startPoint x: 461, startPoint y: 291, endPoint x: 434, endPoint y: 290, distance: 26.9
drag, startPoint x: 330, startPoint y: 329, endPoint x: 304, endPoint y: 323, distance: 26.7
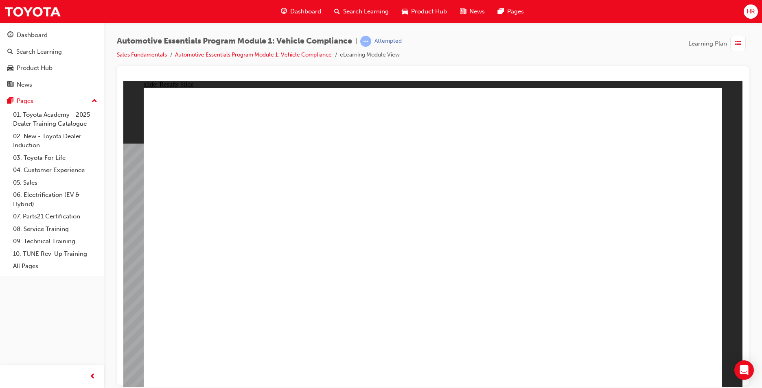
drag, startPoint x: 272, startPoint y: 308, endPoint x: 256, endPoint y: 316, distance: 17.7
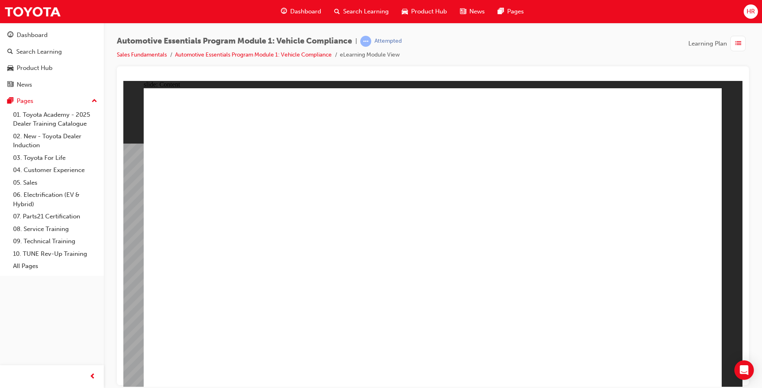
drag, startPoint x: 423, startPoint y: 277, endPoint x: 419, endPoint y: 288, distance: 12.2
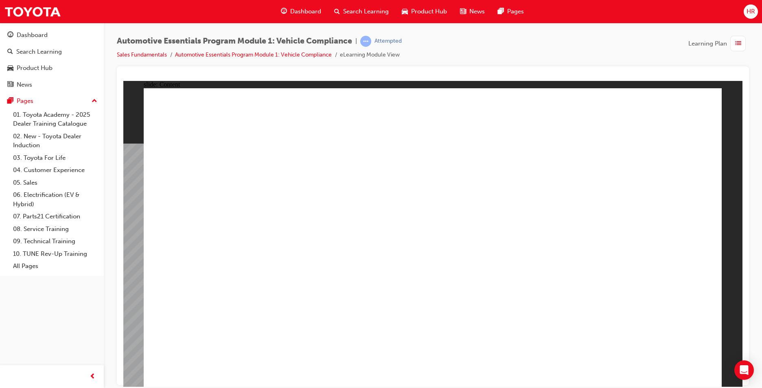
drag, startPoint x: 652, startPoint y: 325, endPoint x: 648, endPoint y: 323, distance: 4.6
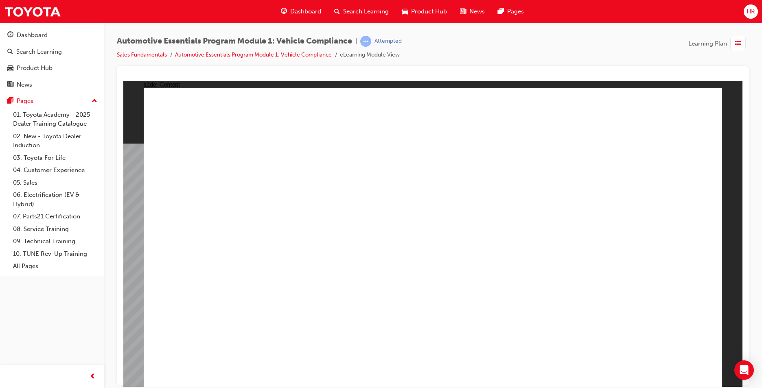
drag, startPoint x: 259, startPoint y: 280, endPoint x: 367, endPoint y: 275, distance: 108.8
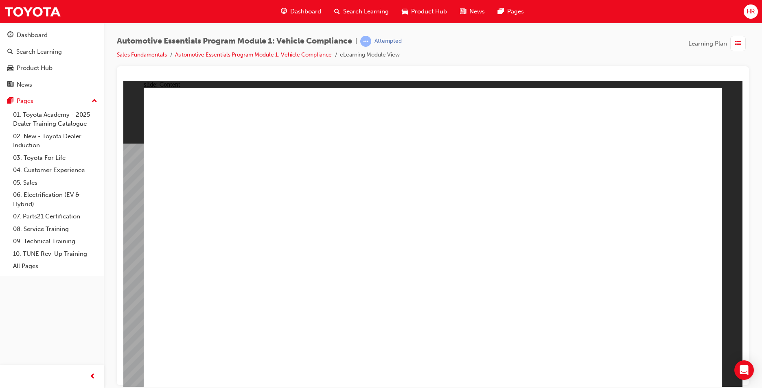
drag, startPoint x: 349, startPoint y: 281, endPoint x: 379, endPoint y: 269, distance: 31.8
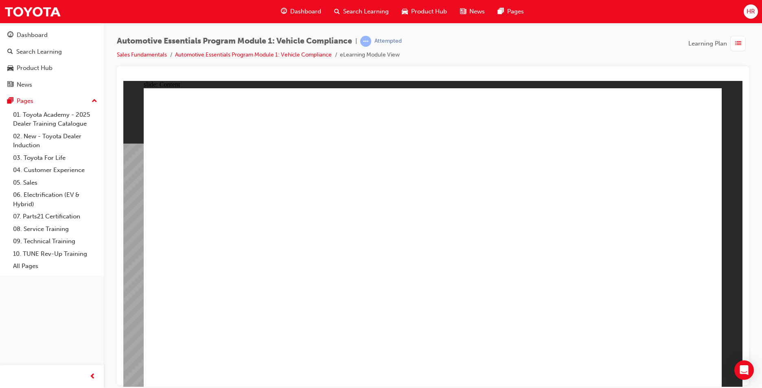
drag, startPoint x: 272, startPoint y: 317, endPoint x: 263, endPoint y: 320, distance: 9.0
drag, startPoint x: 556, startPoint y: 146, endPoint x: 588, endPoint y: 143, distance: 31.5
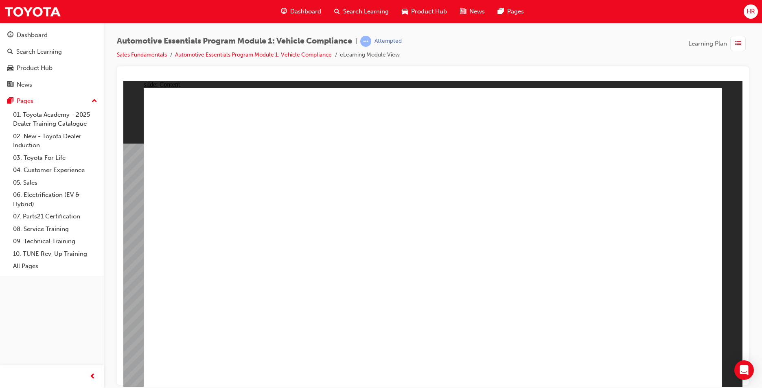
drag, startPoint x: 636, startPoint y: 207, endPoint x: 638, endPoint y: 216, distance: 9.1
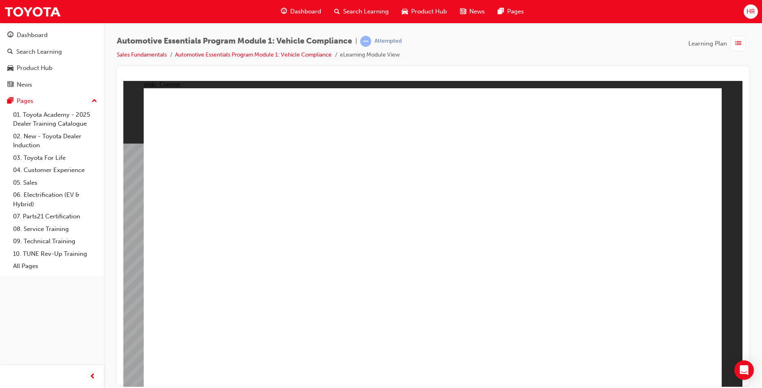
drag, startPoint x: 708, startPoint y: 266, endPoint x: 611, endPoint y: 263, distance: 96.6
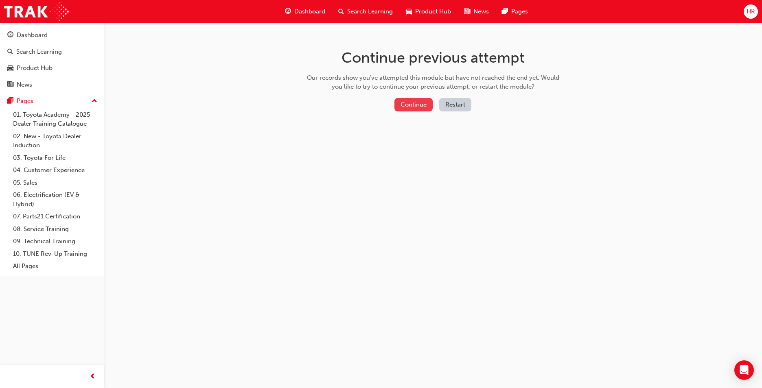
click at [395, 107] on button "Continue" at bounding box center [414, 104] width 38 height 13
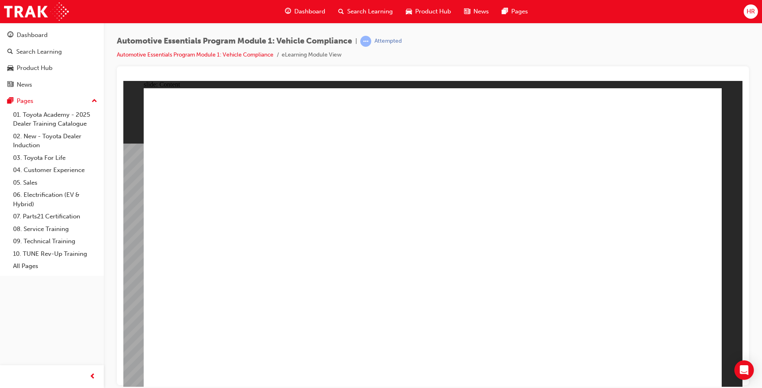
drag, startPoint x: 469, startPoint y: 293, endPoint x: 483, endPoint y: 296, distance: 13.3
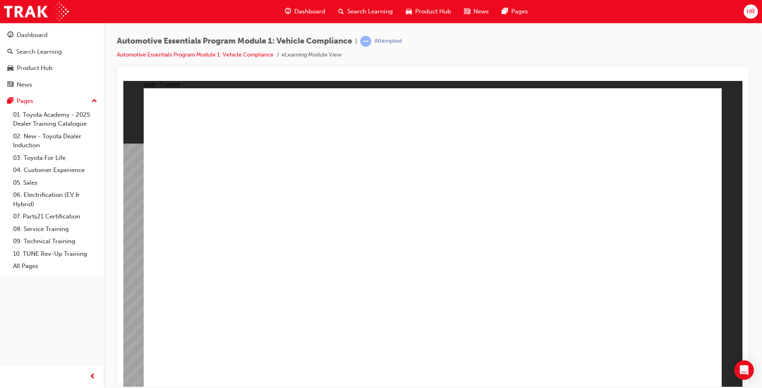
drag, startPoint x: 686, startPoint y: 117, endPoint x: 691, endPoint y: 105, distance: 12.8
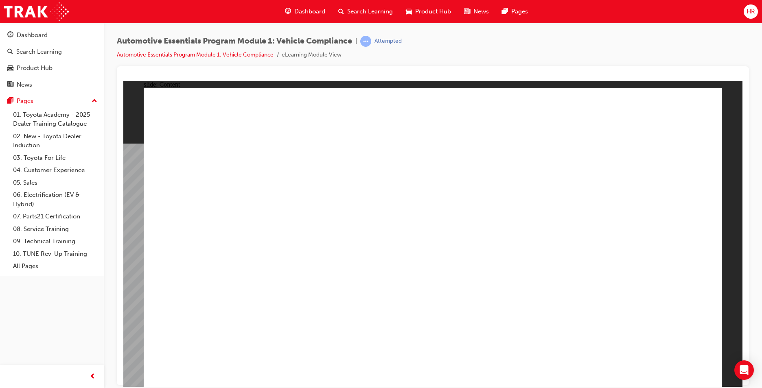
drag, startPoint x: 485, startPoint y: 257, endPoint x: 480, endPoint y: 259, distance: 5.5
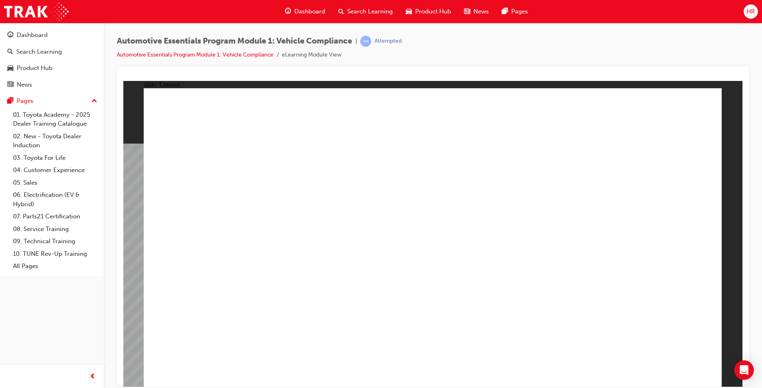
drag, startPoint x: 644, startPoint y: 365, endPoint x: 660, endPoint y: 365, distance: 15.9
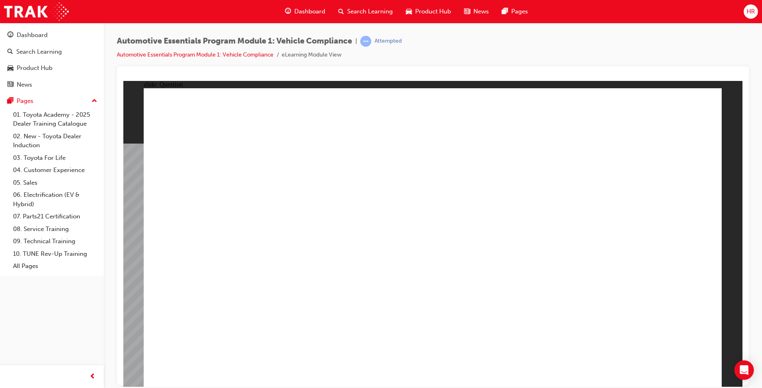
radio input "true"
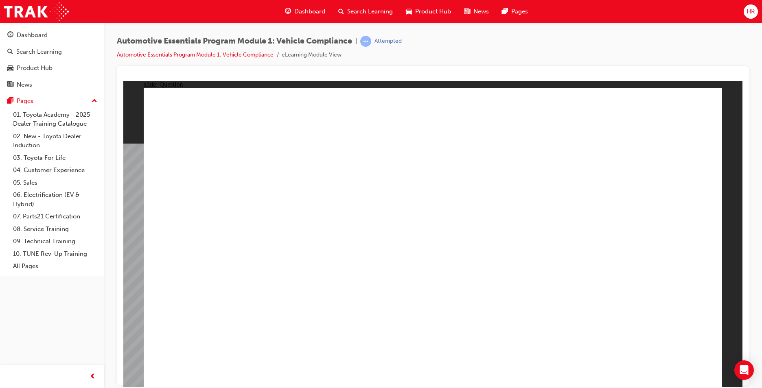
radio input "true"
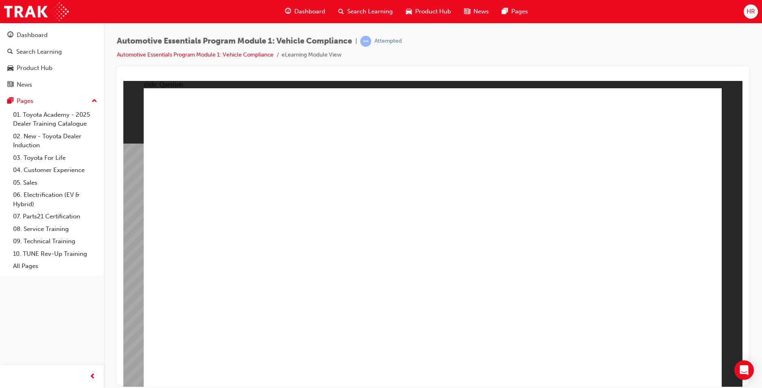
radio input "true"
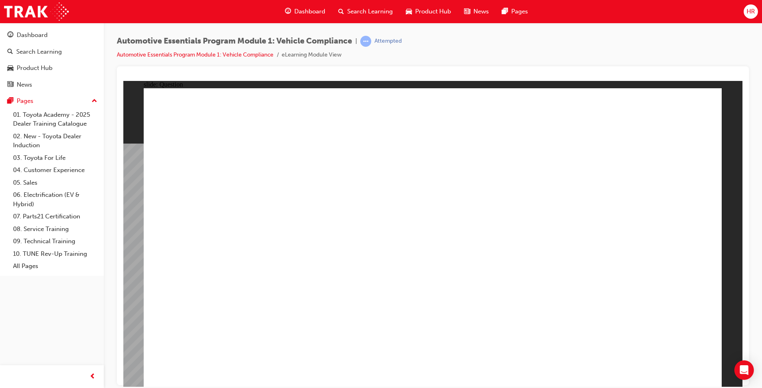
drag, startPoint x: 320, startPoint y: 316, endPoint x: 308, endPoint y: 318, distance: 12.0
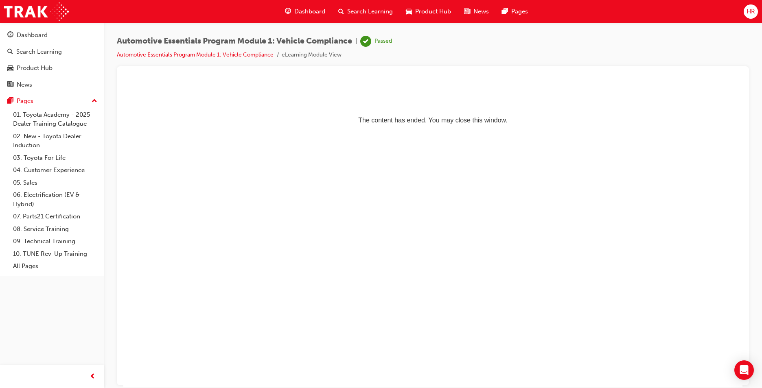
click at [296, 7] on span "Dashboard" at bounding box center [309, 11] width 31 height 9
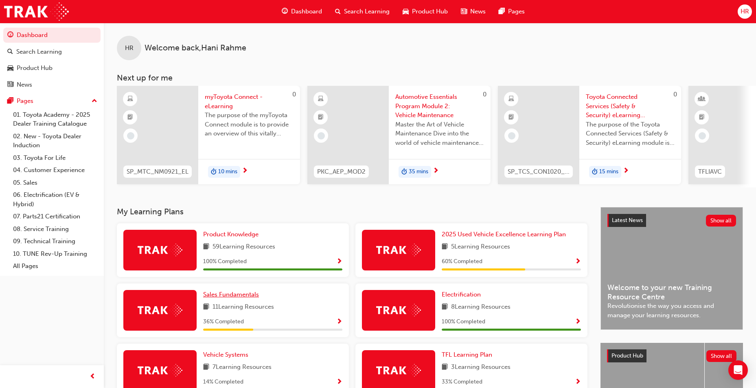
click at [237, 298] on span "Sales Fundamentals" at bounding box center [231, 294] width 56 height 7
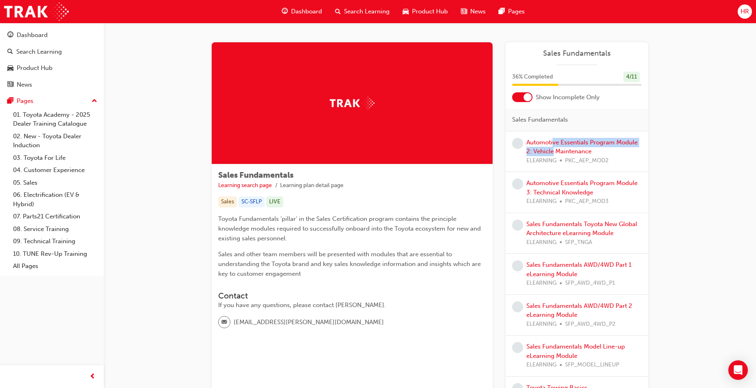
click at [553, 147] on div "Automotive Essentials Program Module 2: Vehicle Maintenance ELEARNING PKC_AEP_M…" at bounding box center [583, 152] width 115 height 28
drag, startPoint x: 553, startPoint y: 147, endPoint x: 569, endPoint y: 155, distance: 17.8
click at [569, 155] on link "Automotive Essentials Program Module 2: Vehicle Maintenance" at bounding box center [581, 147] width 111 height 17
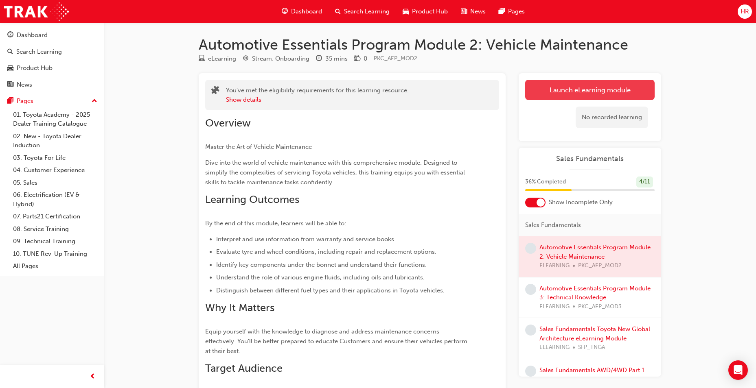
click at [605, 90] on link "Launch eLearning module" at bounding box center [589, 90] width 129 height 20
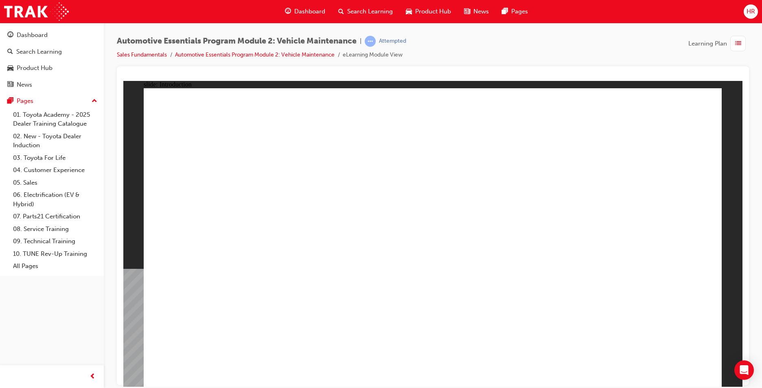
drag, startPoint x: 687, startPoint y: 357, endPoint x: 680, endPoint y: 360, distance: 7.0
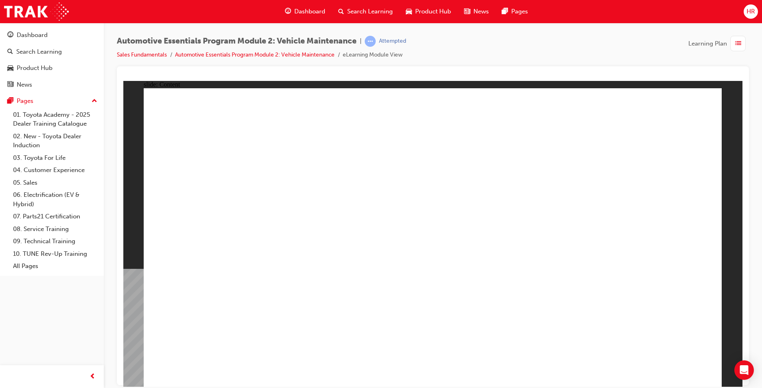
drag, startPoint x: 664, startPoint y: 358, endPoint x: 658, endPoint y: 366, distance: 9.9
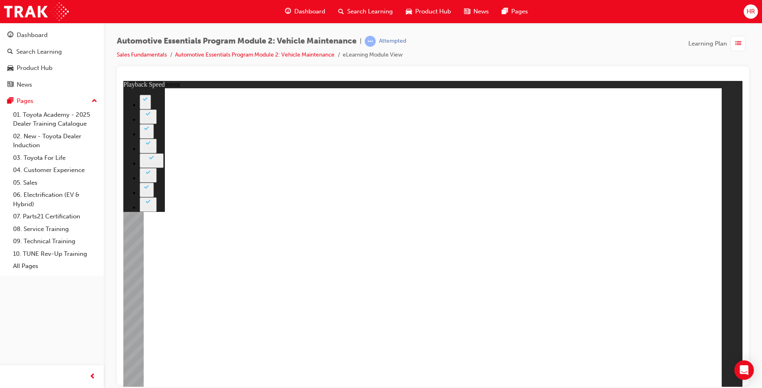
type input "3"
type input "9"
type input "3"
type input "9"
type input "3"
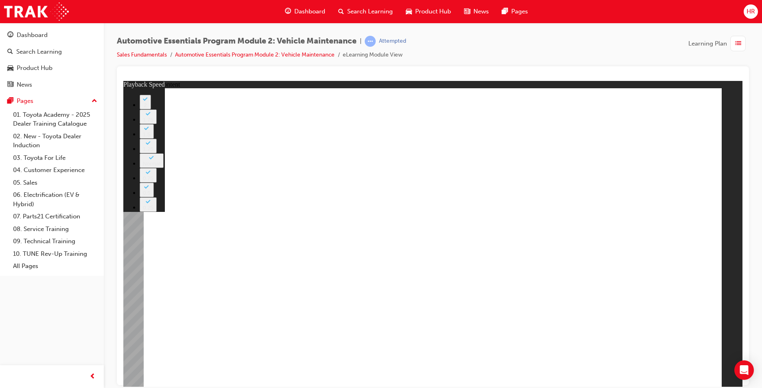
type input "10"
drag, startPoint x: 579, startPoint y: 299, endPoint x: 577, endPoint y: 282, distance: 17.2
click at [730, 115] on div "slide: Content Rectangle 2 Rectangle 1 close_white.png playback speed 2 1.75 1.…" at bounding box center [432, 234] width 619 height 306
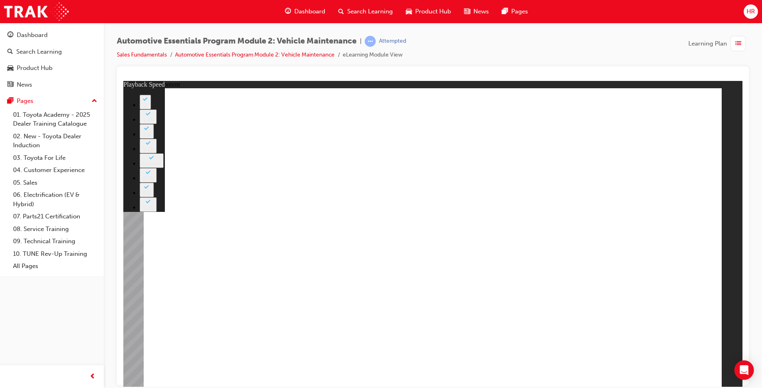
type input "33"
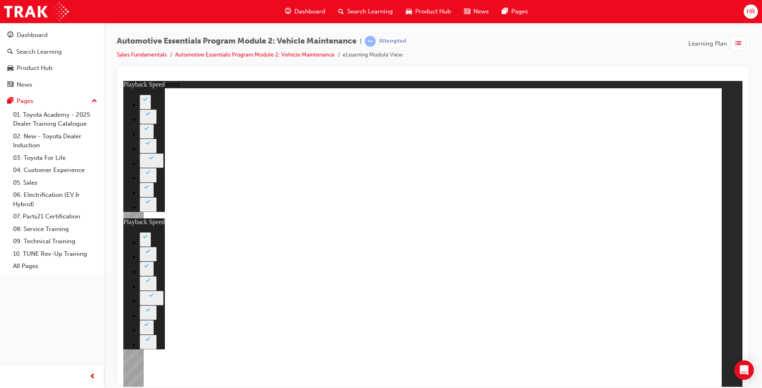
type input "0"
type input "33"
type input "0"
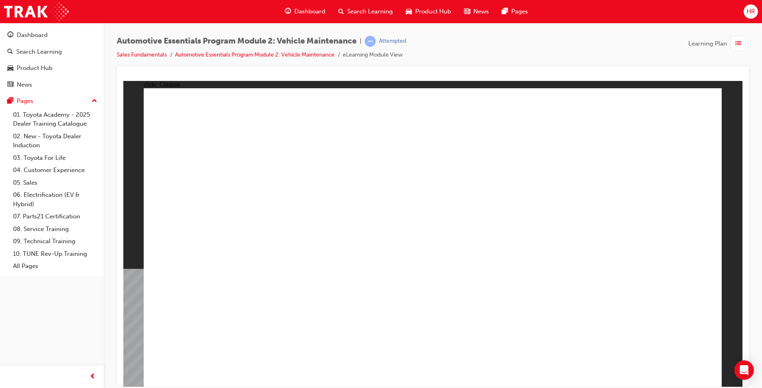
drag, startPoint x: 692, startPoint y: 111, endPoint x: 690, endPoint y: 126, distance: 15.2
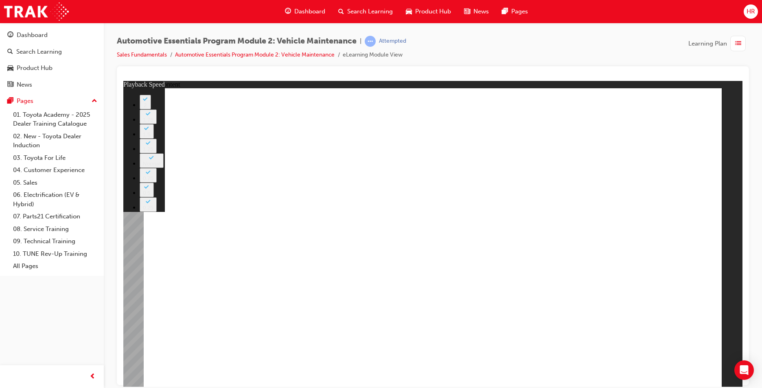
type input "8"
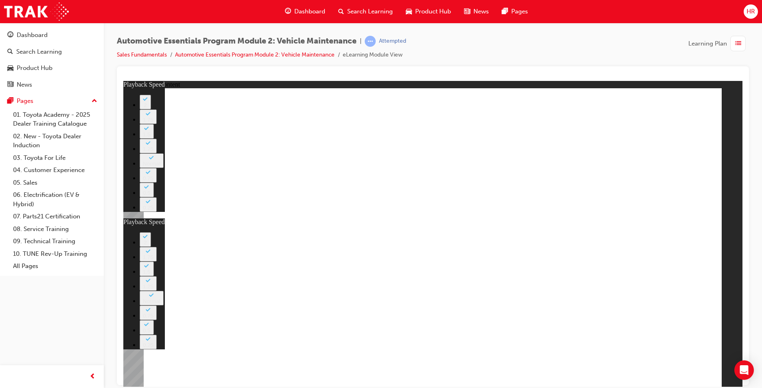
type input "15"
type input "8"
type input "15"
type input "8"
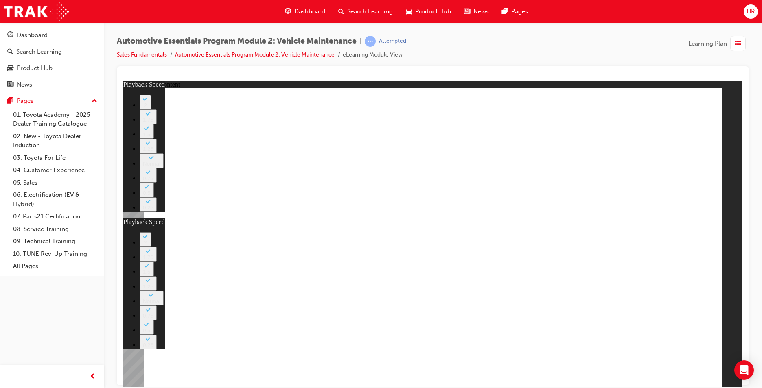
type input "15"
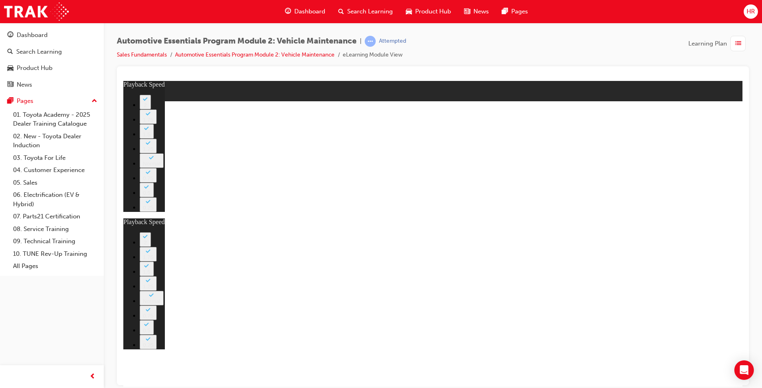
type input "8"
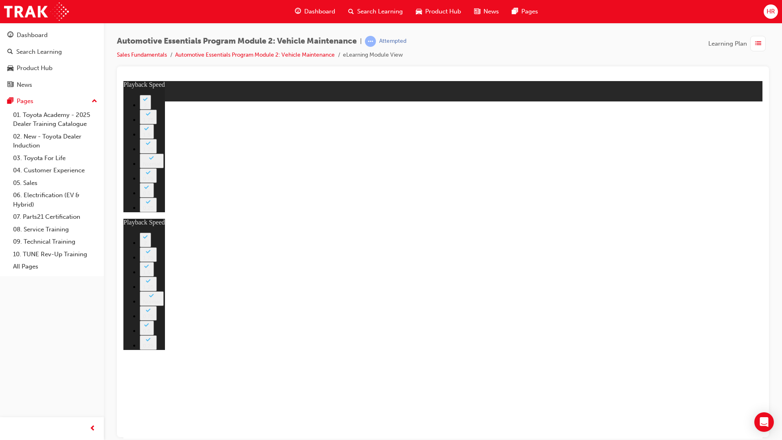
type input "16"
type input "8"
type input "16"
type input "8"
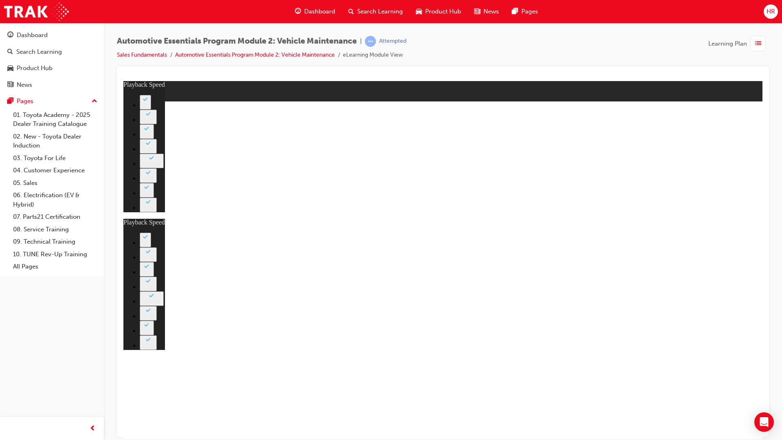
type input "16"
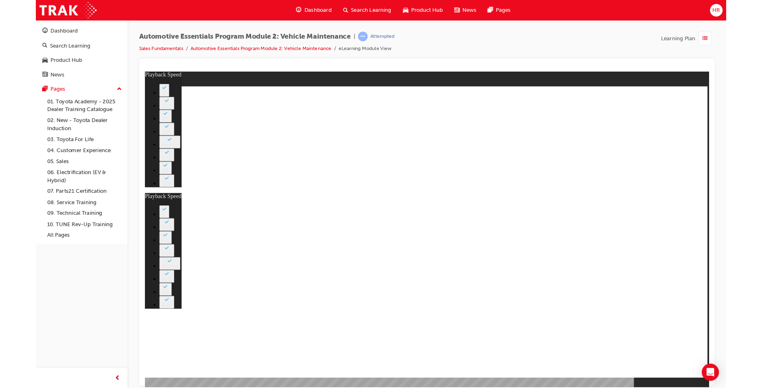
type input "8"
type input "17"
type input "8"
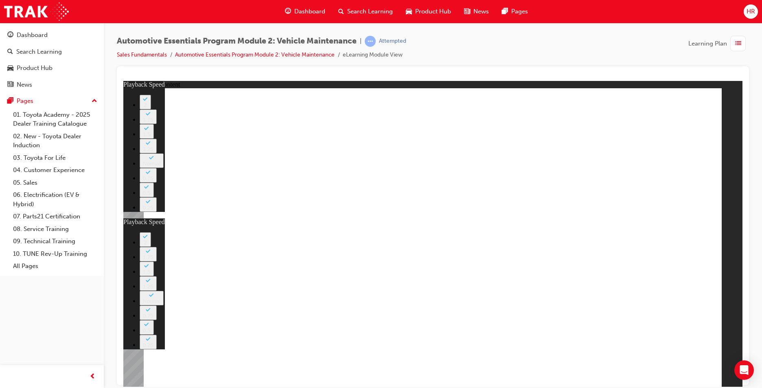
type input "23"
type input "8"
type input "23"
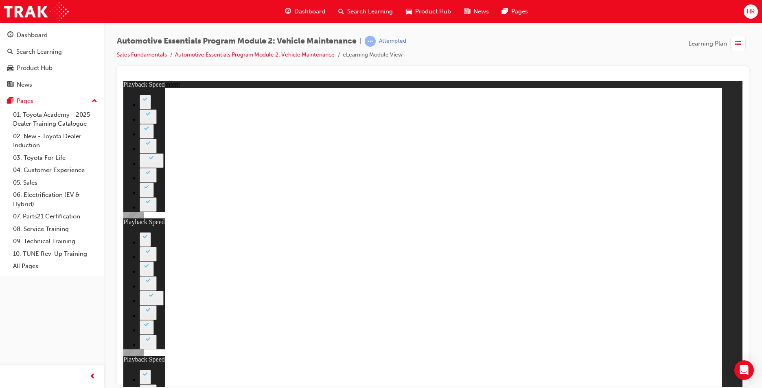
type input "12"
type input "8"
type input "23"
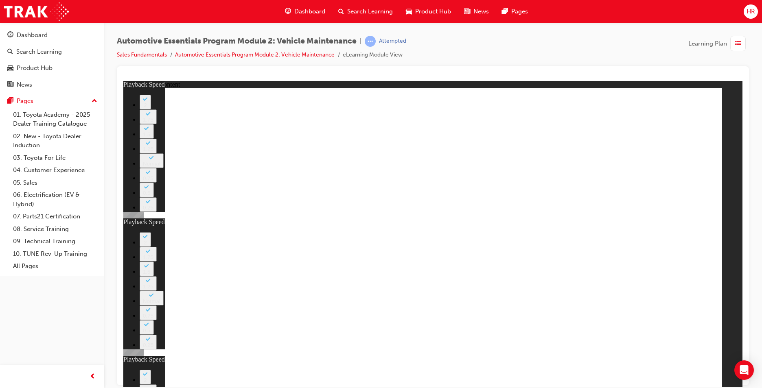
type input "12"
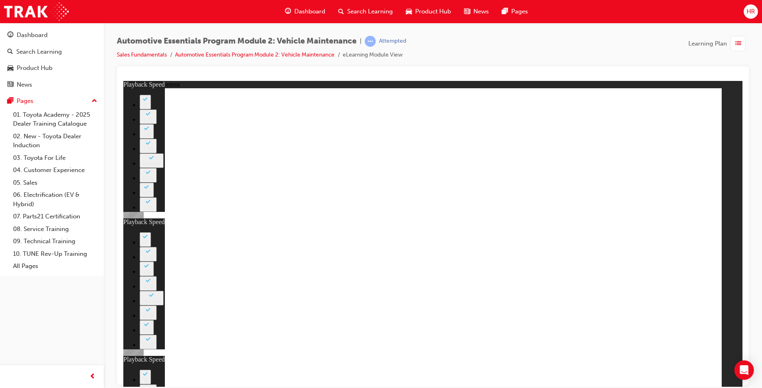
drag, startPoint x: 634, startPoint y: 174, endPoint x: 591, endPoint y: 223, distance: 65.5
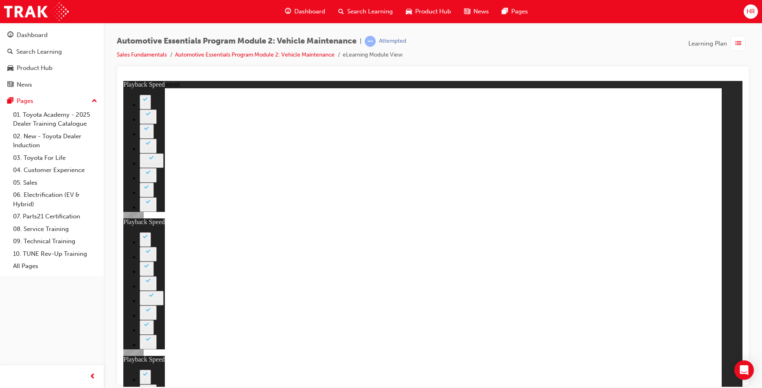
drag, startPoint x: 543, startPoint y: 331, endPoint x: 548, endPoint y: 331, distance: 5.4
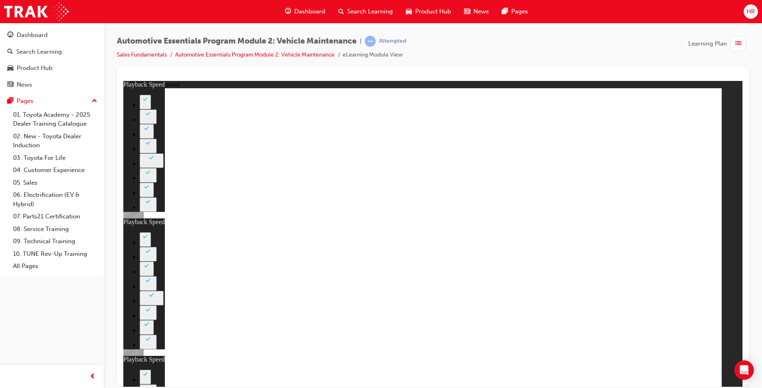
type input "40"
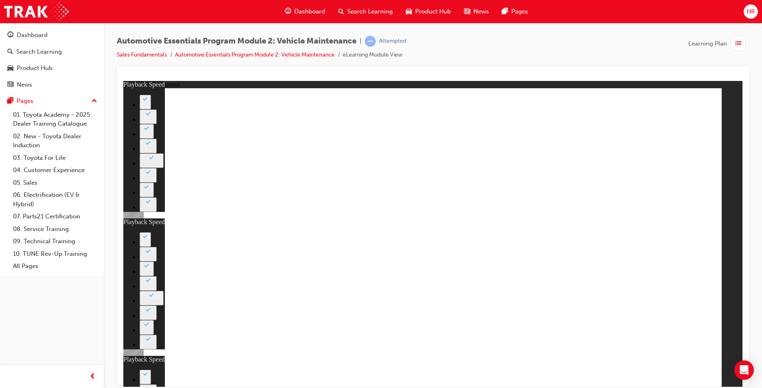
type input "8"
type input "23"
type input "12"
type input "40"
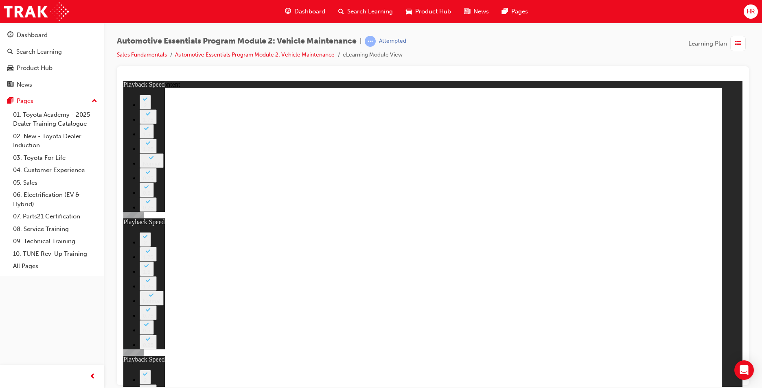
type input "0"
type input "42"
type input "0"
type input "42"
type input "0"
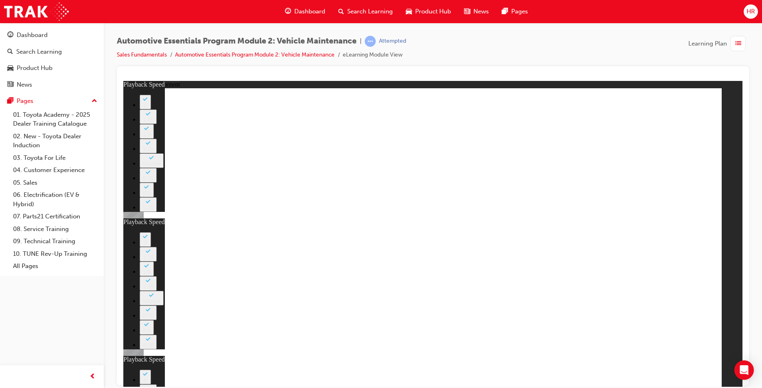
type input "42"
type input "1"
type input "43"
type input "1"
type input "43"
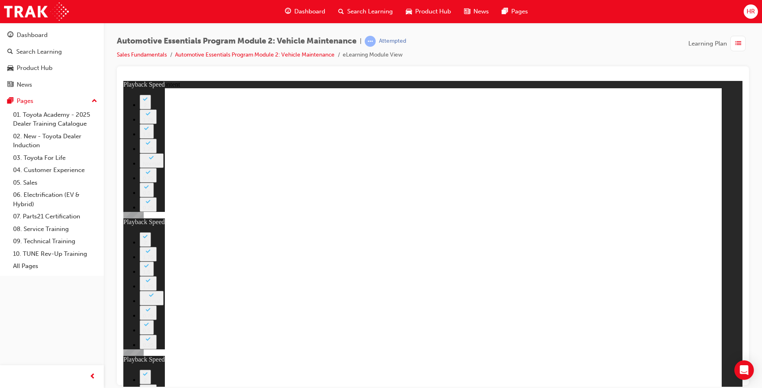
type input "1"
type input "43"
type input "2"
type input "44"
type input "2"
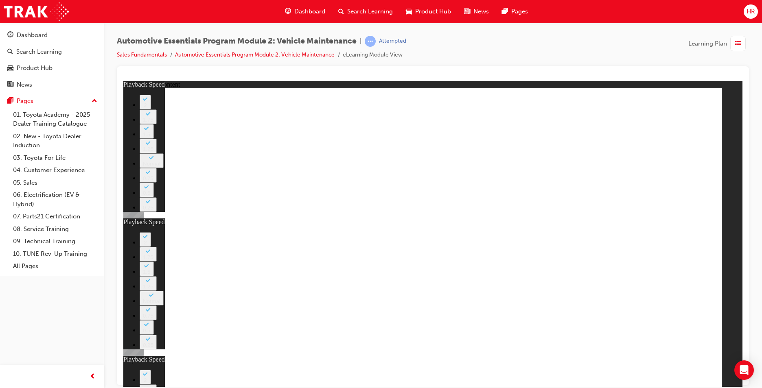
type input "44"
type input "2"
type input "44"
type input "2"
type input "44"
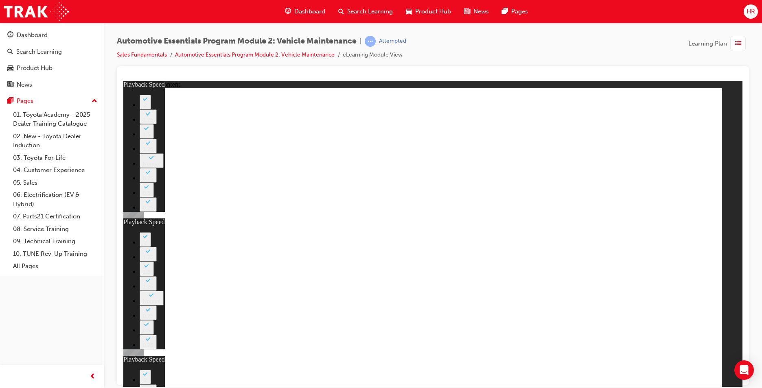
type input "3"
type input "45"
type input "3"
type input "45"
type input "3"
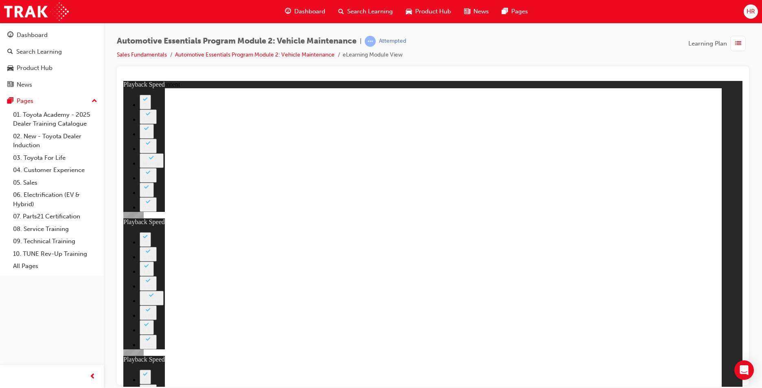
type input "45"
type input "3"
type input "45"
type input "4"
type input "46"
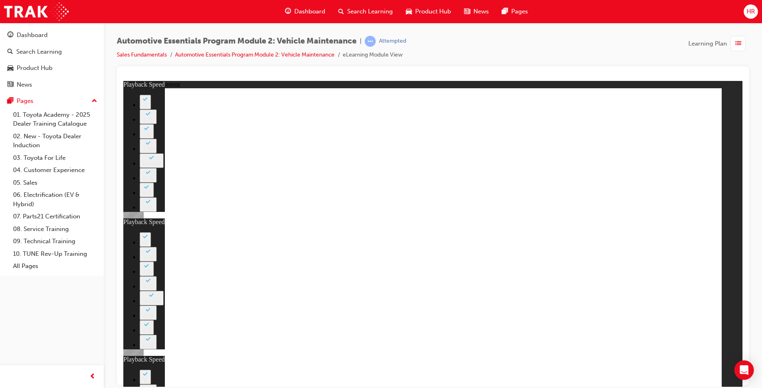
type input "4"
type input "46"
type input "4"
type input "46"
type input "4"
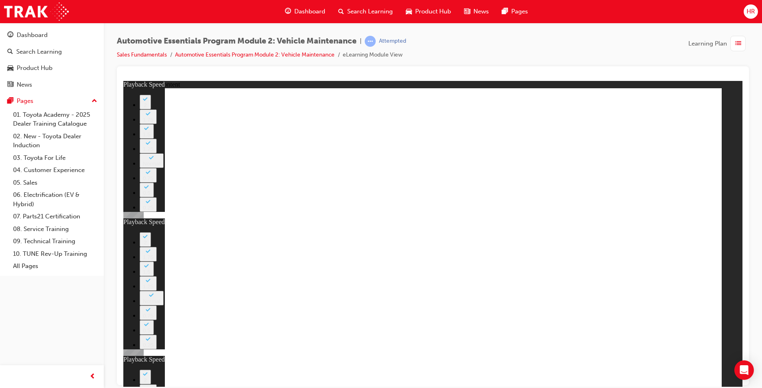
type input "46"
type input "5"
type input "47"
type input "5"
type input "47"
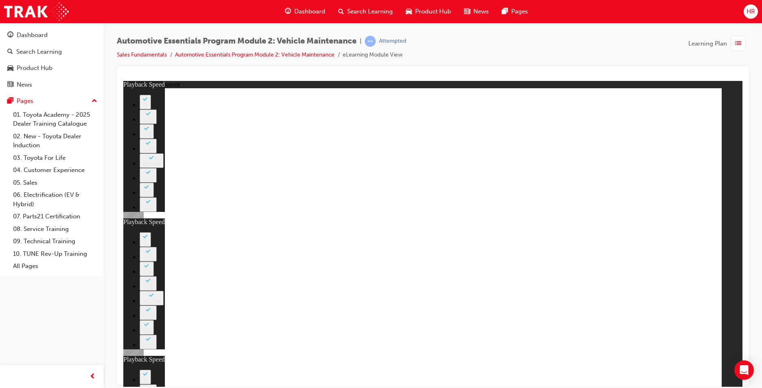
type input "5"
type input "47"
type input "6"
type input "48"
type input "6"
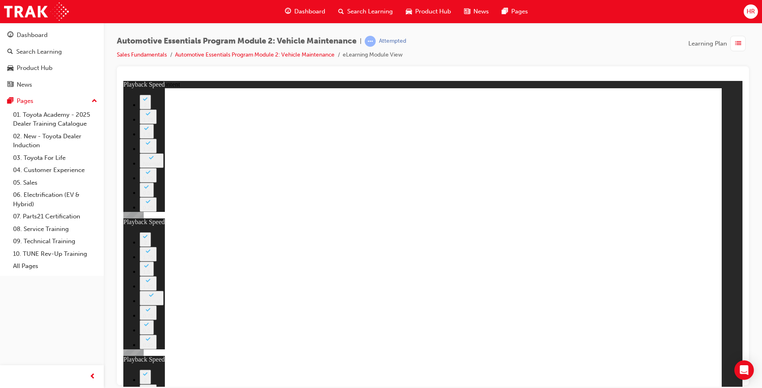
type input "48"
type input "6"
type input "48"
type input "6"
type input "48"
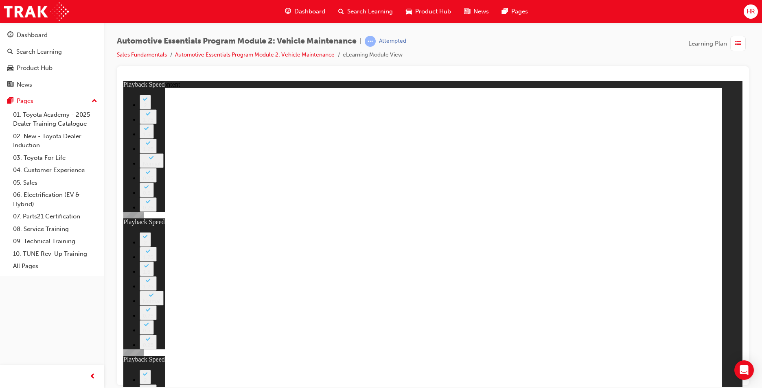
type input "7"
type input "49"
type input "7"
type input "49"
type input "7"
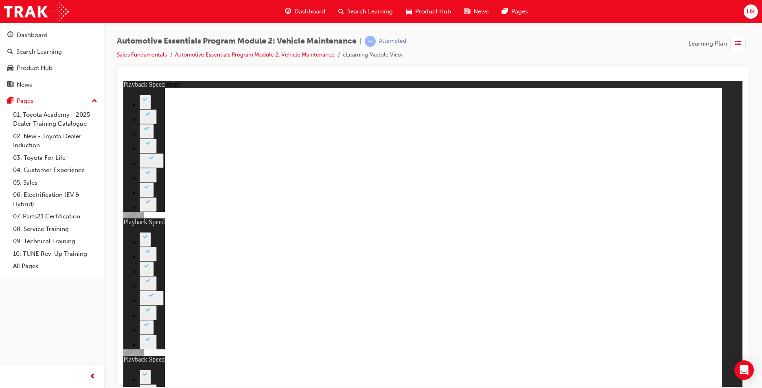
type input "49"
type input "7"
type input "49"
type input "8"
type input "50"
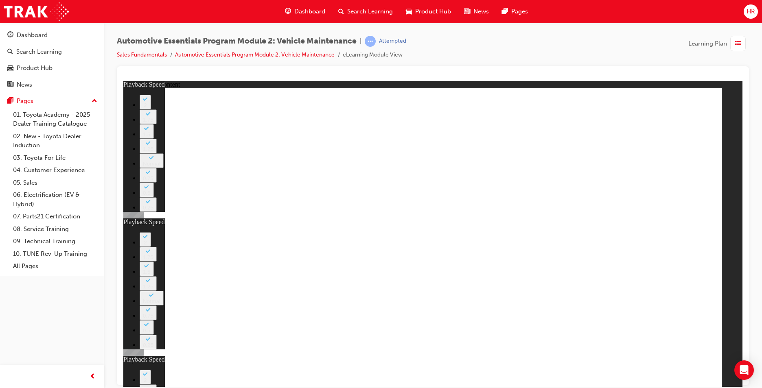
type input "8"
type input "50"
type input "8"
type input "50"
type input "8"
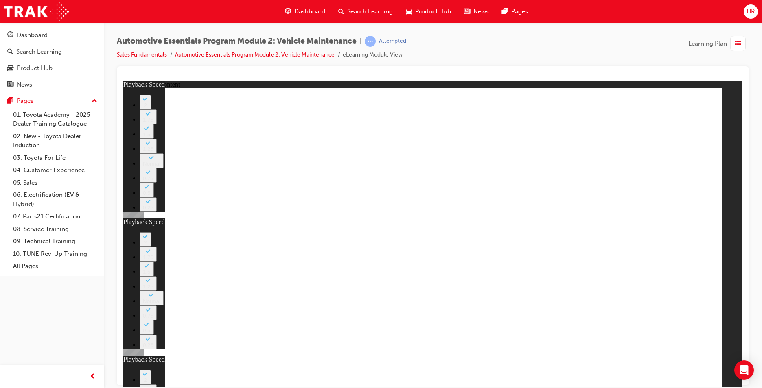
type input "50"
type input "9"
type input "51"
type input "9"
type input "51"
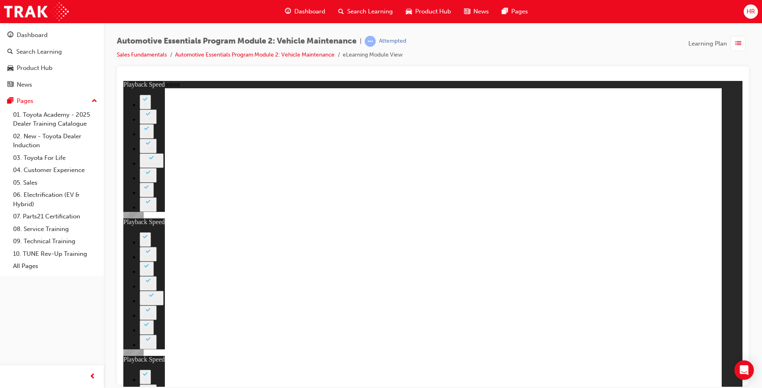
type input "9"
type input "51"
type input "9"
type input "51"
type input "10"
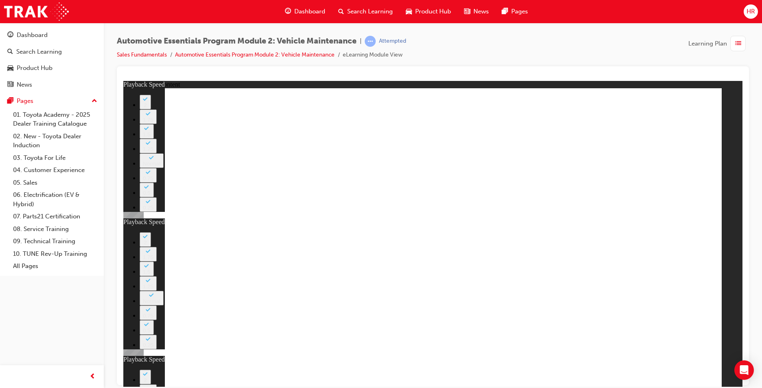
type input "52"
type input "10"
type input "52"
type input "10"
type input "52"
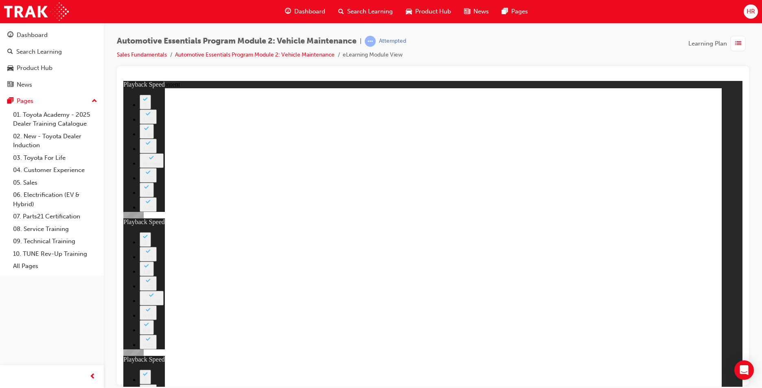
type input "11"
type input "53"
type input "11"
type input "53"
type input "11"
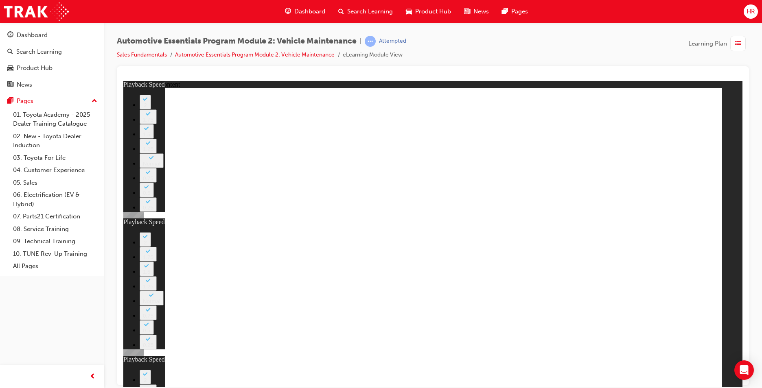
type input "53"
type input "11"
type input "53"
type input "12"
type input "54"
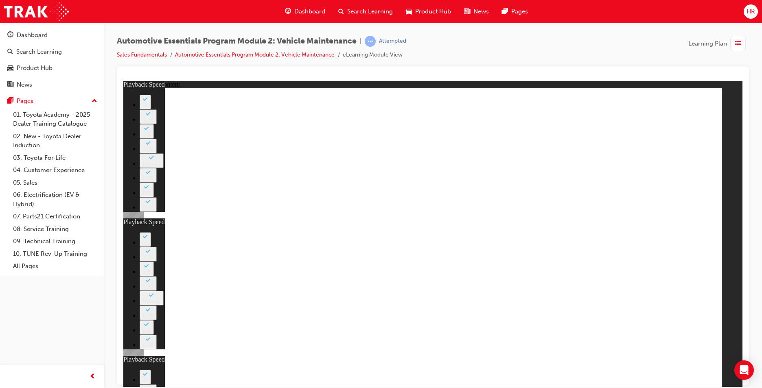
type input "12"
type input "54"
type input "12"
type input "54"
type input "12"
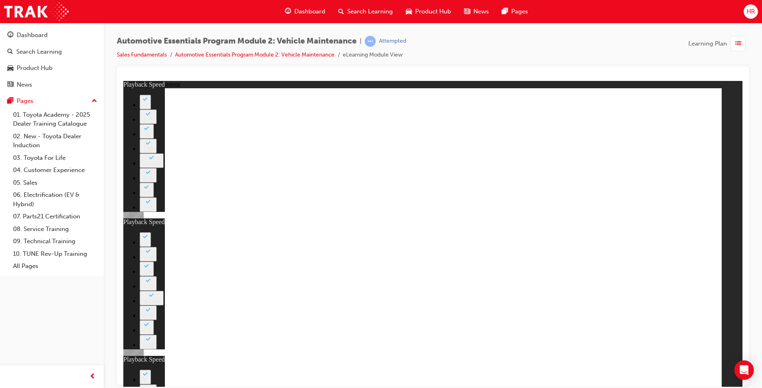
type input "54"
type input "13"
type input "55"
type input "13"
type input "55"
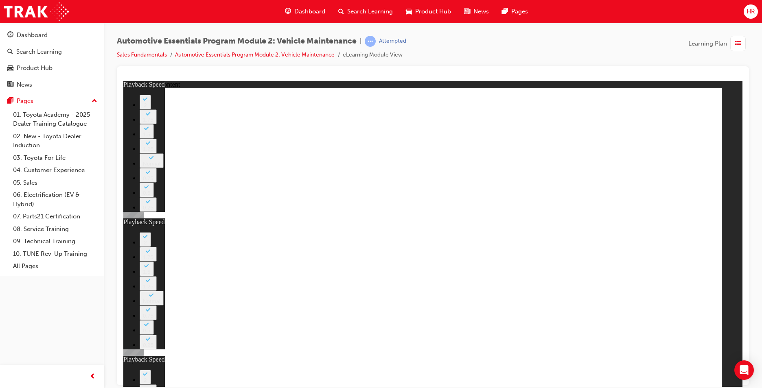
type input "13"
type input "56"
type input "8"
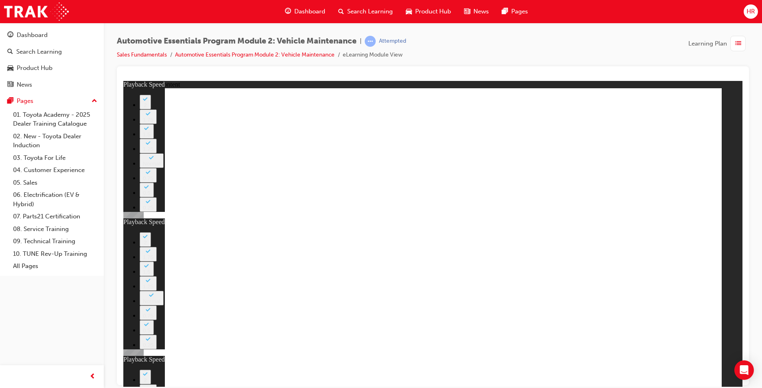
type input "23"
type input "12"
type input "56"
type input "13"
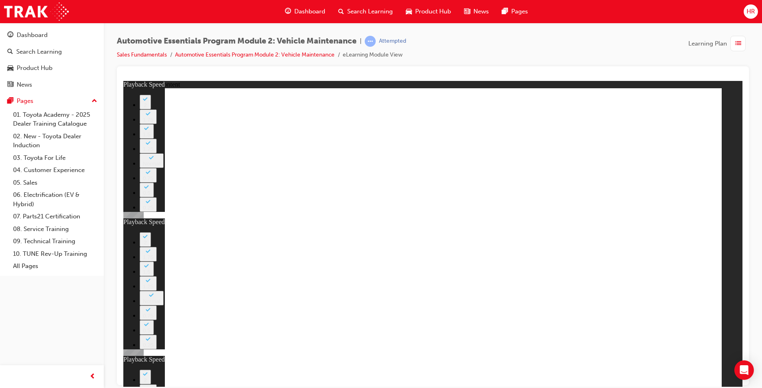
type input "8"
type input "23"
type input "12"
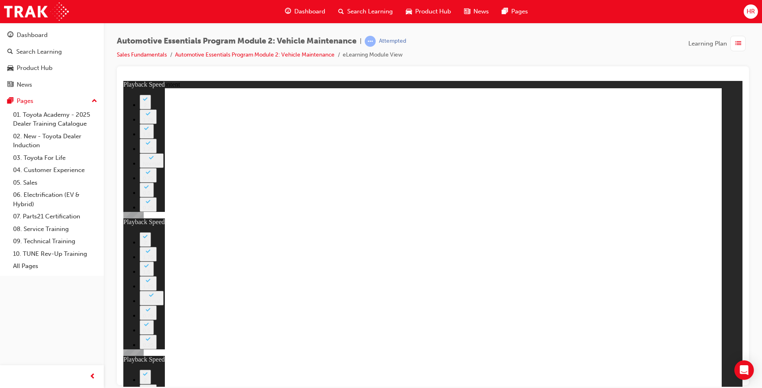
type input "56"
type input "13"
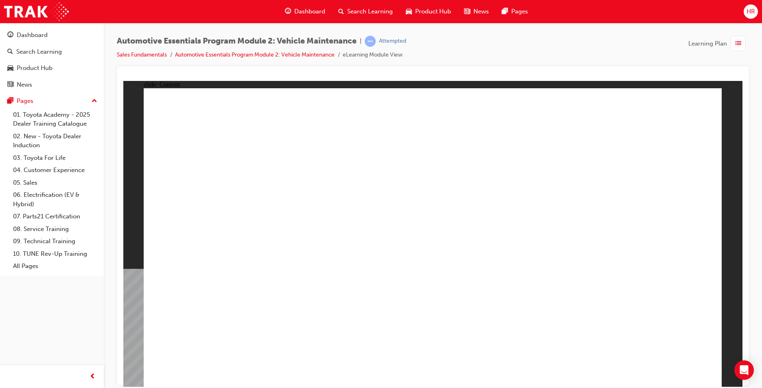
drag, startPoint x: 490, startPoint y: 105, endPoint x: 498, endPoint y: 106, distance: 8.2
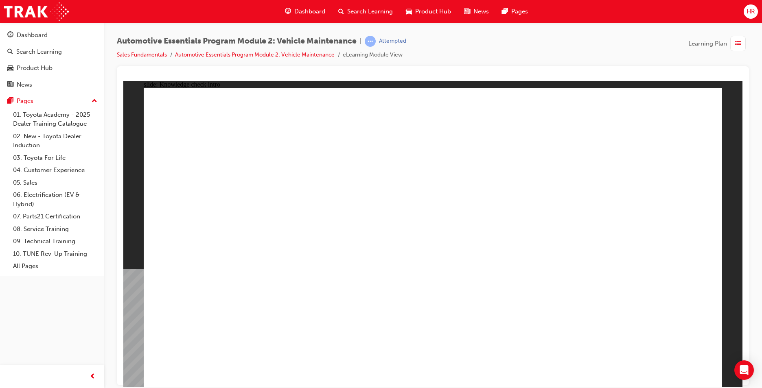
radio input "true"
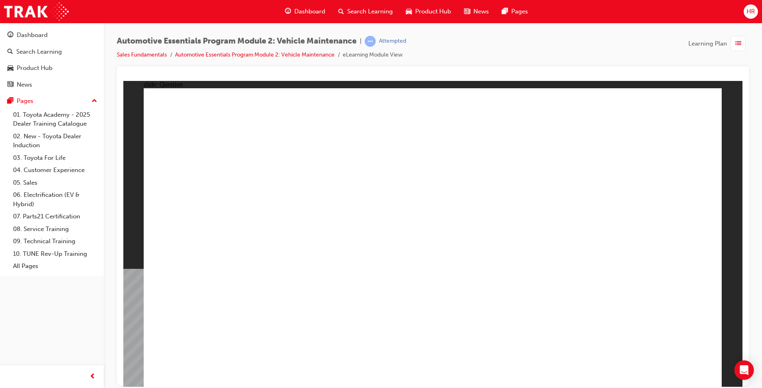
radio input "true"
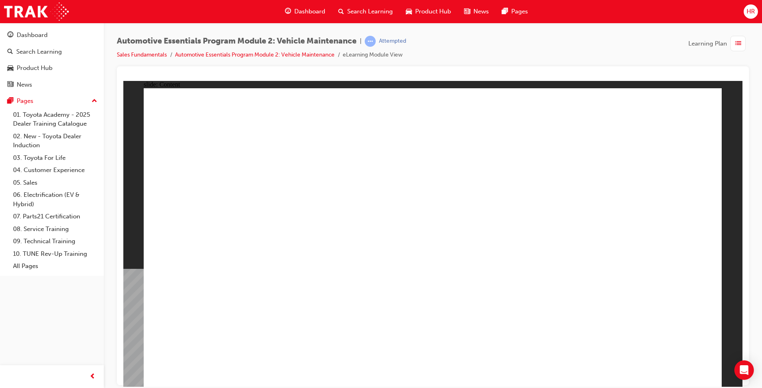
drag, startPoint x: 576, startPoint y: 274, endPoint x: 580, endPoint y: 273, distance: 4.2
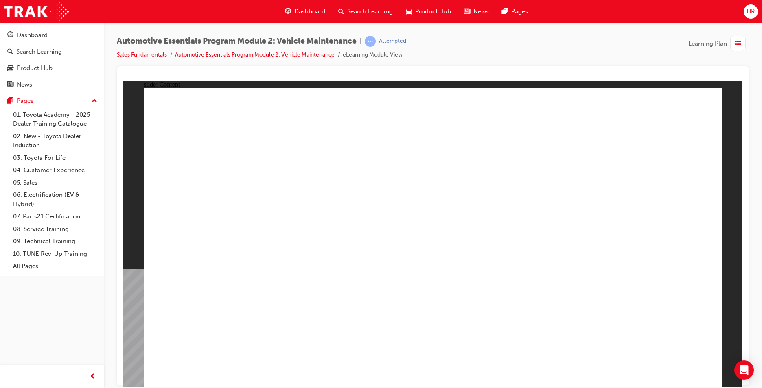
drag, startPoint x: 634, startPoint y: 115, endPoint x: 650, endPoint y: 97, distance: 24.5
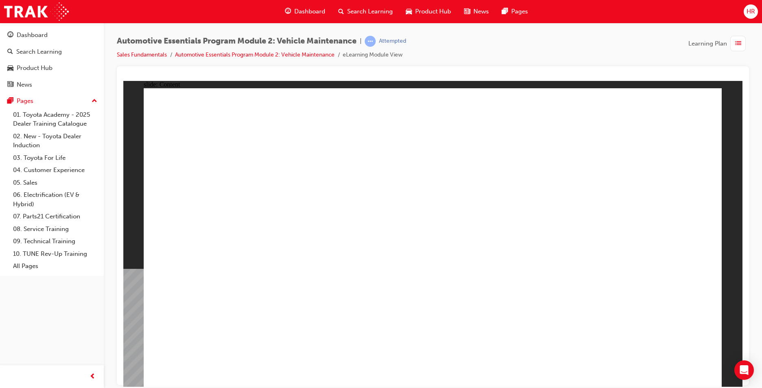
drag, startPoint x: 300, startPoint y: 322, endPoint x: 333, endPoint y: 294, distance: 43.4
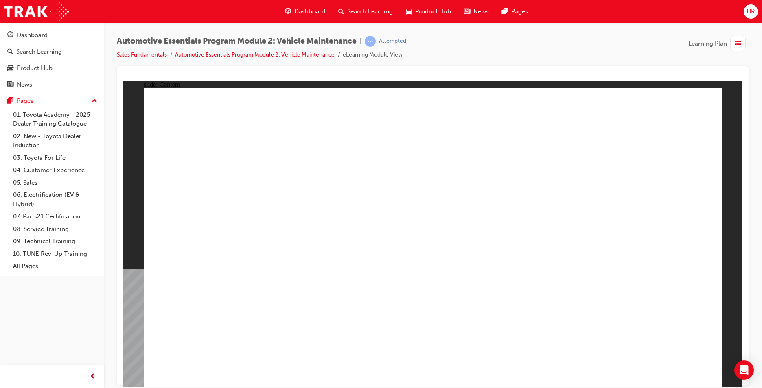
drag, startPoint x: 194, startPoint y: 319, endPoint x: 245, endPoint y: 281, distance: 64.0
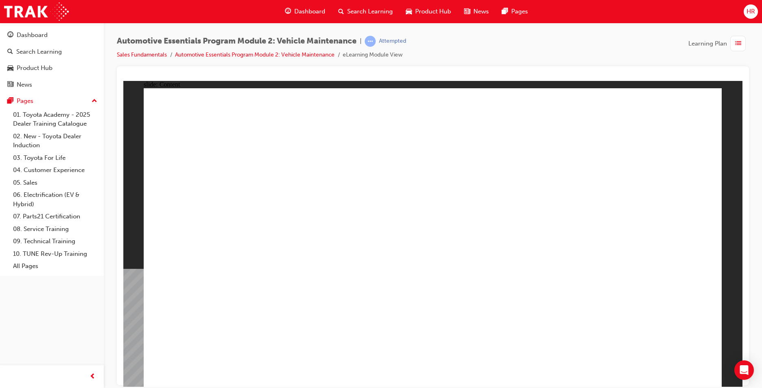
drag, startPoint x: 265, startPoint y: 215, endPoint x: 283, endPoint y: 226, distance: 21.9
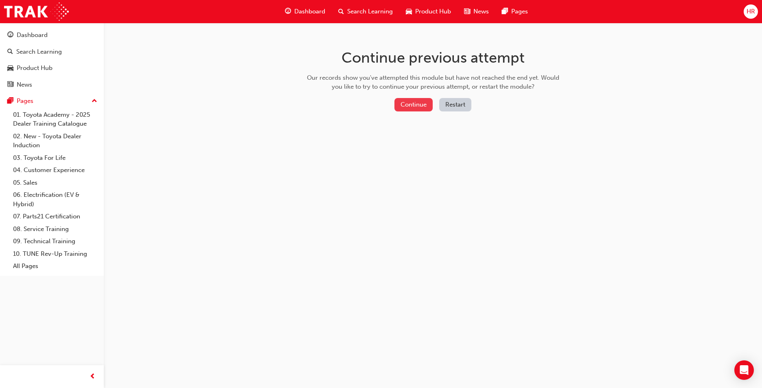
click at [405, 101] on button "Continue" at bounding box center [414, 104] width 38 height 13
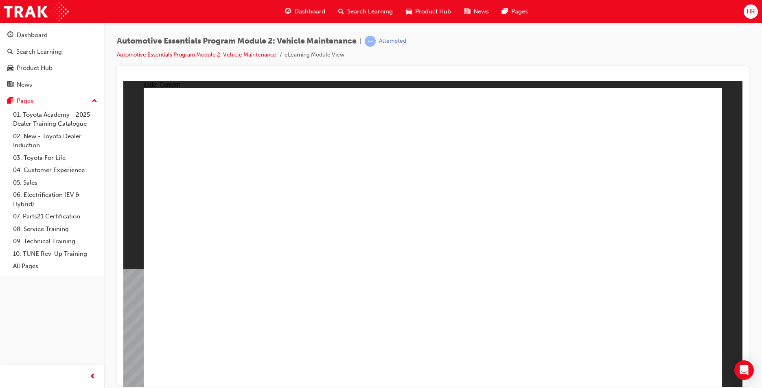
drag, startPoint x: 529, startPoint y: 235, endPoint x: 528, endPoint y: 231, distance: 4.6
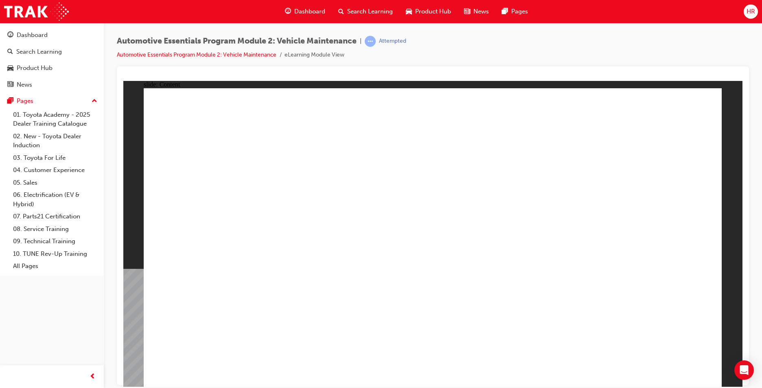
click at [728, 101] on div "slide: Content Rectangle 1 close_white.png Rectangle 1 Tyre Repair Kit An emerg…" at bounding box center [432, 234] width 619 height 306
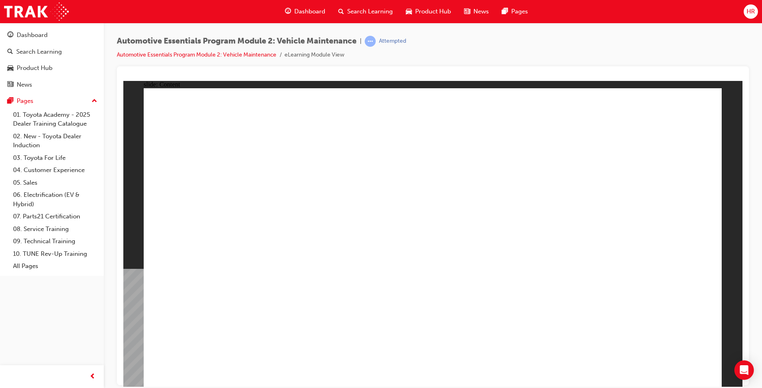
radio input "true"
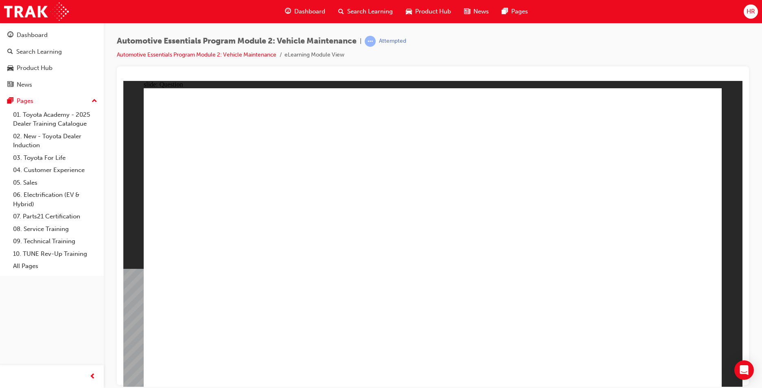
radio input "true"
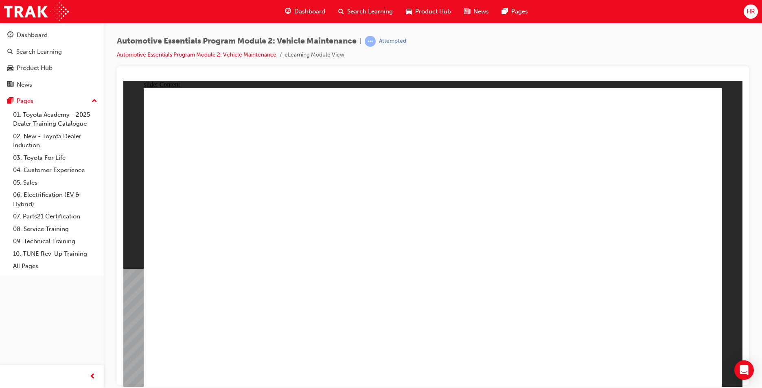
drag, startPoint x: 639, startPoint y: 366, endPoint x: 633, endPoint y: 351, distance: 16.6
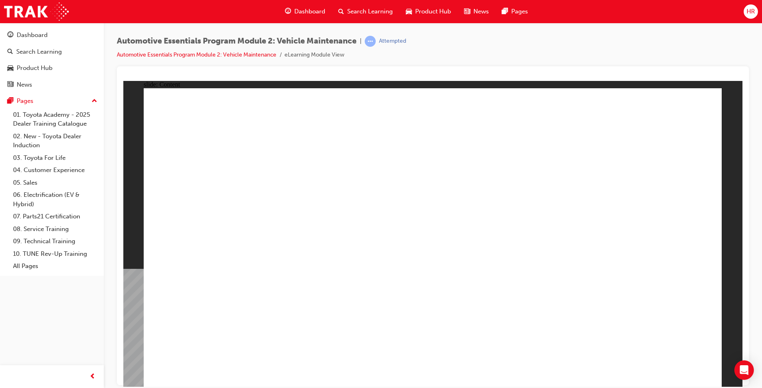
drag, startPoint x: 667, startPoint y: 113, endPoint x: 677, endPoint y: 116, distance: 10.6
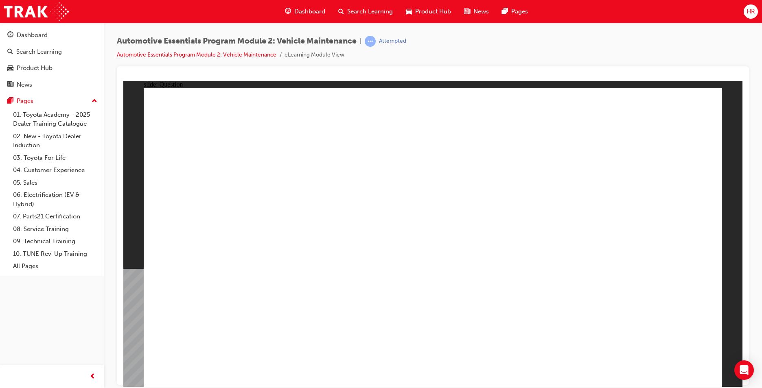
radio input "true"
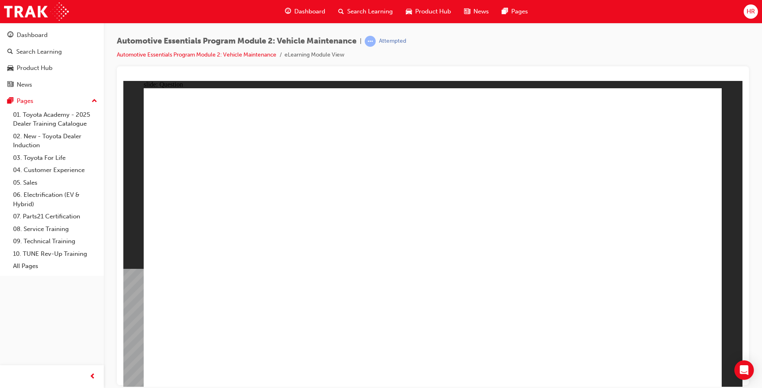
radio input "true"
drag, startPoint x: 325, startPoint y: 316, endPoint x: 321, endPoint y: 318, distance: 4.6
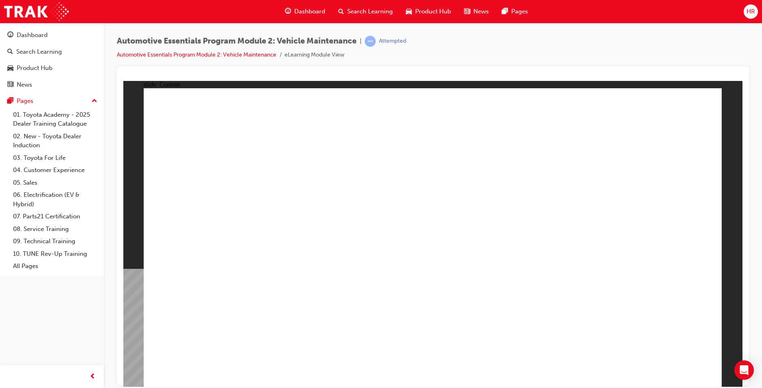
drag, startPoint x: 665, startPoint y: 375, endPoint x: 660, endPoint y: 367, distance: 9.7
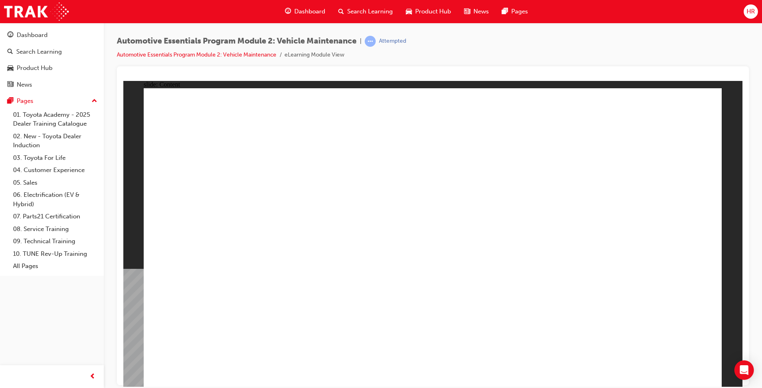
drag, startPoint x: 694, startPoint y: 101, endPoint x: 691, endPoint y: 106, distance: 5.9
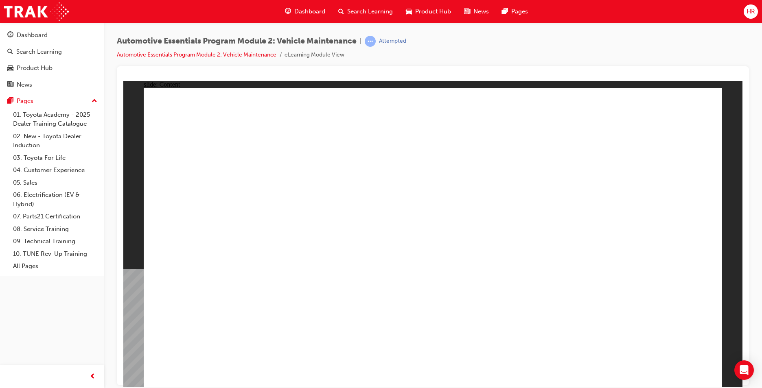
drag, startPoint x: 210, startPoint y: 246, endPoint x: 217, endPoint y: 243, distance: 7.3
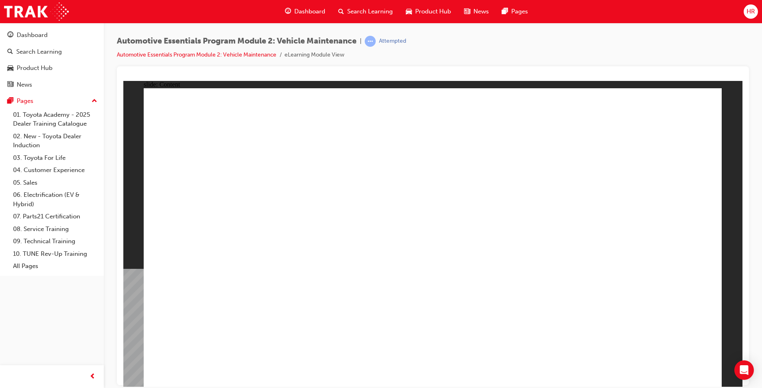
drag, startPoint x: 426, startPoint y: 208, endPoint x: 533, endPoint y: 237, distance: 110.0
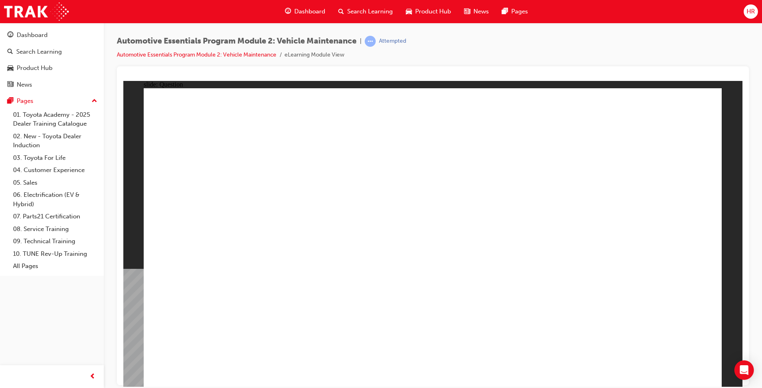
radio input "true"
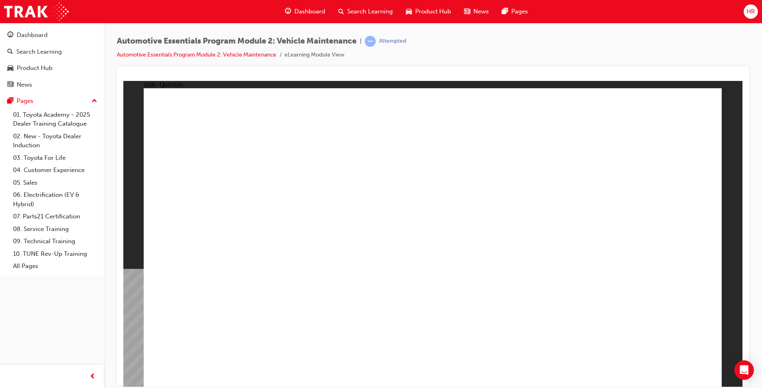
radio input "true"
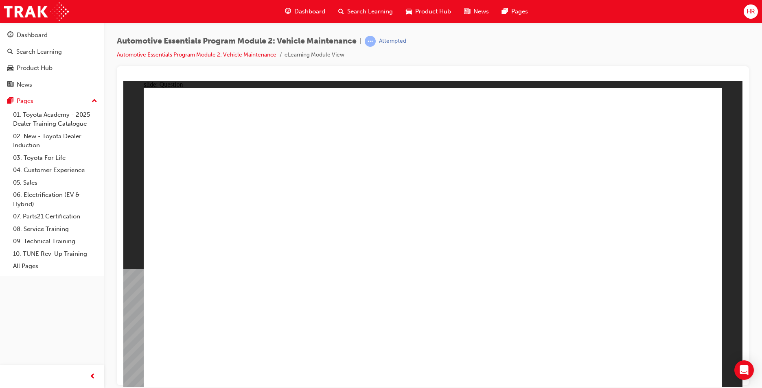
radio input "true"
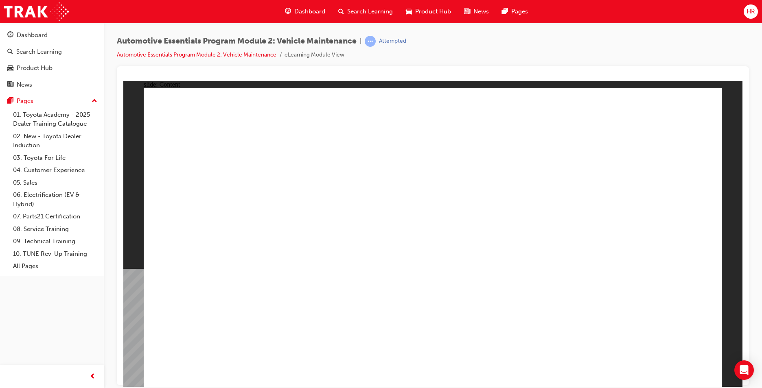
drag, startPoint x: 604, startPoint y: 257, endPoint x: 552, endPoint y: 260, distance: 52.6
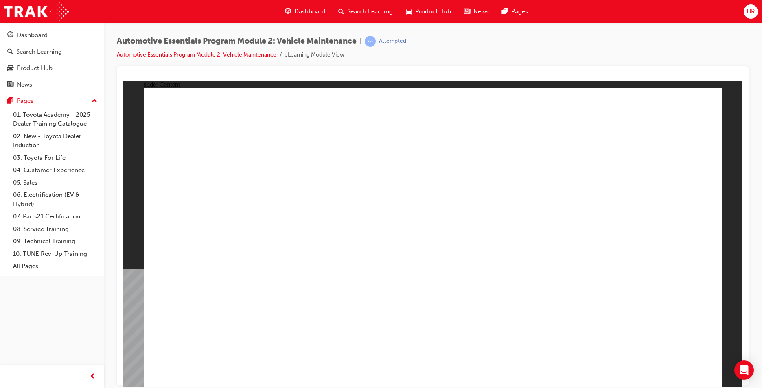
drag, startPoint x: 584, startPoint y: 208, endPoint x: 668, endPoint y: 139, distance: 108.8
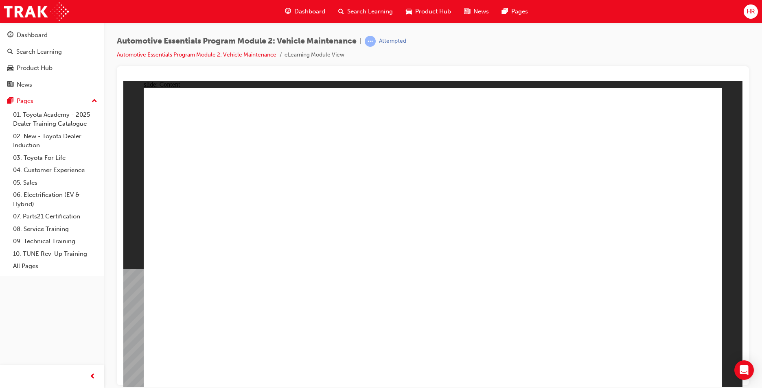
drag, startPoint x: 554, startPoint y: 353, endPoint x: 550, endPoint y: 349, distance: 6.1
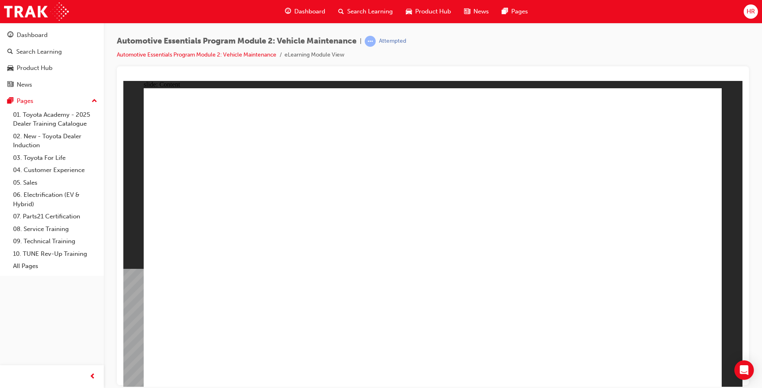
drag, startPoint x: 660, startPoint y: 263, endPoint x: 671, endPoint y: 257, distance: 12.4
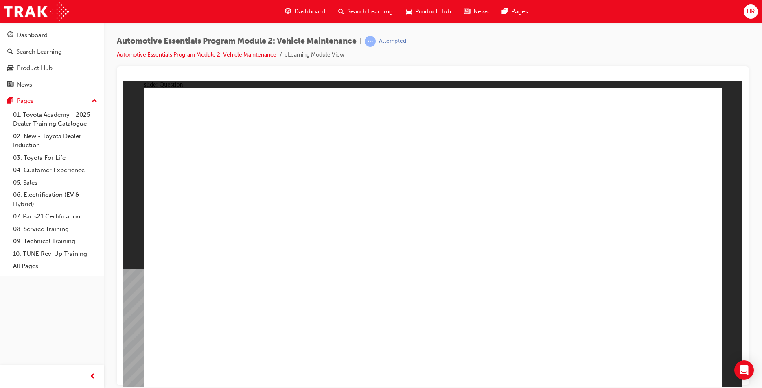
radio input "true"
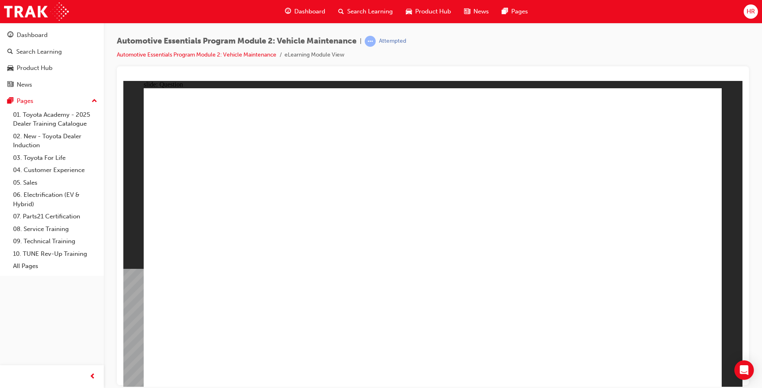
radio input "true"
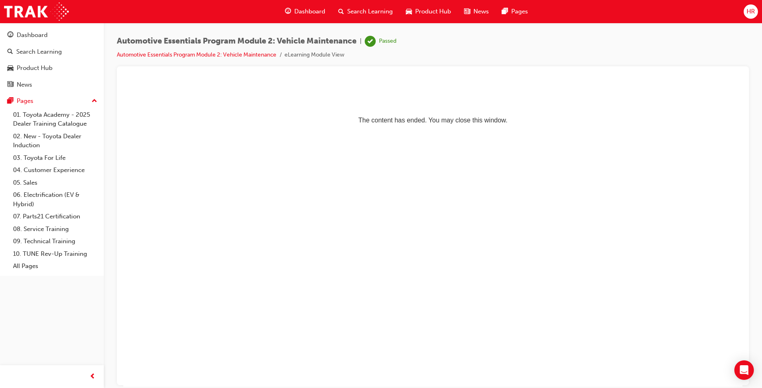
click at [296, 8] on span "Dashboard" at bounding box center [309, 11] width 31 height 9
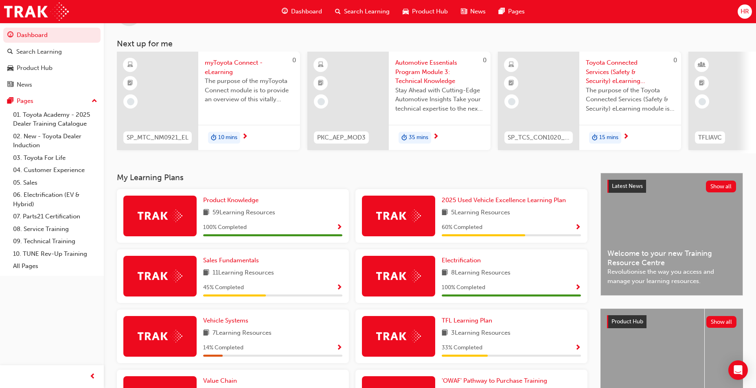
scroll to position [95, 0]
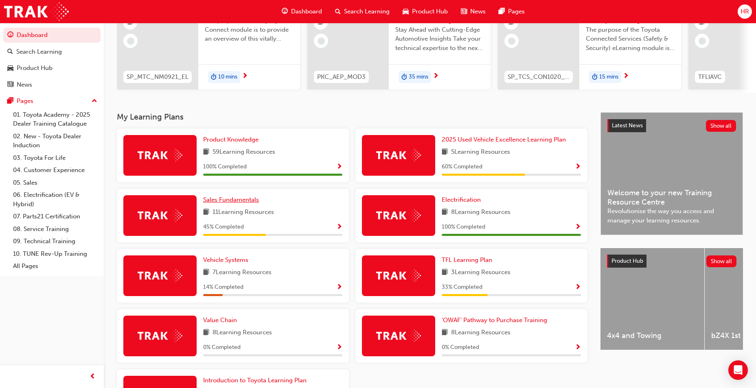
click at [229, 205] on link "Sales Fundamentals" at bounding box center [232, 199] width 59 height 9
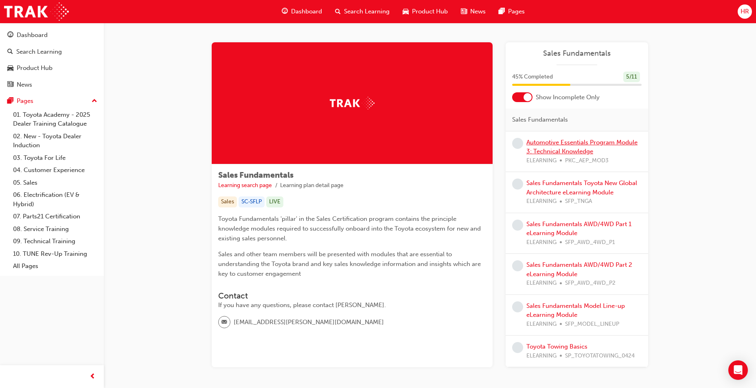
click at [556, 140] on link "Automotive Essentials Program Module 3: Technical Knowledge" at bounding box center [581, 147] width 111 height 17
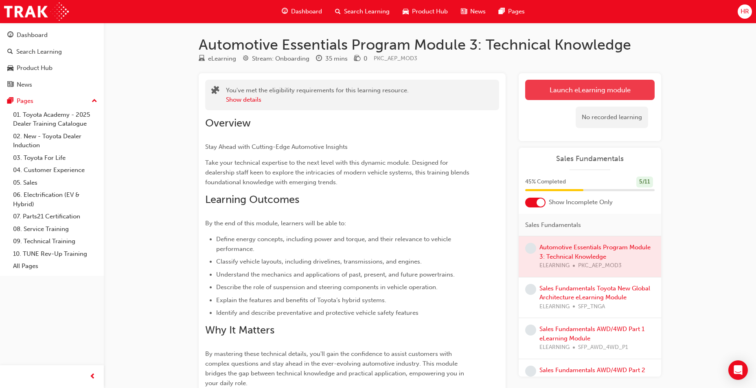
click at [533, 88] on link "Launch eLearning module" at bounding box center [589, 90] width 129 height 20
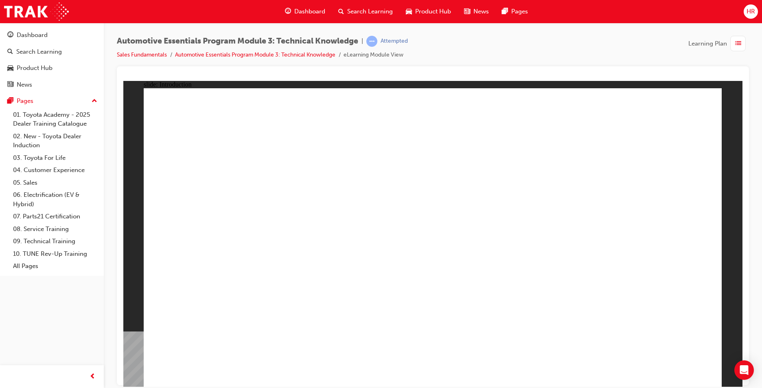
drag, startPoint x: 281, startPoint y: 300, endPoint x: 275, endPoint y: 299, distance: 5.7
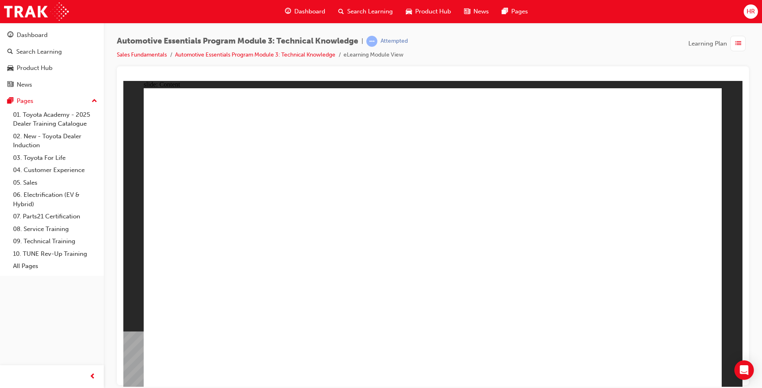
click at [721, 74] on div at bounding box center [432, 77] width 619 height 8
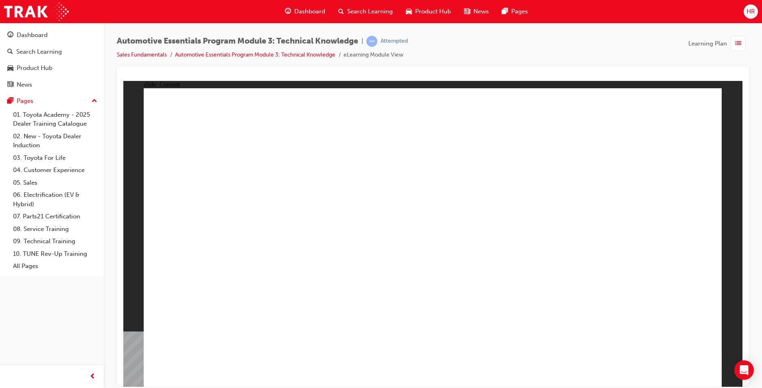
drag, startPoint x: 394, startPoint y: 204, endPoint x: 447, endPoint y: 170, distance: 62.7
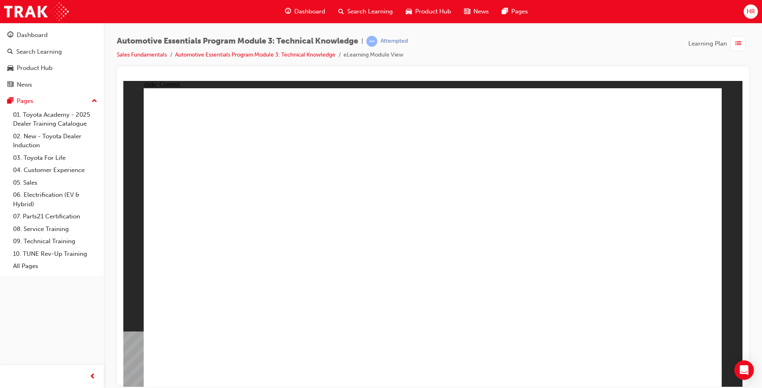
drag, startPoint x: 454, startPoint y: 129, endPoint x: 467, endPoint y: 149, distance: 23.7
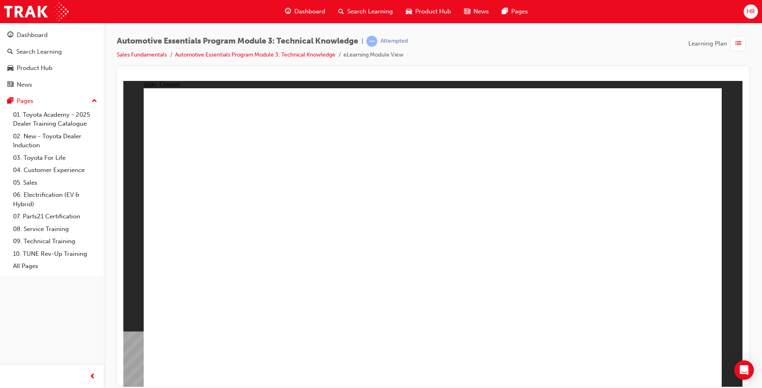
drag, startPoint x: 472, startPoint y: 166, endPoint x: 480, endPoint y: 162, distance: 9.8
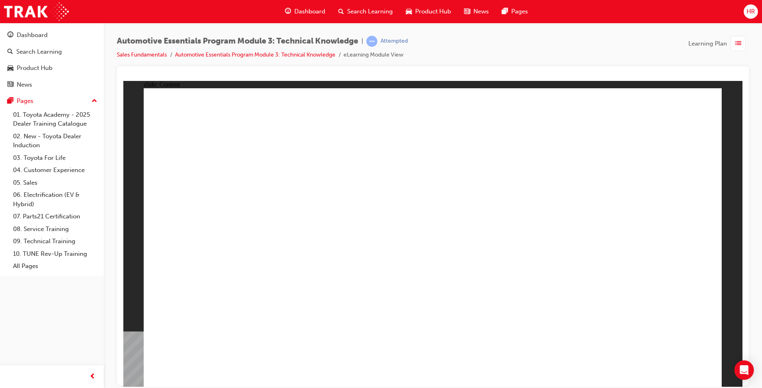
drag, startPoint x: 662, startPoint y: 200, endPoint x: 656, endPoint y: 210, distance: 12.0
drag, startPoint x: 651, startPoint y: 233, endPoint x: 647, endPoint y: 250, distance: 16.6
drag, startPoint x: 649, startPoint y: 297, endPoint x: 657, endPoint y: 323, distance: 27.5
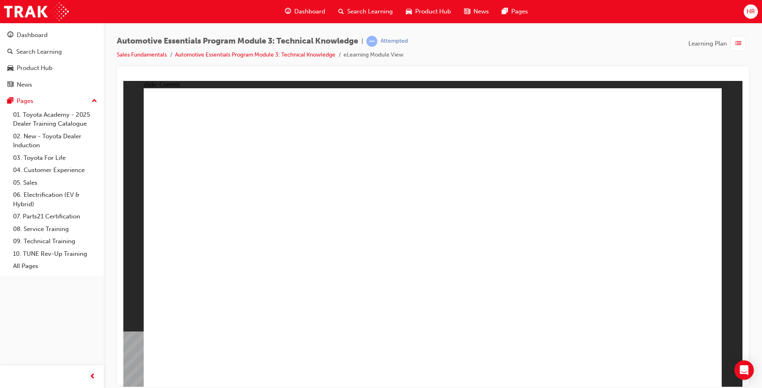
drag, startPoint x: 676, startPoint y: 361, endPoint x: 675, endPoint y: 367, distance: 6.2
drag, startPoint x: 677, startPoint y: 373, endPoint x: 669, endPoint y: 257, distance: 115.9
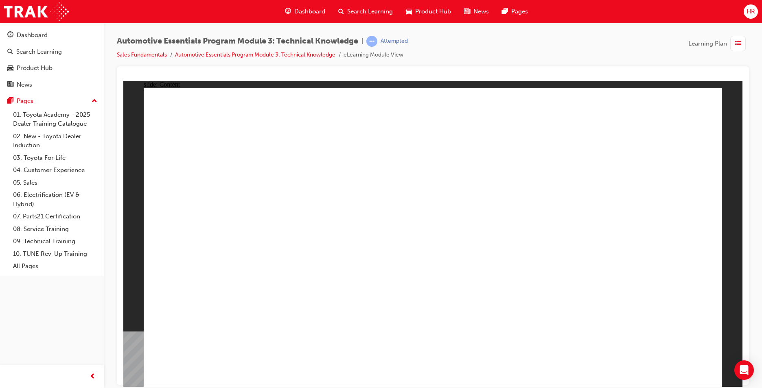
drag, startPoint x: 674, startPoint y: 346, endPoint x: 711, endPoint y: 151, distance: 198.8
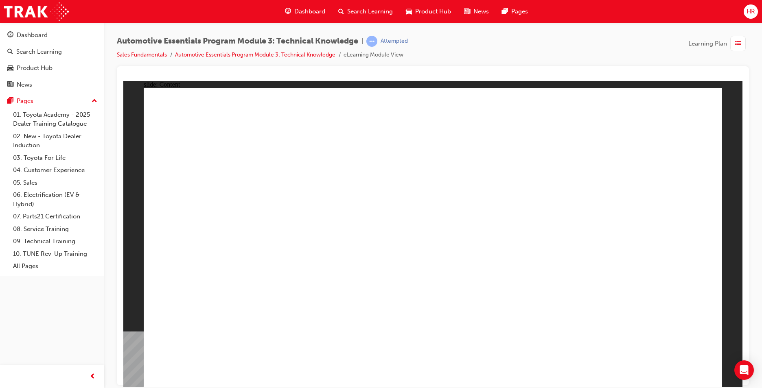
drag, startPoint x: 722, startPoint y: 119, endPoint x: 722, endPoint y: 113, distance: 6.6
click at [722, 113] on div "slide: Content Rectangle 1 close_white.png Rectangle 2 TOYOTA MIRAI (FCEV) • Po…" at bounding box center [432, 234] width 619 height 306
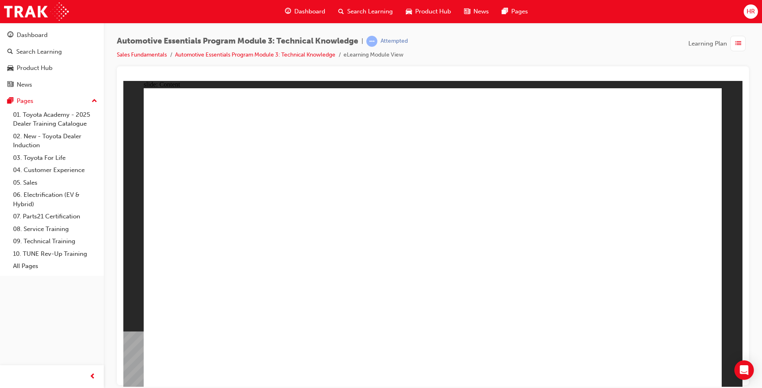
click at [731, 132] on div "slide: Content Rectangle 1 close_white.png Rectangle 2 TOYOTA MIRAI (FCEV) • Po…" at bounding box center [432, 234] width 619 height 306
click at [752, 181] on div "Automotive Essentials Program Module 3: Technical Knowledge | Attempted Sales F…" at bounding box center [433, 195] width 658 height 345
click at [759, 217] on div "Automotive Essentials Program Module 3: Technical Knowledge | Attempted Sales F…" at bounding box center [433, 195] width 658 height 345
drag, startPoint x: 756, startPoint y: 274, endPoint x: 747, endPoint y: 299, distance: 26.8
click at [752, 285] on div "Automotive Essentials Program Module 3: Technical Knowledge | Attempted Sales F…" at bounding box center [433, 195] width 658 height 345
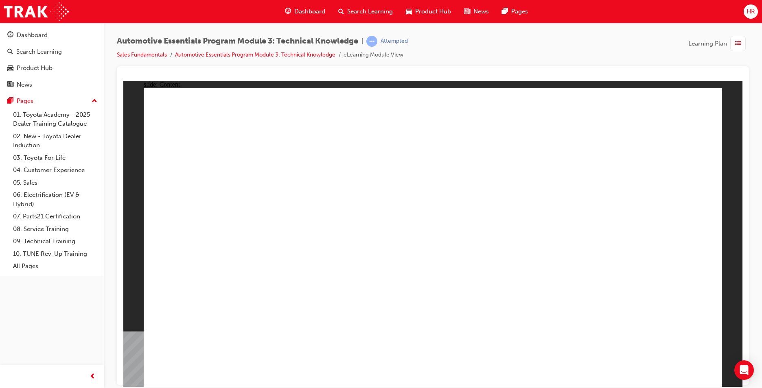
click at [623, 388] on html "Your version of Internet Explorer is outdated and not supported. Please upgrade…" at bounding box center [381, 194] width 762 height 388
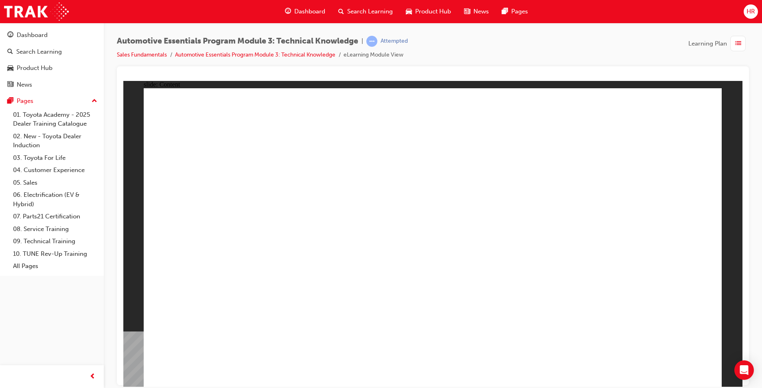
click at [133, 213] on div "slide: Content Rectangle 1 Defining Energy Let's now use the example of a wheel…" at bounding box center [432, 234] width 619 height 306
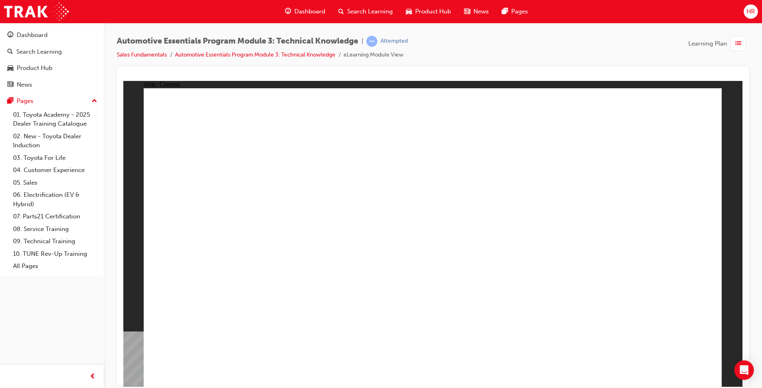
drag, startPoint x: 412, startPoint y: 143, endPoint x: 437, endPoint y: 145, distance: 25.3
drag, startPoint x: 456, startPoint y: 152, endPoint x: 508, endPoint y: 145, distance: 53.0
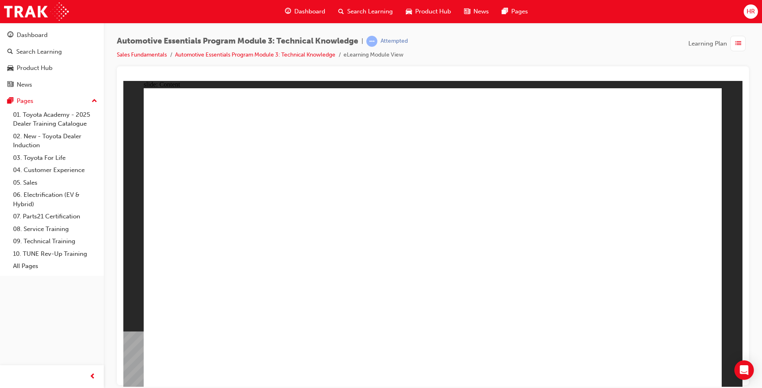
drag, startPoint x: 259, startPoint y: 169, endPoint x: 270, endPoint y: 169, distance: 10.6
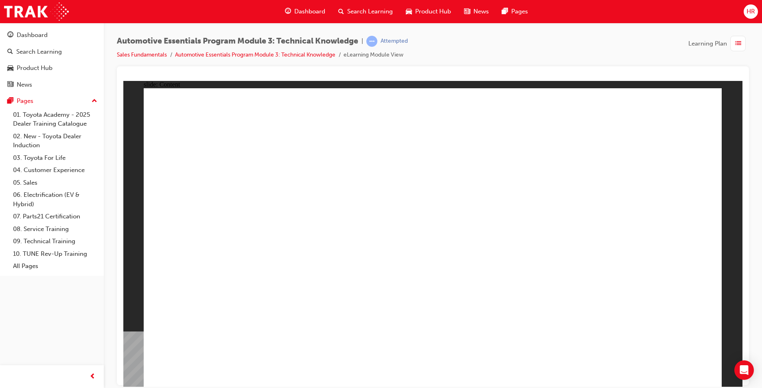
drag, startPoint x: 338, startPoint y: 171, endPoint x: 375, endPoint y: 171, distance: 37.1
drag, startPoint x: 404, startPoint y: 173, endPoint x: 408, endPoint y: 174, distance: 4.3
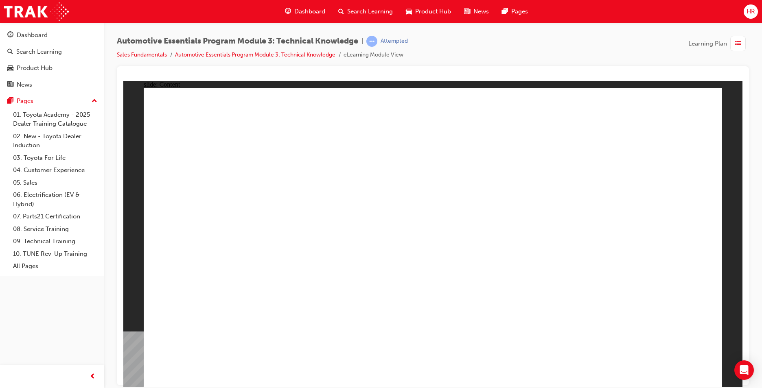
drag, startPoint x: 421, startPoint y: 177, endPoint x: 431, endPoint y: 176, distance: 9.4
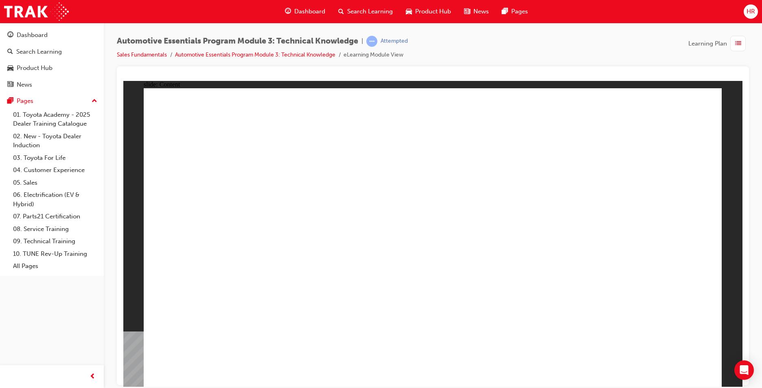
drag, startPoint x: 500, startPoint y: 170, endPoint x: 542, endPoint y: 170, distance: 41.9
drag, startPoint x: 622, startPoint y: 169, endPoint x: 437, endPoint y: 171, distance: 184.5
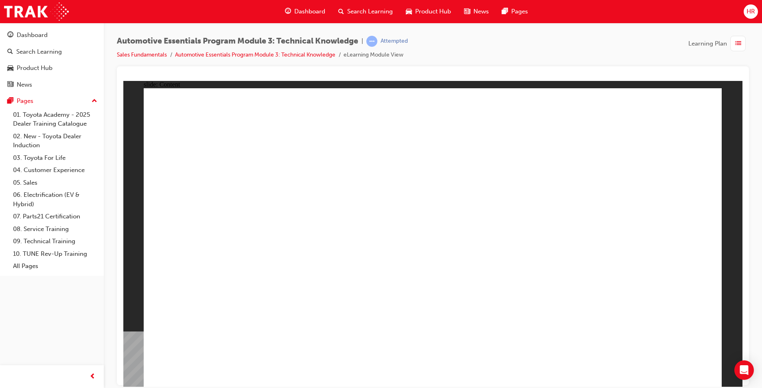
drag, startPoint x: 237, startPoint y: 216, endPoint x: 257, endPoint y: 211, distance: 20.9
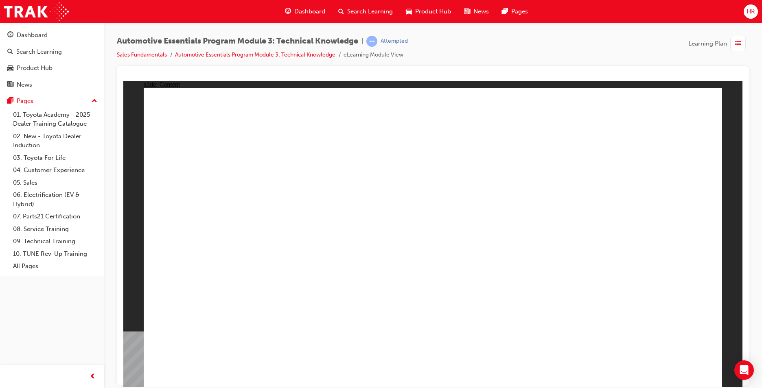
drag, startPoint x: 288, startPoint y: 210, endPoint x: 319, endPoint y: 208, distance: 31.0
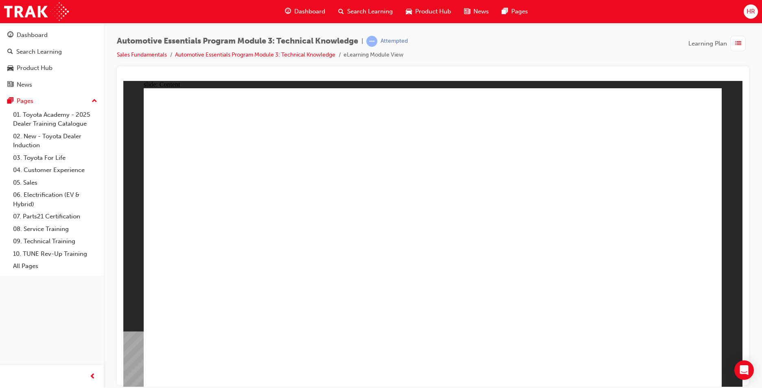
drag, startPoint x: 283, startPoint y: 224, endPoint x: 300, endPoint y: 221, distance: 17.3
drag, startPoint x: 322, startPoint y: 221, endPoint x: 354, endPoint y: 219, distance: 32.6
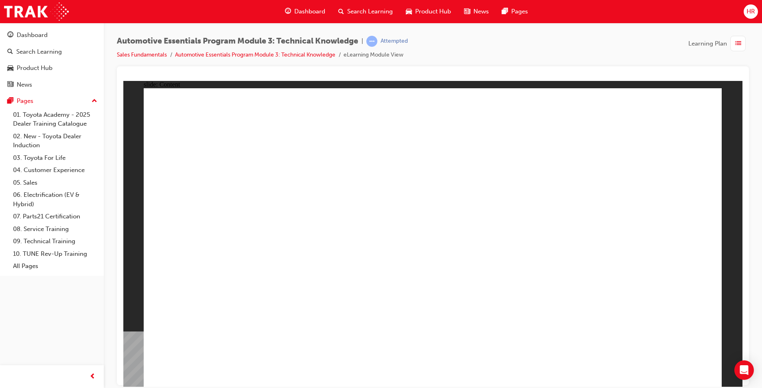
drag, startPoint x: 387, startPoint y: 219, endPoint x: 392, endPoint y: 219, distance: 5.3
drag, startPoint x: 428, startPoint y: 219, endPoint x: 465, endPoint y: 215, distance: 36.5
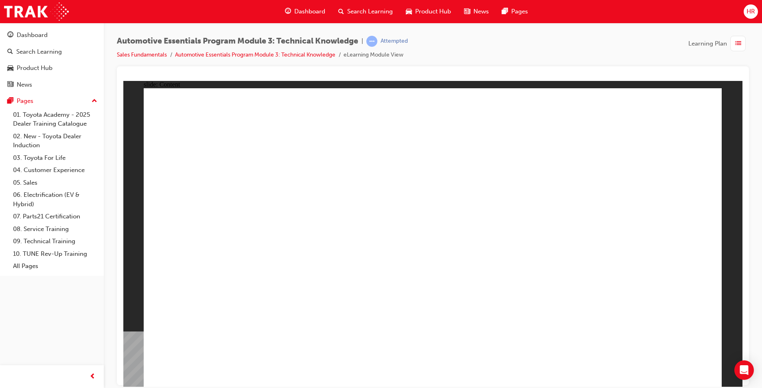
drag, startPoint x: 578, startPoint y: 213, endPoint x: 623, endPoint y: 212, distance: 44.8
drag, startPoint x: 240, startPoint y: 212, endPoint x: 251, endPoint y: 217, distance: 12.4
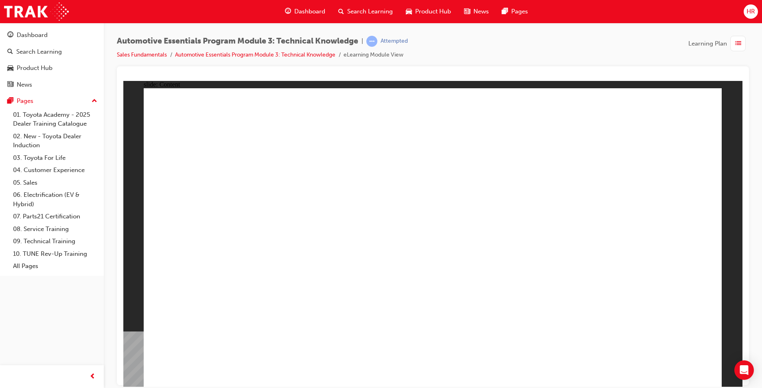
drag, startPoint x: 305, startPoint y: 224, endPoint x: 322, endPoint y: 225, distance: 17.1
drag, startPoint x: 479, startPoint y: 242, endPoint x: 502, endPoint y: 241, distance: 23.2
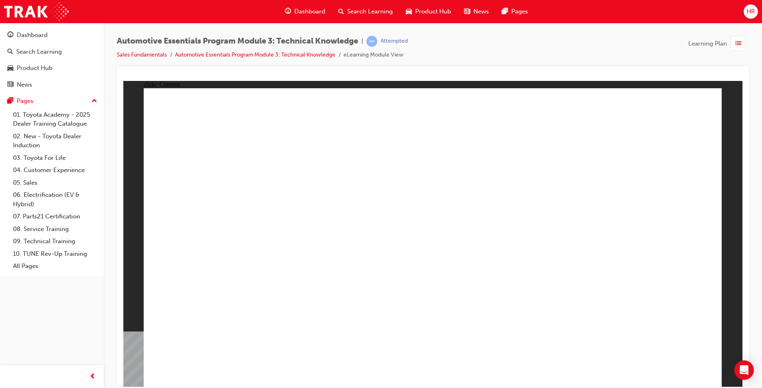
drag, startPoint x: 513, startPoint y: 278, endPoint x: 513, endPoint y: 293, distance: 14.7
drag
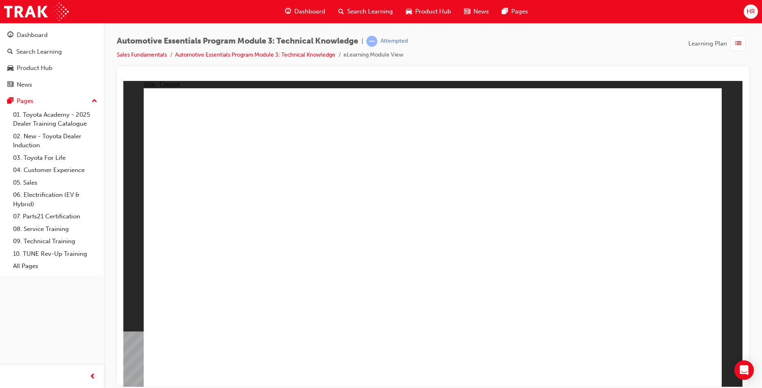
radio input "true"
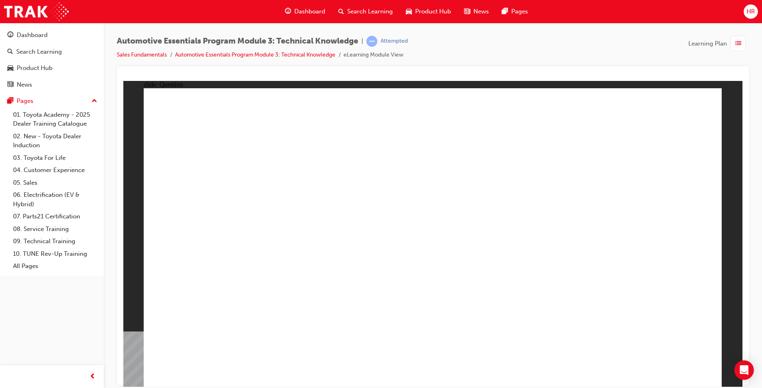
radio input "true"
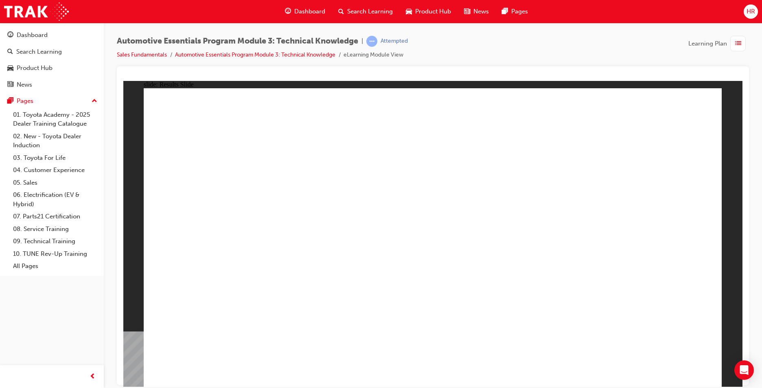
drag, startPoint x: 581, startPoint y: 259, endPoint x: 586, endPoint y: 270, distance: 11.3
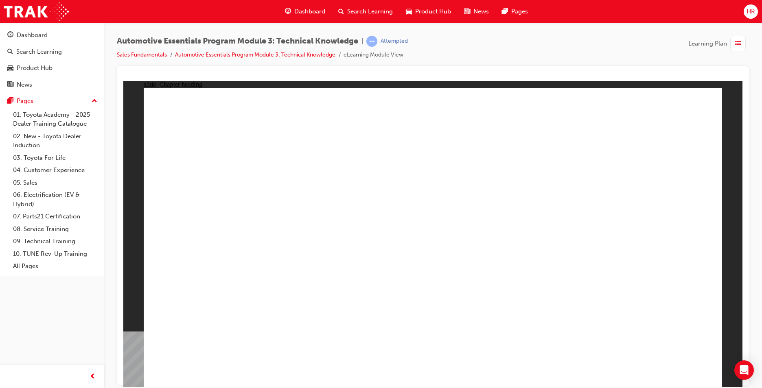
drag, startPoint x: 587, startPoint y: 296, endPoint x: 545, endPoint y: 278, distance: 45.1
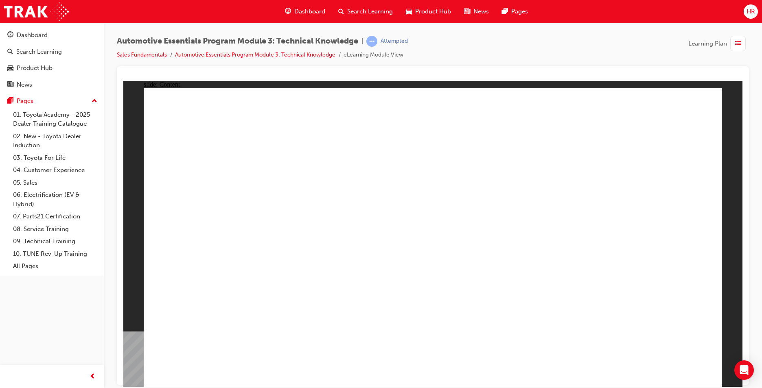
drag, startPoint x: 468, startPoint y: 270, endPoint x: 373, endPoint y: 268, distance: 94.5
drag, startPoint x: 308, startPoint y: 267, endPoint x: 269, endPoint y: 261, distance: 39.9
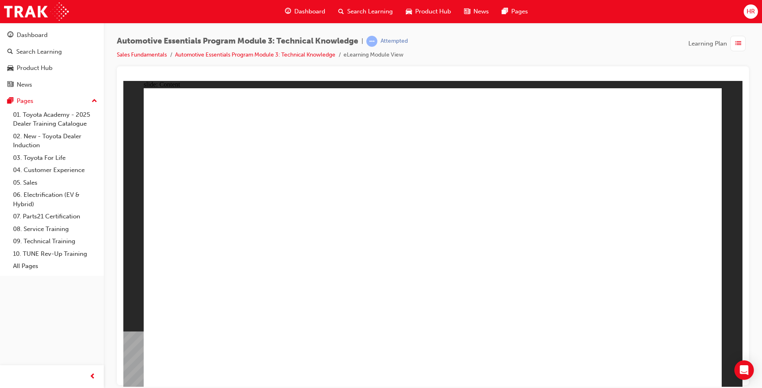
drag, startPoint x: 574, startPoint y: 189, endPoint x: 611, endPoint y: 175, distance: 40.2
drag, startPoint x: 687, startPoint y: 145, endPoint x: 679, endPoint y: 151, distance: 10.1
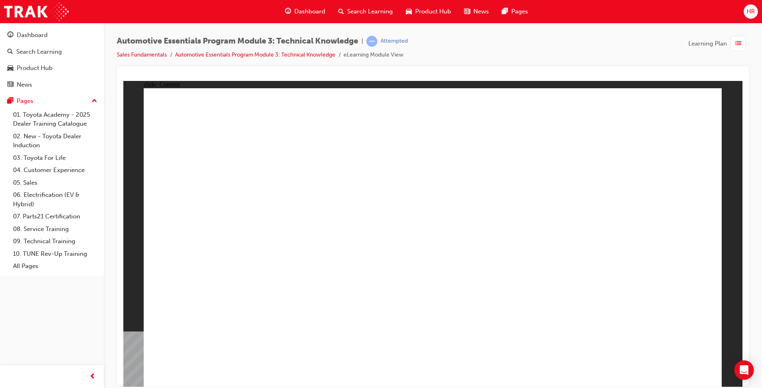
drag, startPoint x: 344, startPoint y: 305, endPoint x: 318, endPoint y: 313, distance: 26.9
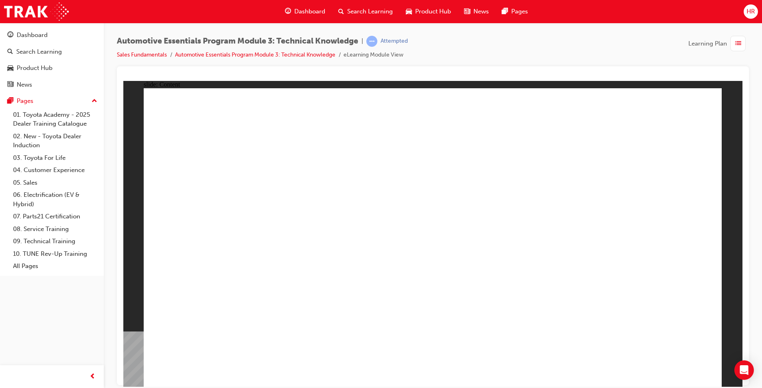
drag, startPoint x: 399, startPoint y: 279, endPoint x: 392, endPoint y: 278, distance: 7.0
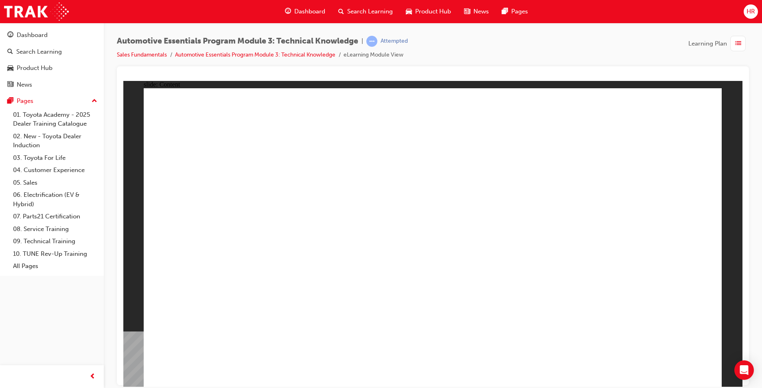
drag, startPoint x: 434, startPoint y: 271, endPoint x: 421, endPoint y: 270, distance: 13.5
drag, startPoint x: 503, startPoint y: 331, endPoint x: 608, endPoint y: 349, distance: 106.6
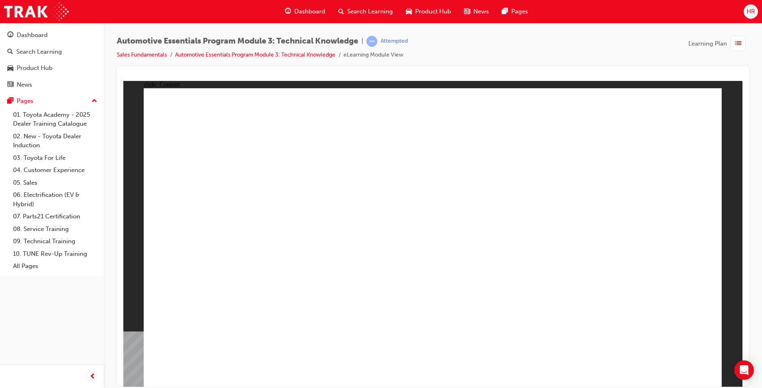
drag, startPoint x: 608, startPoint y: 349, endPoint x: 627, endPoint y: 357, distance: 20.6
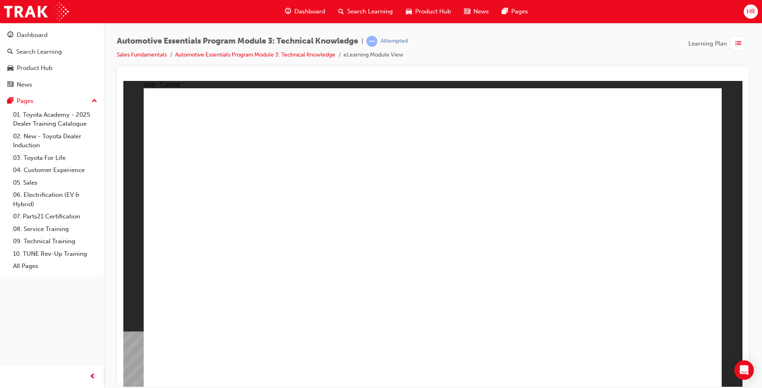
drag, startPoint x: 585, startPoint y: 141, endPoint x: 184, endPoint y: 286, distance: 426.5
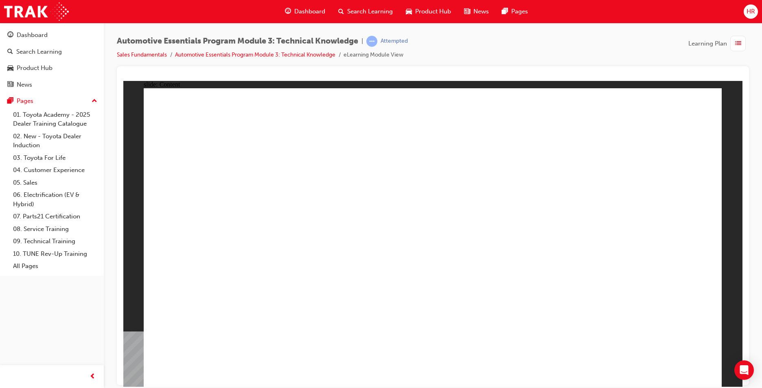
drag, startPoint x: 386, startPoint y: 279, endPoint x: 586, endPoint y: 246, distance: 201.9
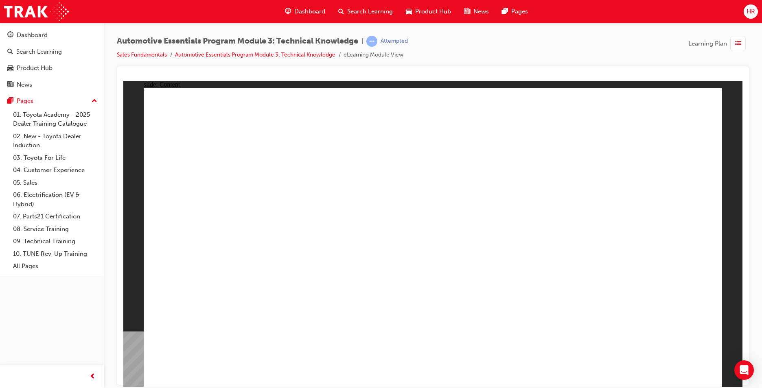
drag, startPoint x: 594, startPoint y: 155, endPoint x: 609, endPoint y: 126, distance: 32.1
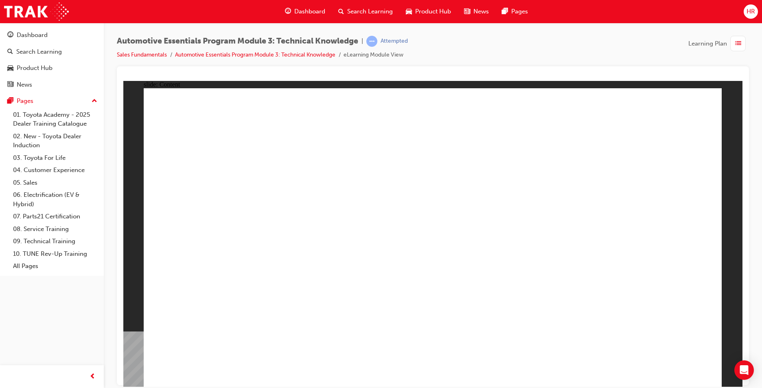
drag, startPoint x: 648, startPoint y: 142, endPoint x: 641, endPoint y: 150, distance: 10.7
drag, startPoint x: 430, startPoint y: 213, endPoint x: 354, endPoint y: 239, distance: 80.7
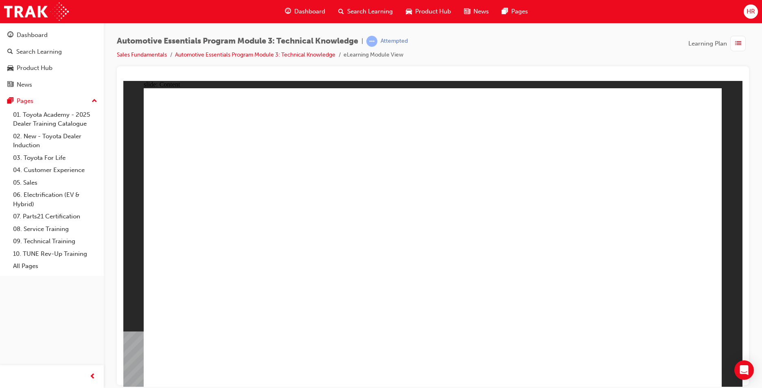
drag, startPoint x: 226, startPoint y: 289, endPoint x: 222, endPoint y: 295, distance: 7.0
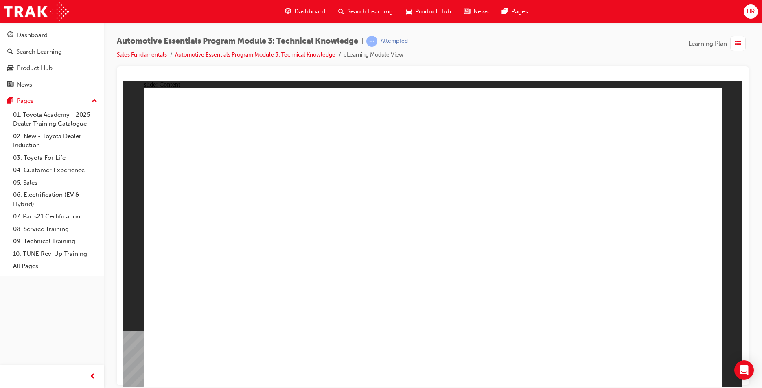
drag, startPoint x: 634, startPoint y: 154, endPoint x: 648, endPoint y: 123, distance: 34.2
drag, startPoint x: 656, startPoint y: 176, endPoint x: 656, endPoint y: 181, distance: 5.3
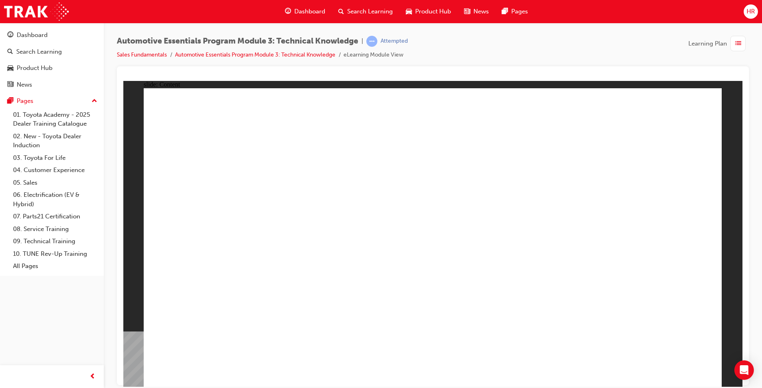
drag, startPoint x: 678, startPoint y: 296, endPoint x: 677, endPoint y: 327, distance: 30.9
drag, startPoint x: 682, startPoint y: 376, endPoint x: 678, endPoint y: 373, distance: 5.5
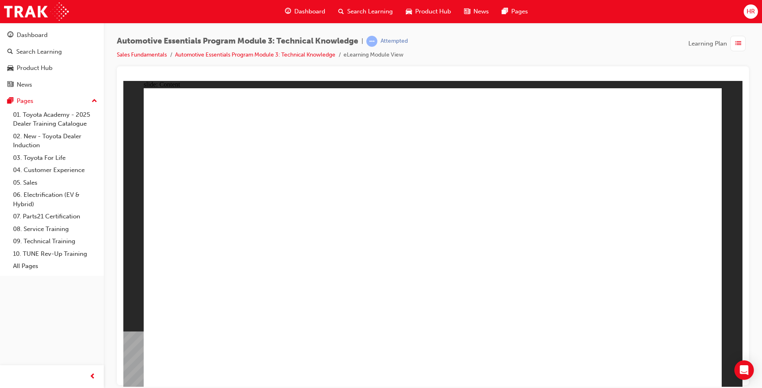
drag, startPoint x: 677, startPoint y: 370, endPoint x: 674, endPoint y: 364, distance: 6.2
click at [702, 71] on div at bounding box center [433, 225] width 632 height 319
drag, startPoint x: 709, startPoint y: 107, endPoint x: 703, endPoint y: 101, distance: 8.7
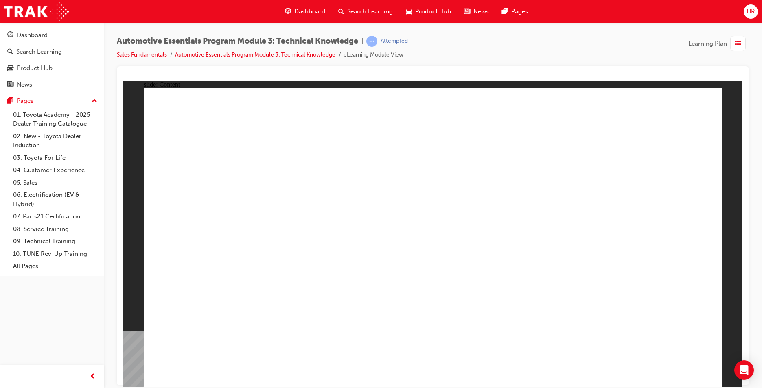
drag, startPoint x: 697, startPoint y: 101, endPoint x: 693, endPoint y: 107, distance: 7.3
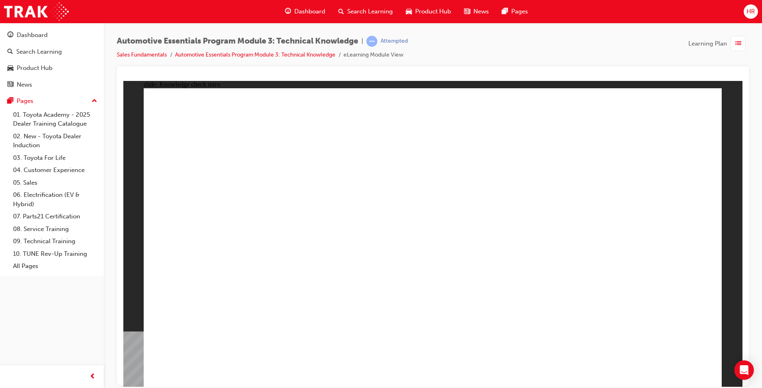
drag, startPoint x: 673, startPoint y: 357, endPoint x: 672, endPoint y: 364, distance: 7.4
drag, startPoint x: 564, startPoint y: 293, endPoint x: 561, endPoint y: 280, distance: 13.3
radio input "true"
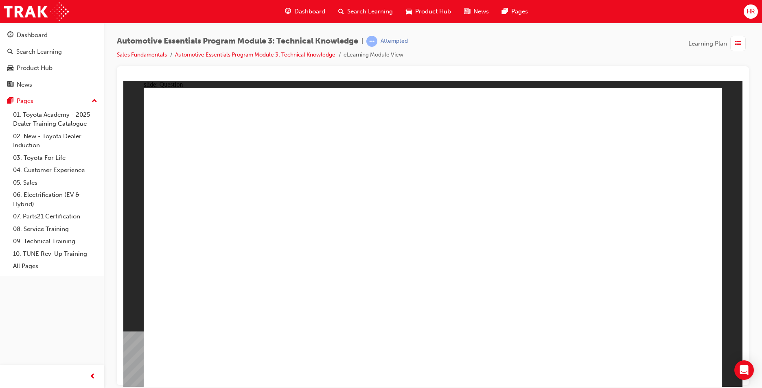
radio input "true"
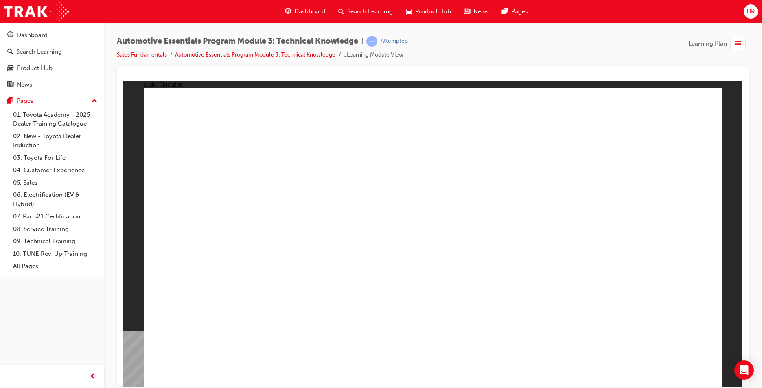
radio input "true"
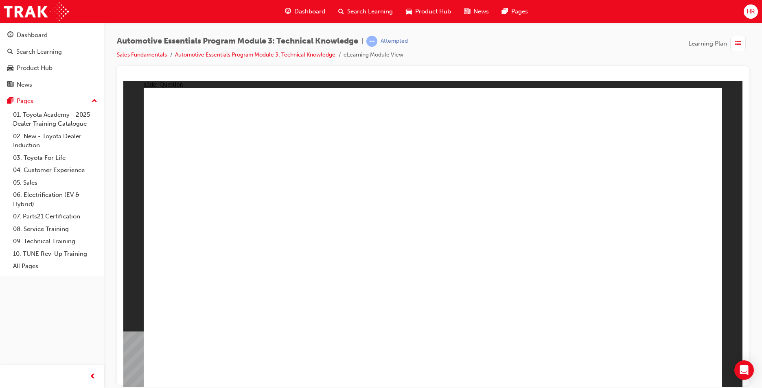
drag, startPoint x: 428, startPoint y: 304, endPoint x: 426, endPoint y: 299, distance: 5.3
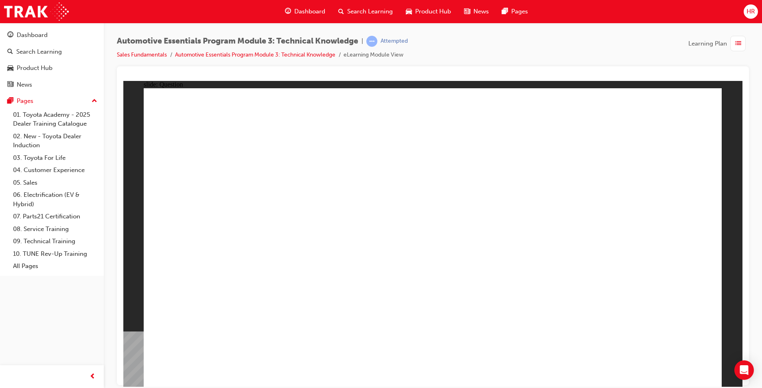
radio input "true"
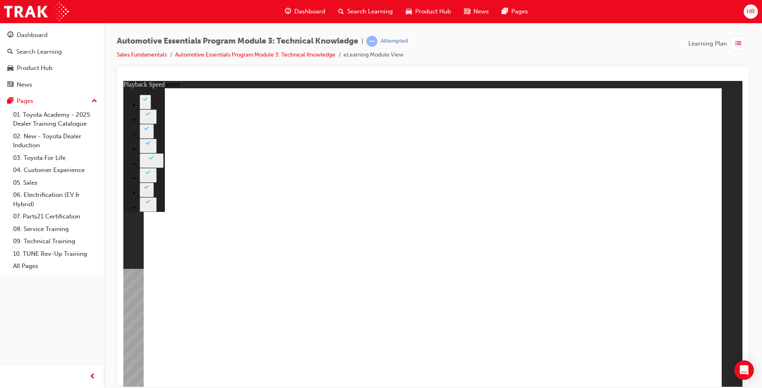
type input "155"
